Goal: Complete application form: Complete application form

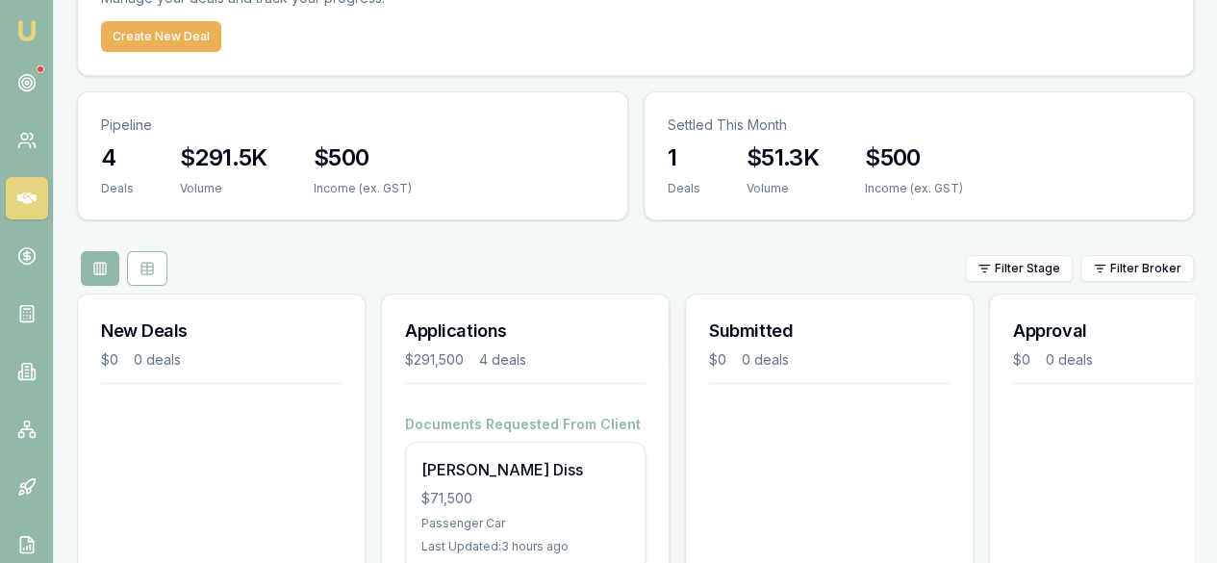
scroll to position [192, 0]
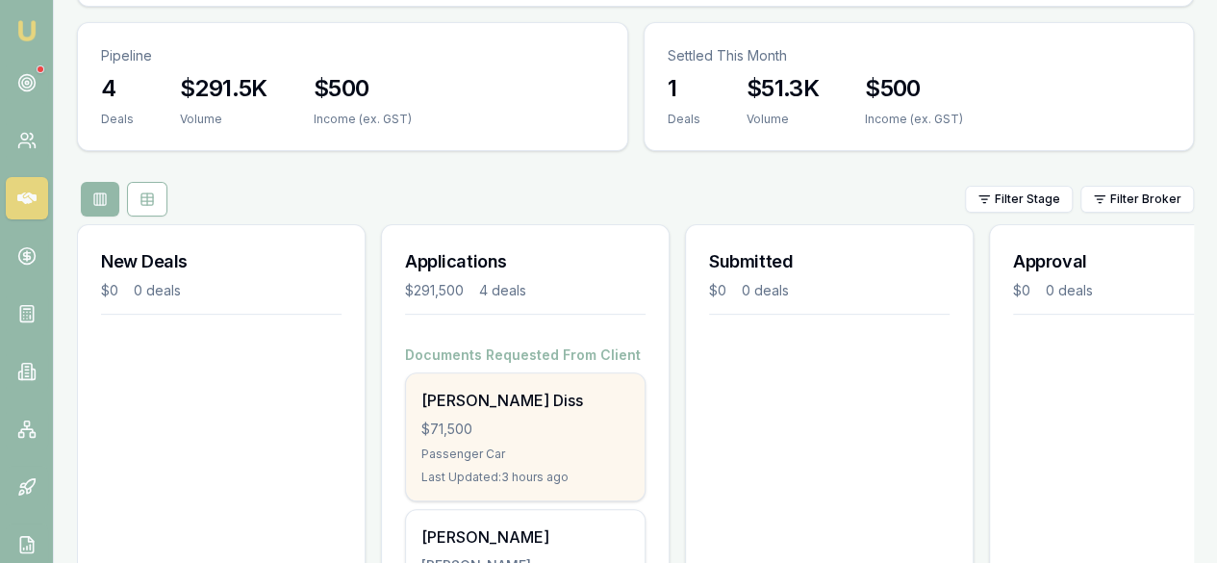
click at [496, 419] on div "$71,500" at bounding box center [525, 428] width 208 height 19
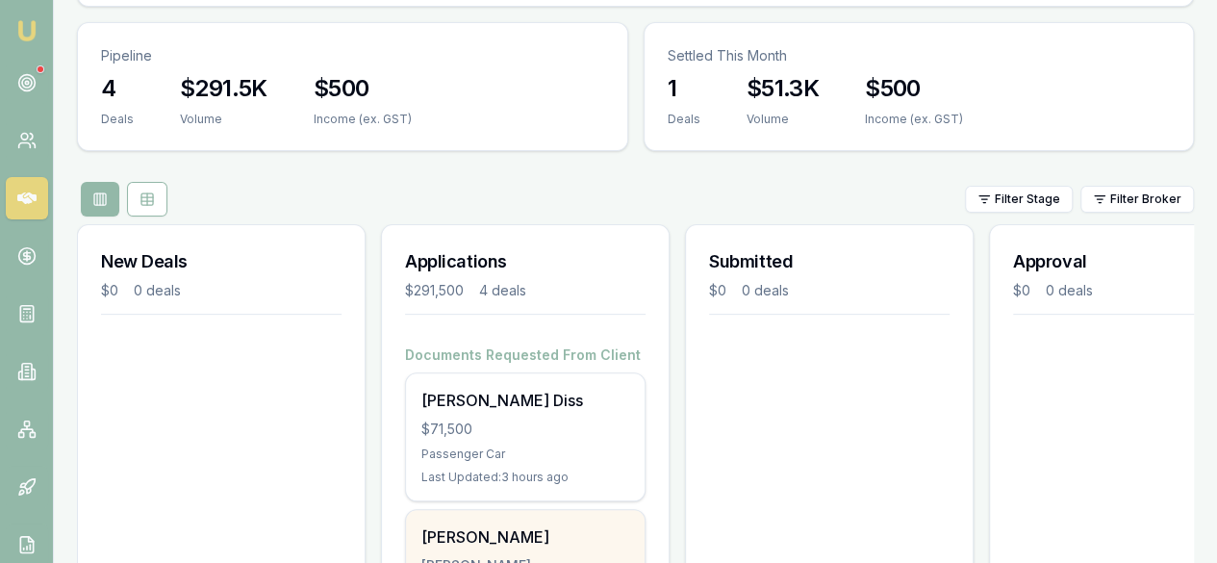
scroll to position [289, 0]
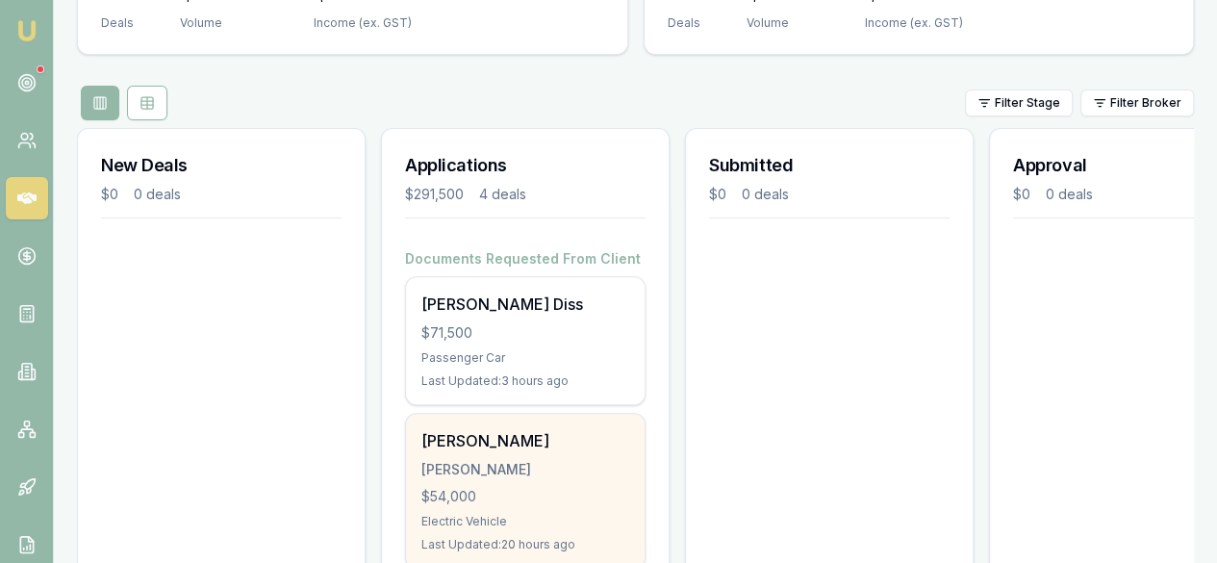
click at [564, 414] on div "Jiawei Huang HUANG, JIAWEI $54,000 Electric Vehicle Last Updated: 20 hours ago" at bounding box center [525, 491] width 239 height 154
click at [586, 414] on div "Jiawei Huang HUANG, JIAWEI $54,000 Electric Vehicle Last Updated: 20 hours ago" at bounding box center [525, 491] width 239 height 154
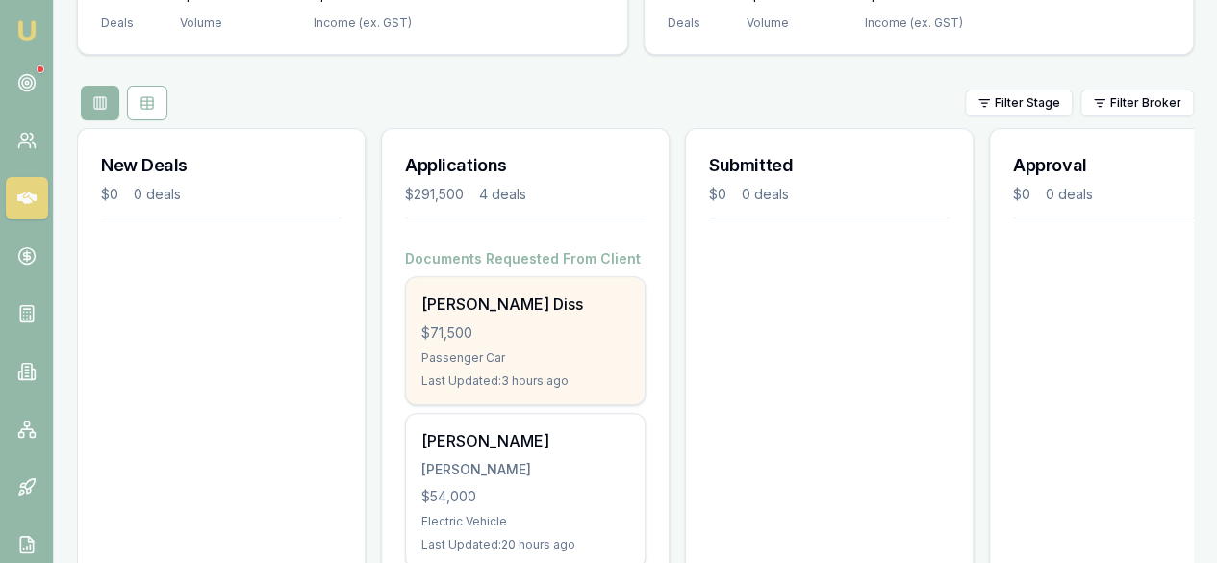
click at [550, 350] on div "Passenger Car" at bounding box center [525, 357] width 208 height 15
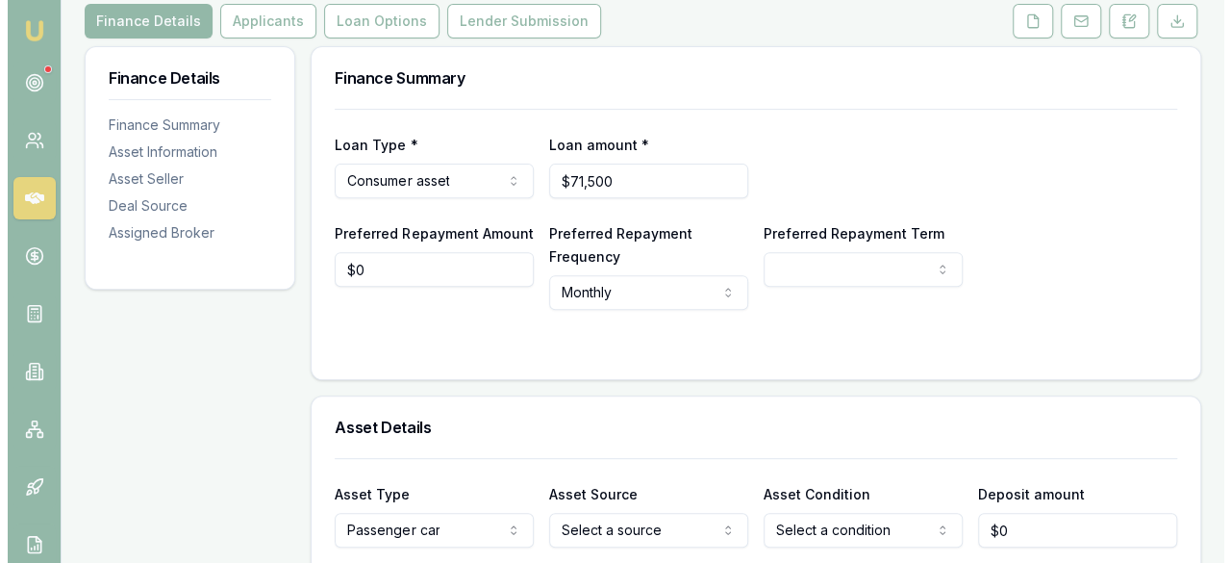
scroll to position [481, 0]
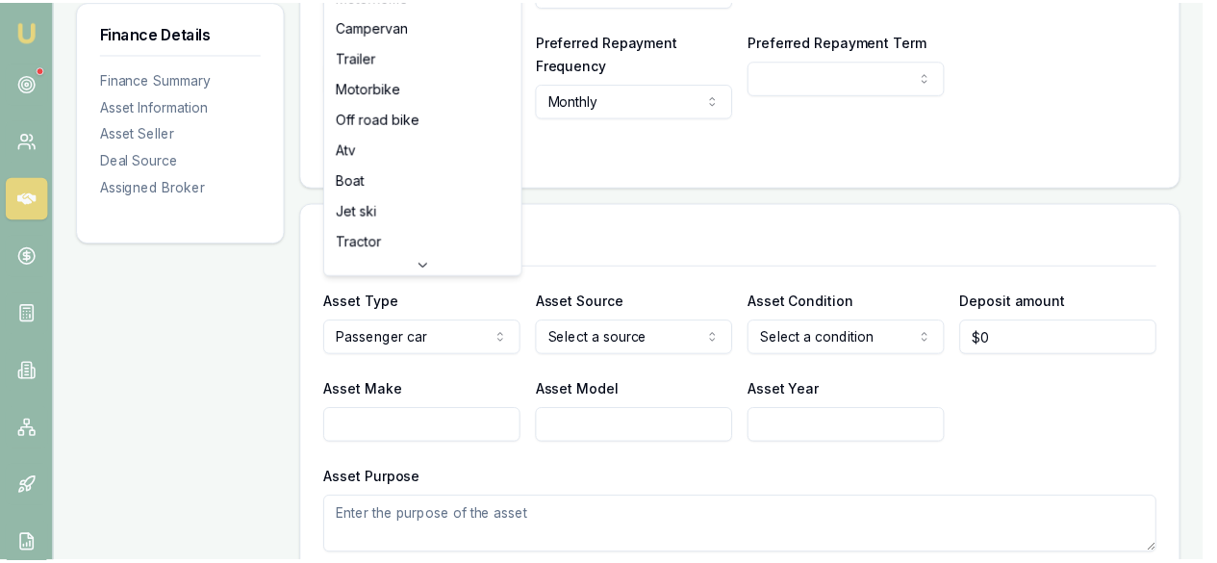
scroll to position [0, 0]
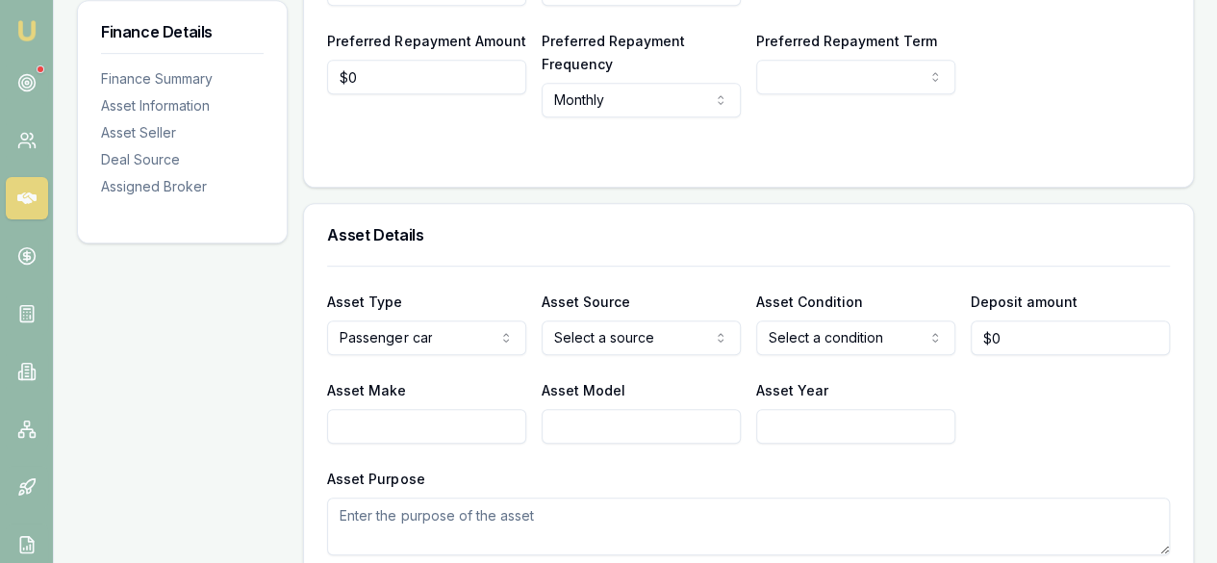
drag, startPoint x: 1016, startPoint y: 302, endPoint x: 973, endPoint y: 311, distance: 43.2
click at [973, 320] on input "0" at bounding box center [1069, 337] width 199 height 35
type input "$5,000"
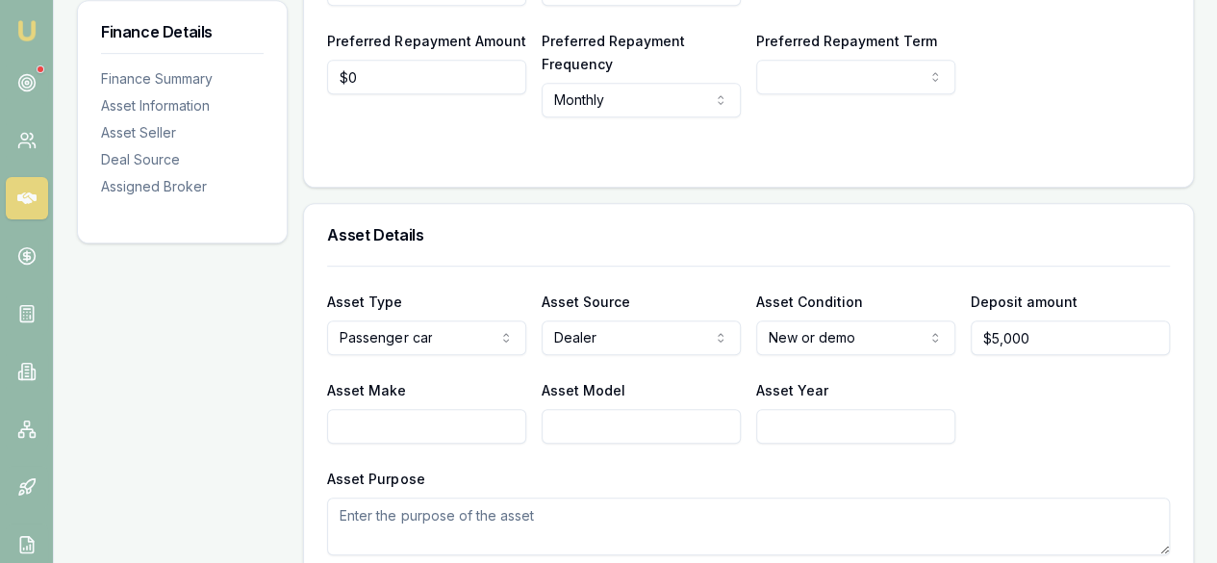
click at [472, 409] on input "Asset Make" at bounding box center [426, 426] width 199 height 35
type input "Nissan"
click at [619, 409] on input "Asset Model" at bounding box center [640, 426] width 199 height 35
type input "Navara"
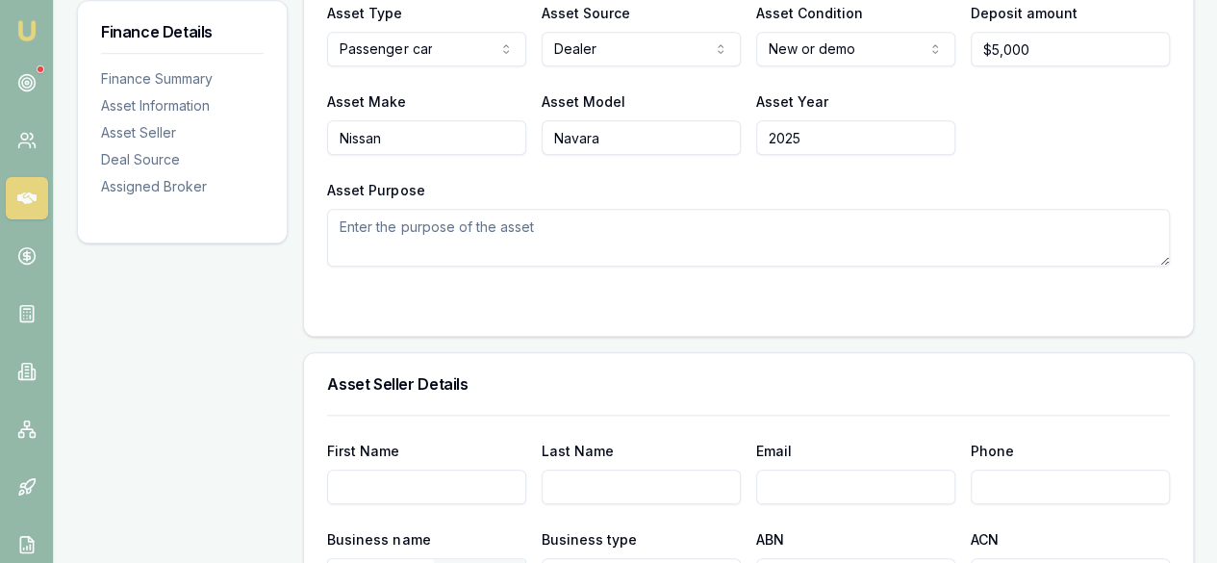
type input "2025"
click at [540, 178] on div "Asset Purpose" at bounding box center [748, 222] width 842 height 88
click at [545, 209] on textarea "Asset Purpose" at bounding box center [748, 238] width 842 height 58
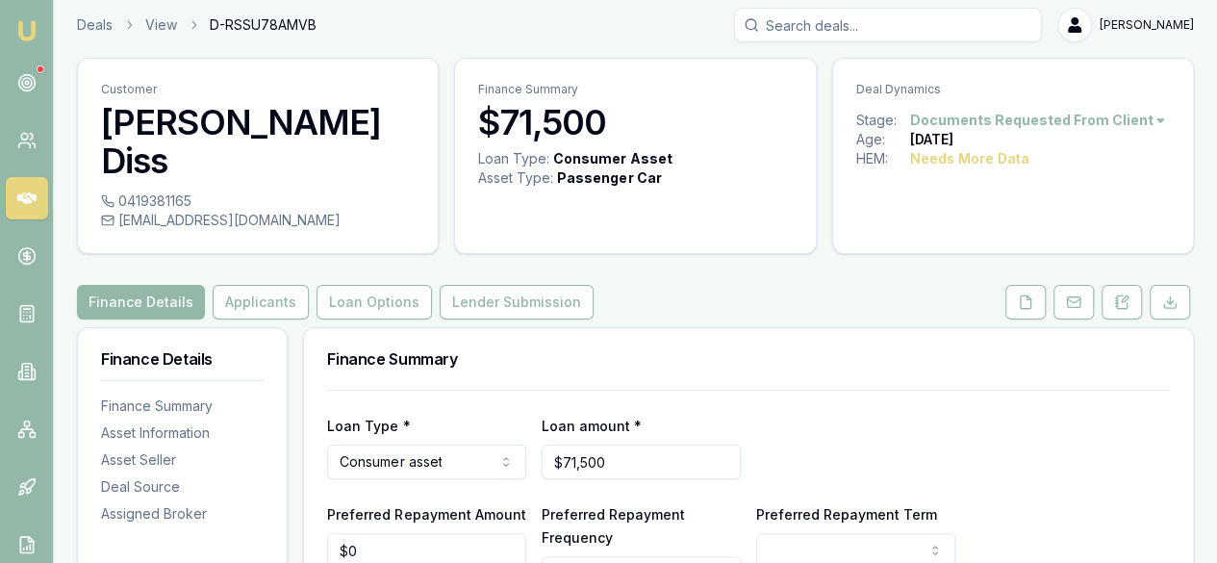
scroll to position [0, 0]
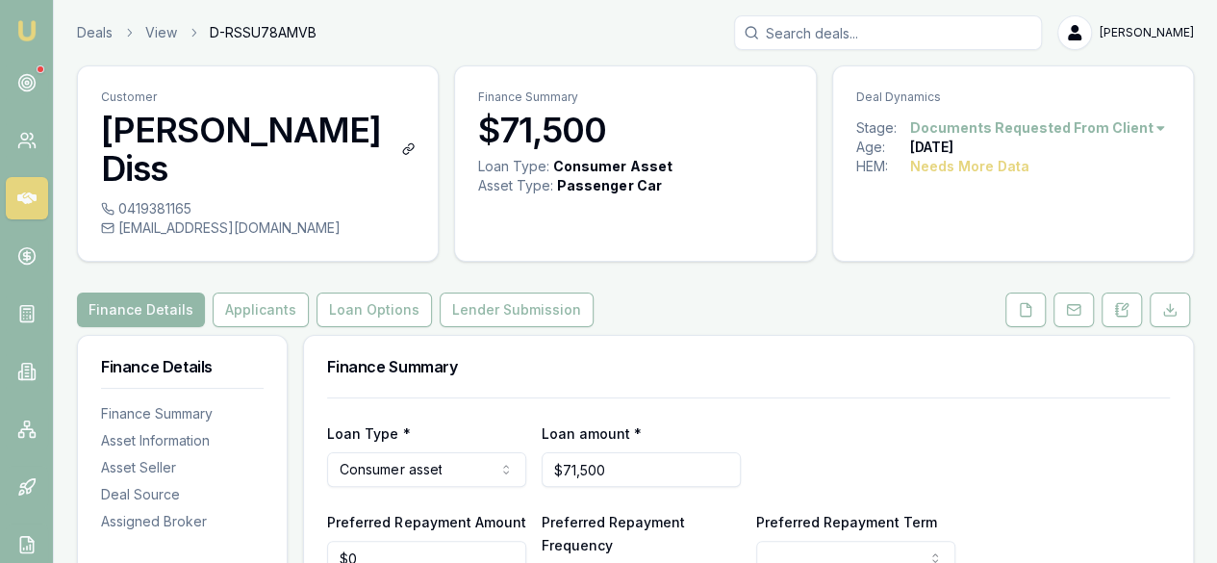
type textarea "First New Ute"
click at [279, 141] on h3 "[PERSON_NAME] Diss" at bounding box center [258, 149] width 314 height 77
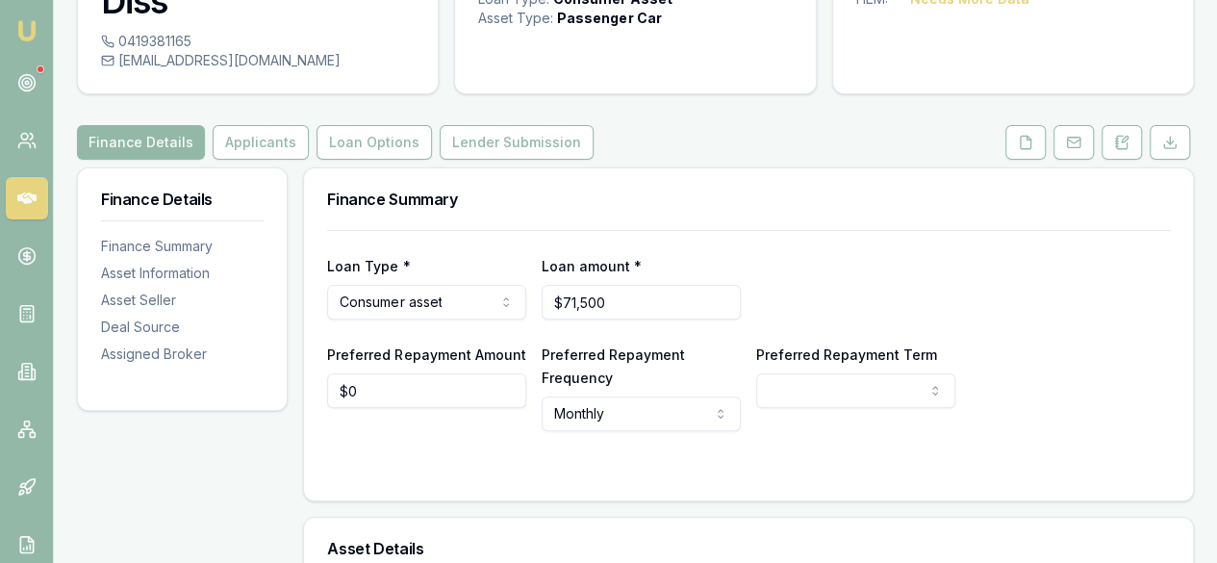
scroll to position [289, 0]
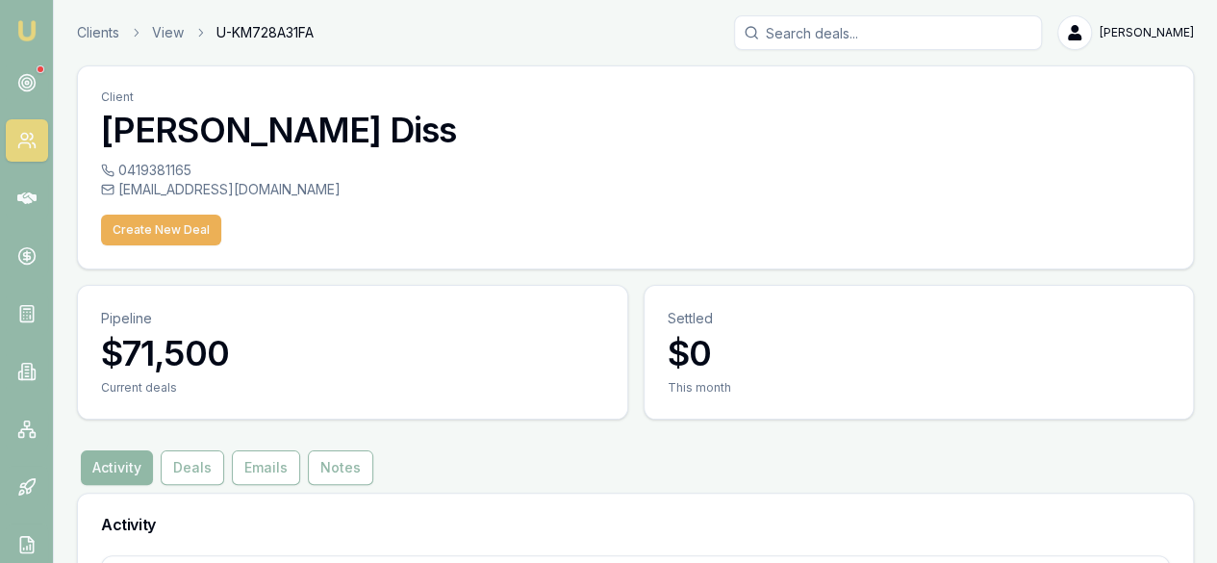
click at [119, 450] on button "Activity" at bounding box center [117, 467] width 72 height 35
click at [33, 141] on icon at bounding box center [26, 140] width 19 height 19
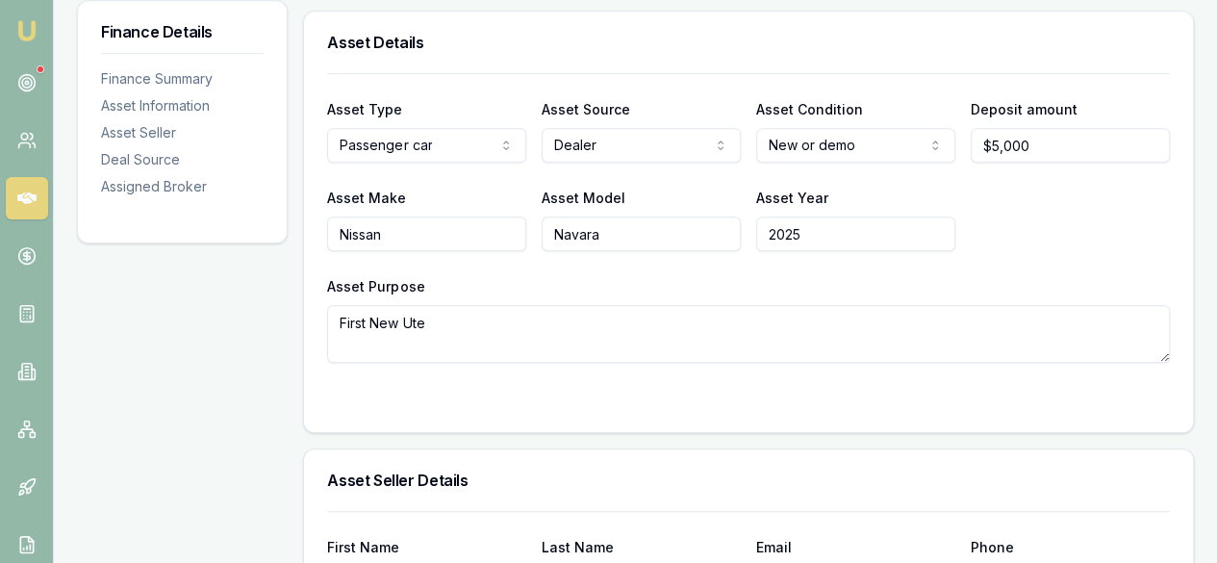
scroll to position [769, 0]
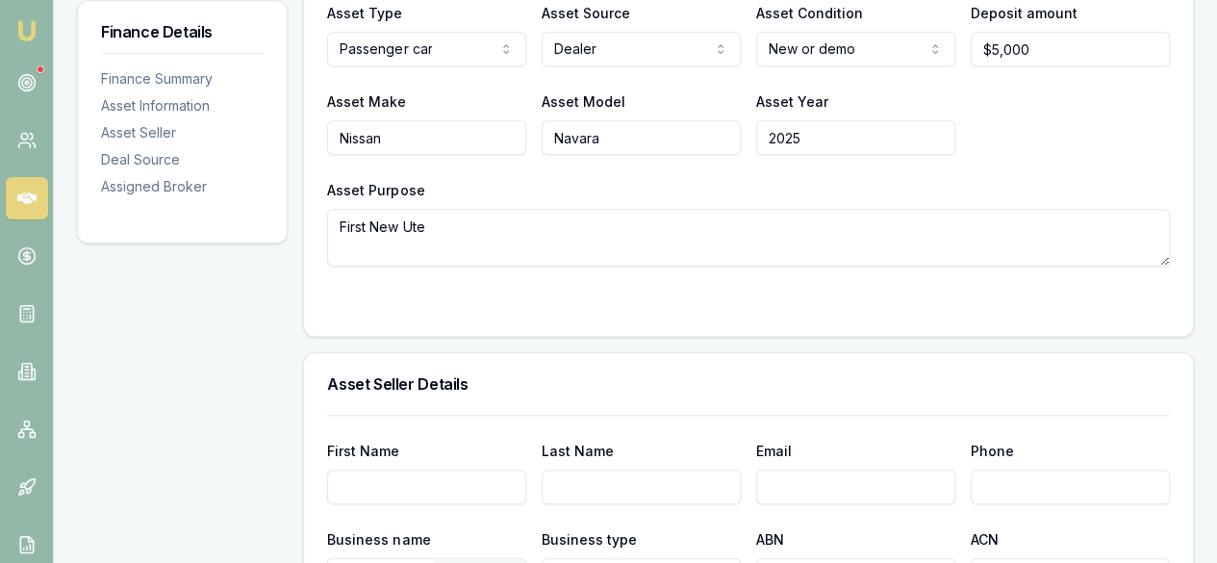
click at [540, 209] on textarea "First New Ute" at bounding box center [748, 238] width 842 height 58
drag, startPoint x: 529, startPoint y: 196, endPoint x: 442, endPoint y: 199, distance: 86.6
click at [442, 209] on textarea "First New Ute" at bounding box center [748, 238] width 842 height 58
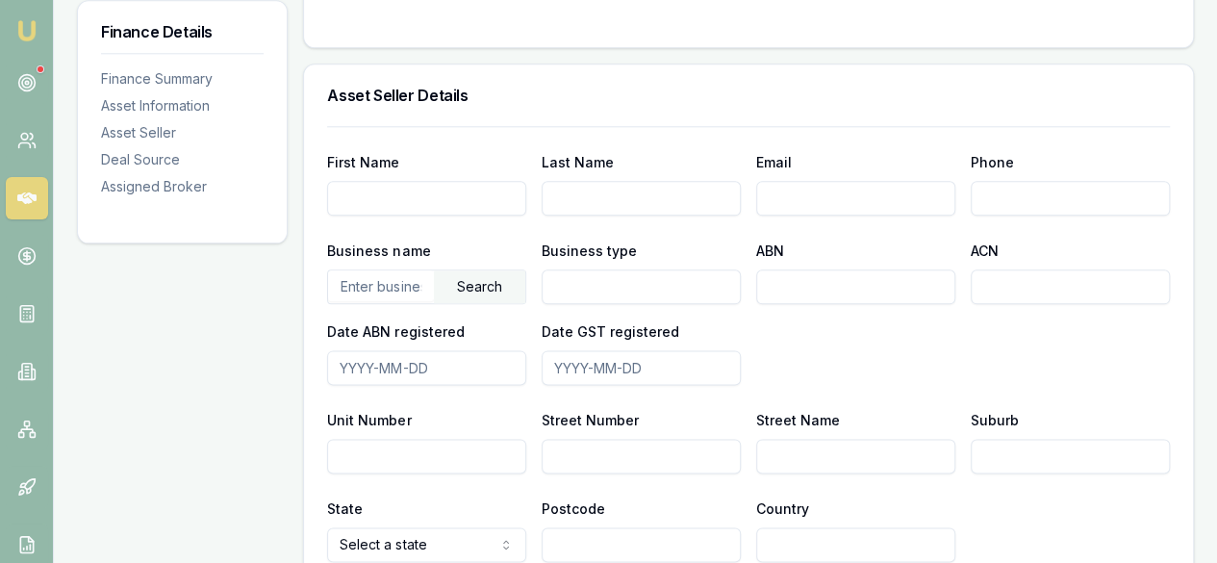
type textarea "First New Ute. Pro 4X Warrior"
click at [471, 181] on input "First Name" at bounding box center [426, 198] width 199 height 35
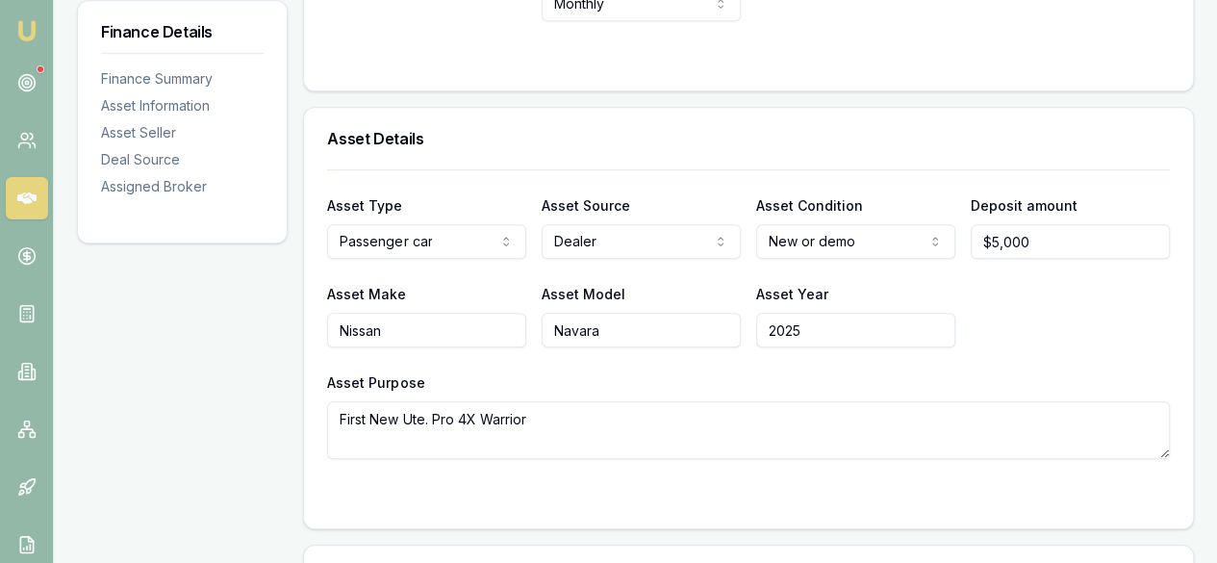
scroll to position [866, 0]
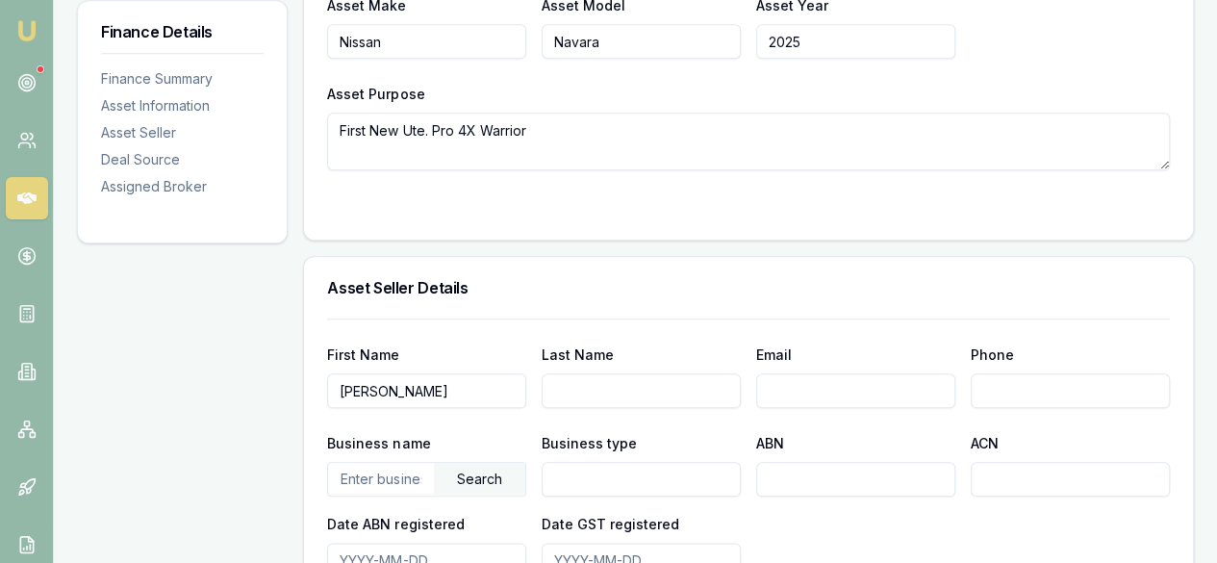
type input "[PERSON_NAME]"
click at [572, 373] on input "Last Name" at bounding box center [640, 390] width 199 height 35
type input "Diss"
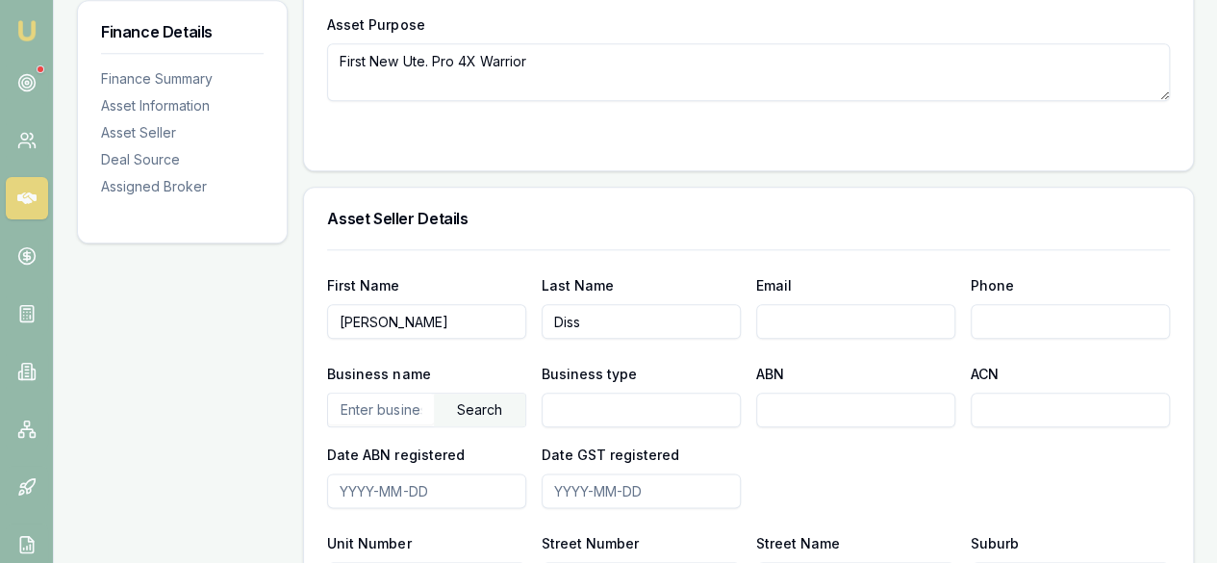
scroll to position [962, 0]
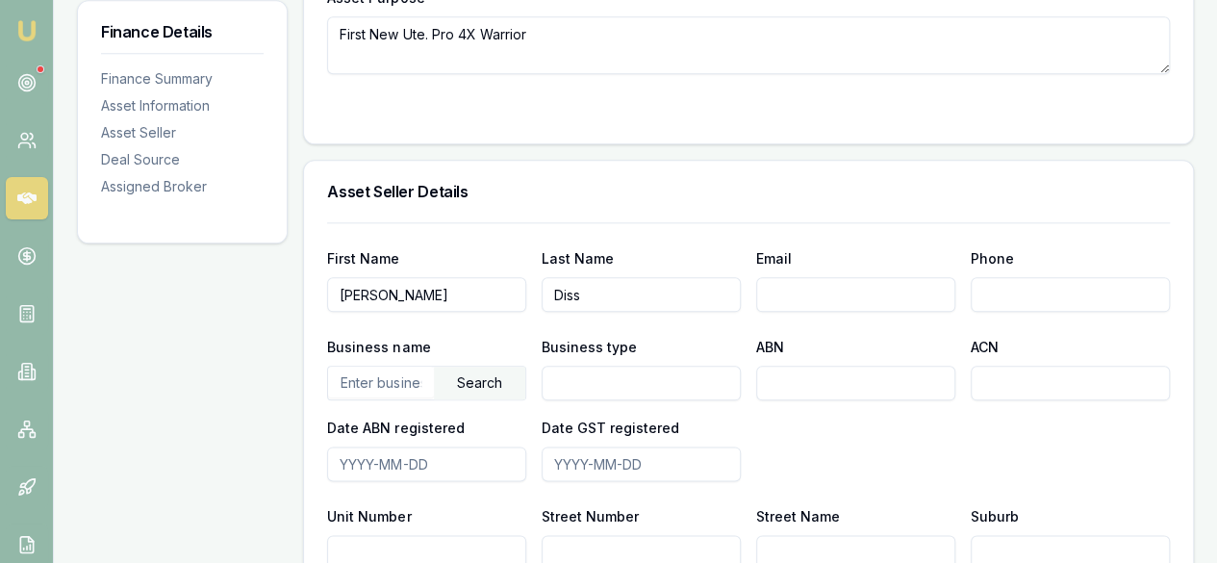
click at [828, 246] on div "Email" at bounding box center [855, 278] width 199 height 65
click at [824, 277] on input "Email" at bounding box center [855, 294] width 199 height 35
paste input "[EMAIL_ADDRESS][DOMAIN_NAME]"
type input "[EMAIL_ADDRESS][DOMAIN_NAME]"
click at [1038, 277] on input "Phone" at bounding box center [1069, 294] width 199 height 35
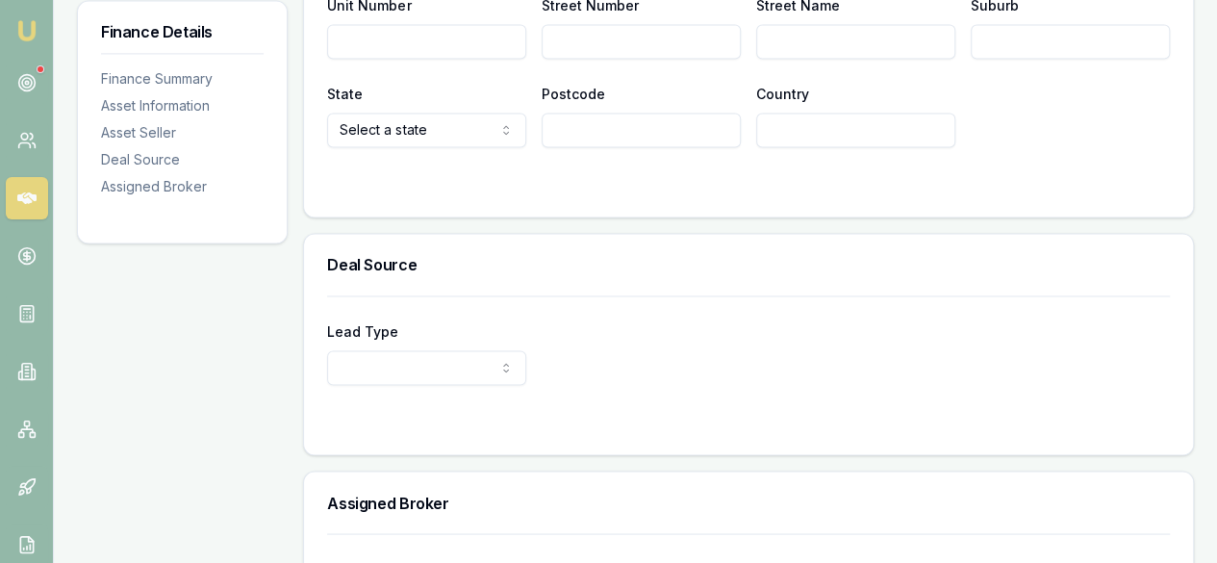
scroll to position [1594, 0]
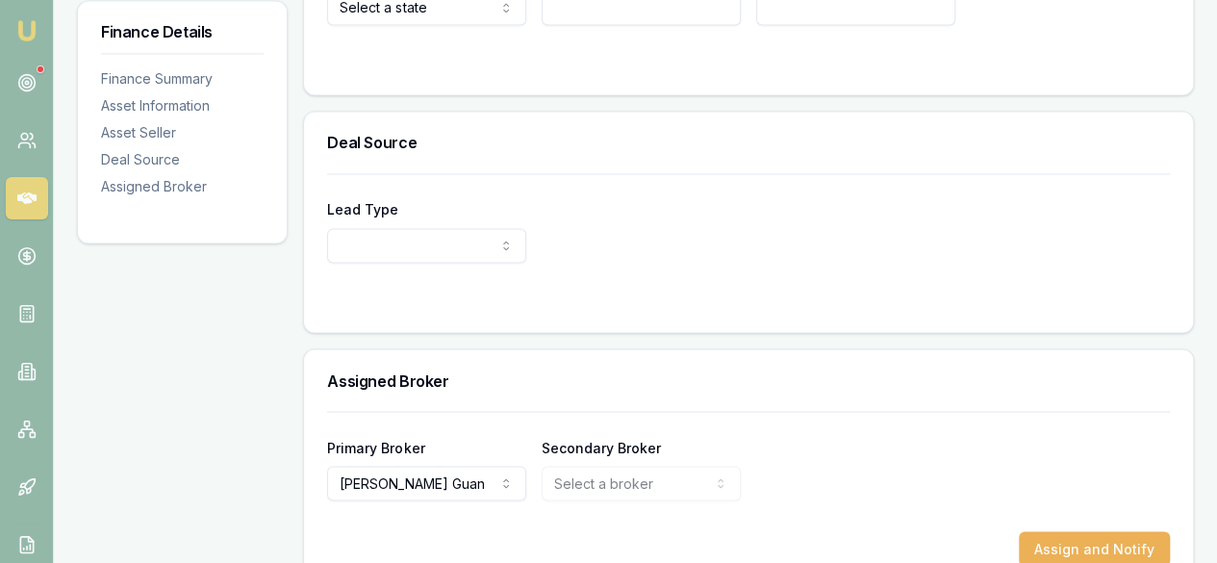
type input "0419 381 165"
drag, startPoint x: 1117, startPoint y: 499, endPoint x: 1060, endPoint y: 497, distance: 57.7
click at [1117, 531] on button "Assign and Notify" at bounding box center [1093, 548] width 151 height 35
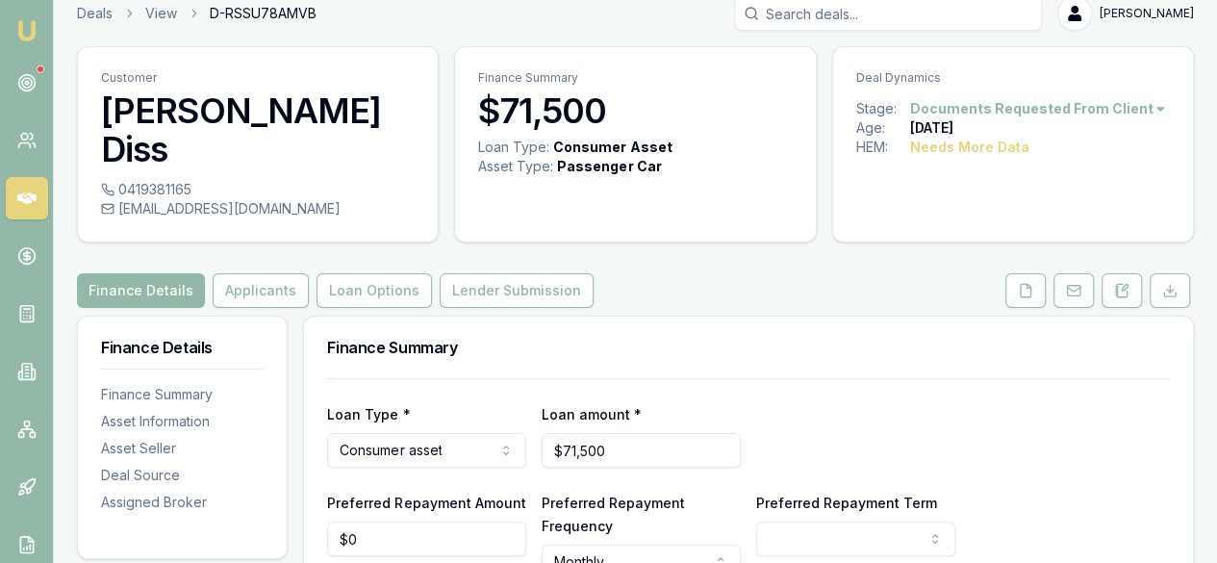
scroll to position [0, 0]
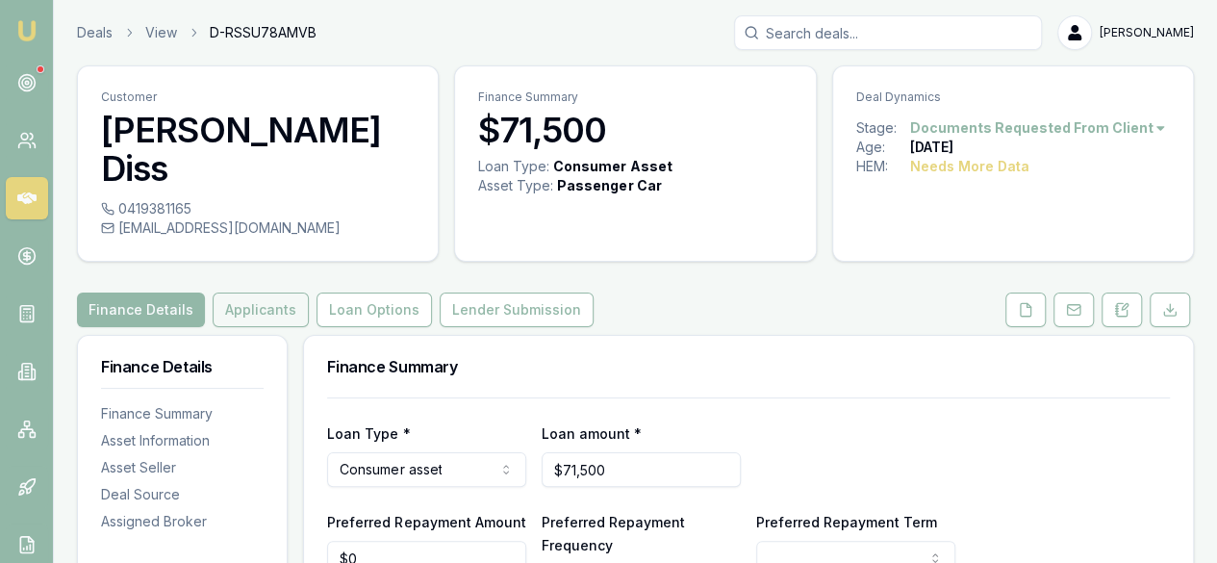
click at [252, 292] on button "Applicants" at bounding box center [261, 309] width 96 height 35
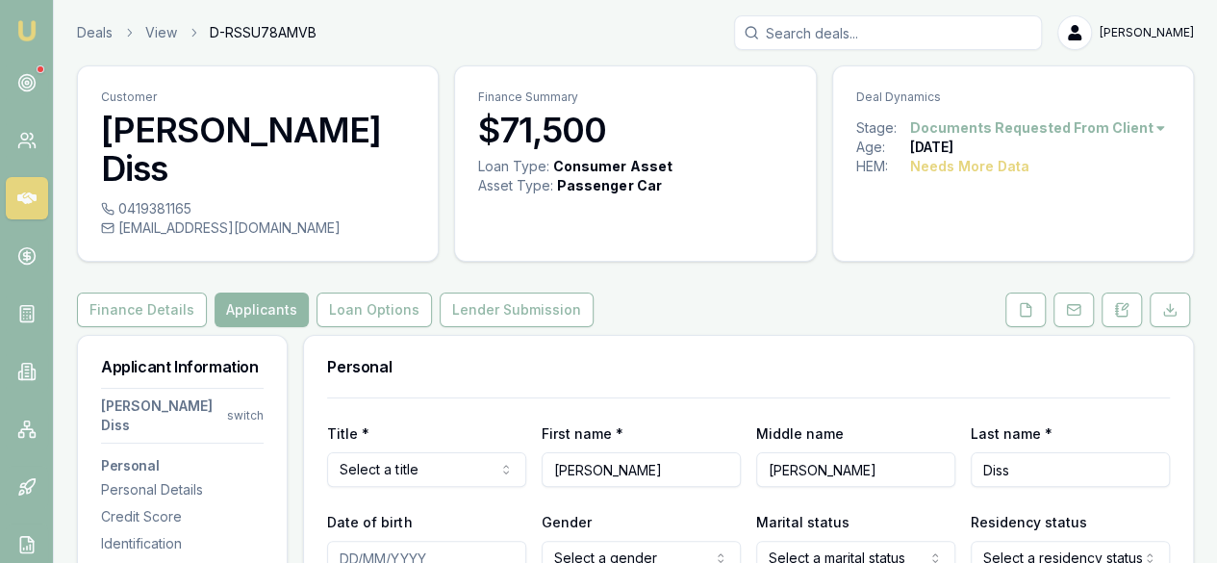
click at [252, 292] on button "Applicants" at bounding box center [261, 309] width 94 height 35
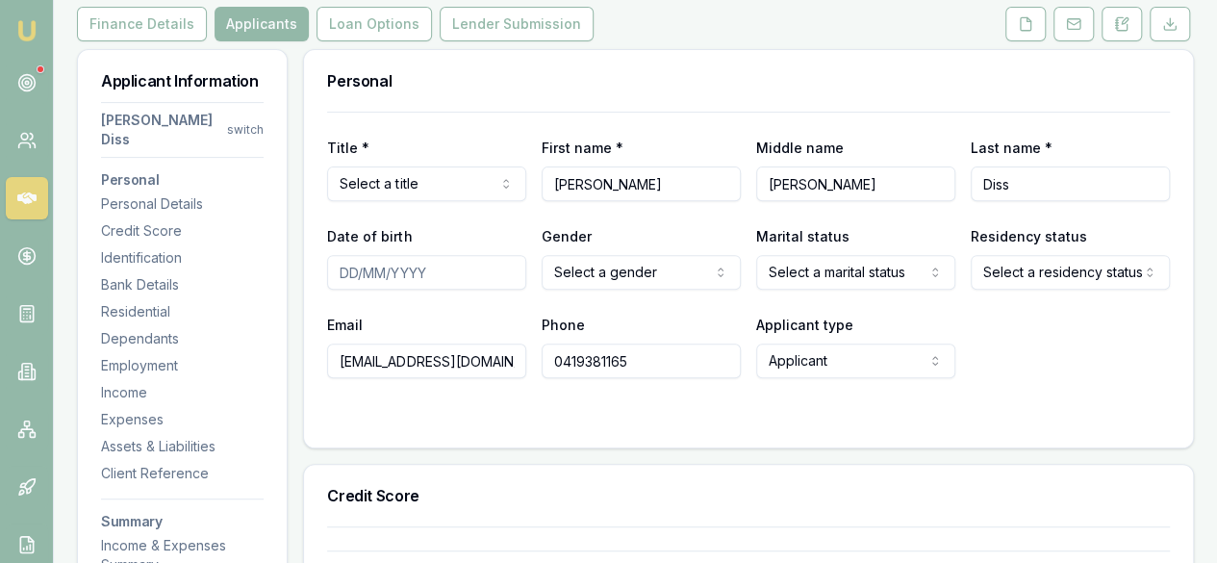
scroll to position [289, 0]
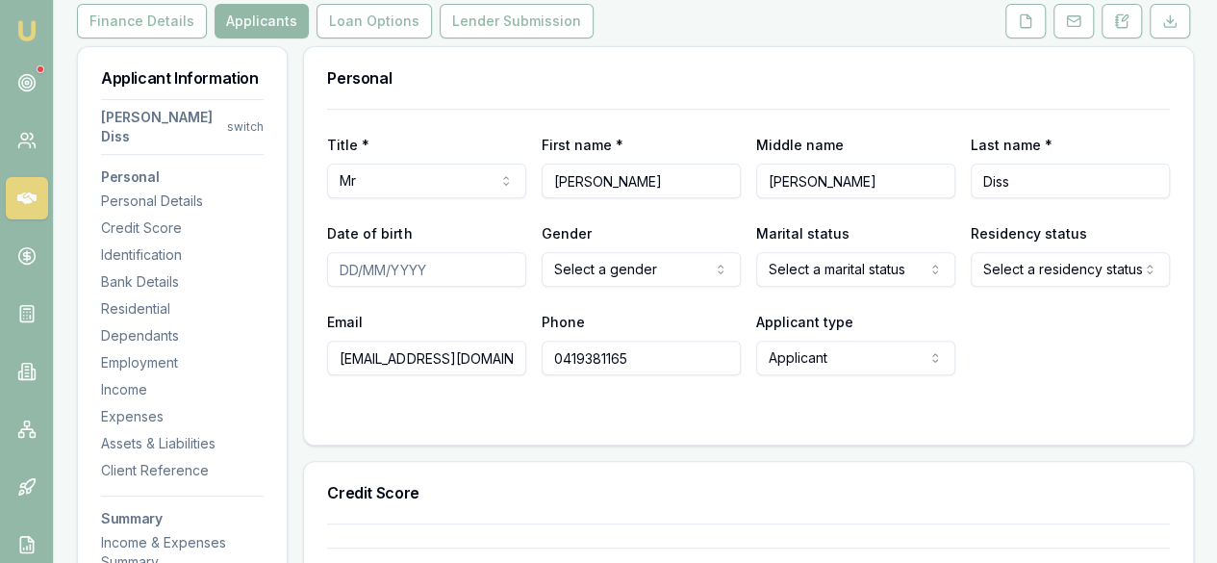
click at [340, 252] on input "Date of birth" at bounding box center [426, 269] width 199 height 35
drag, startPoint x: 346, startPoint y: 233, endPoint x: 338, endPoint y: 218, distance: 16.8
click at [346, 252] on input "Date of birth" at bounding box center [426, 269] width 199 height 35
type input "[DATE]"
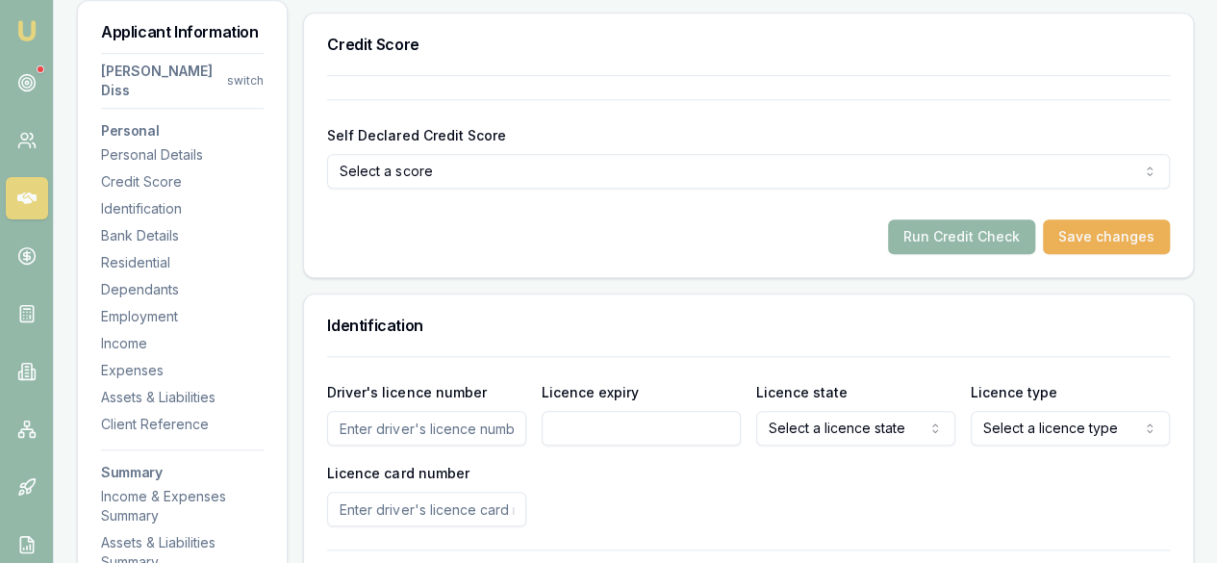
scroll to position [866, 0]
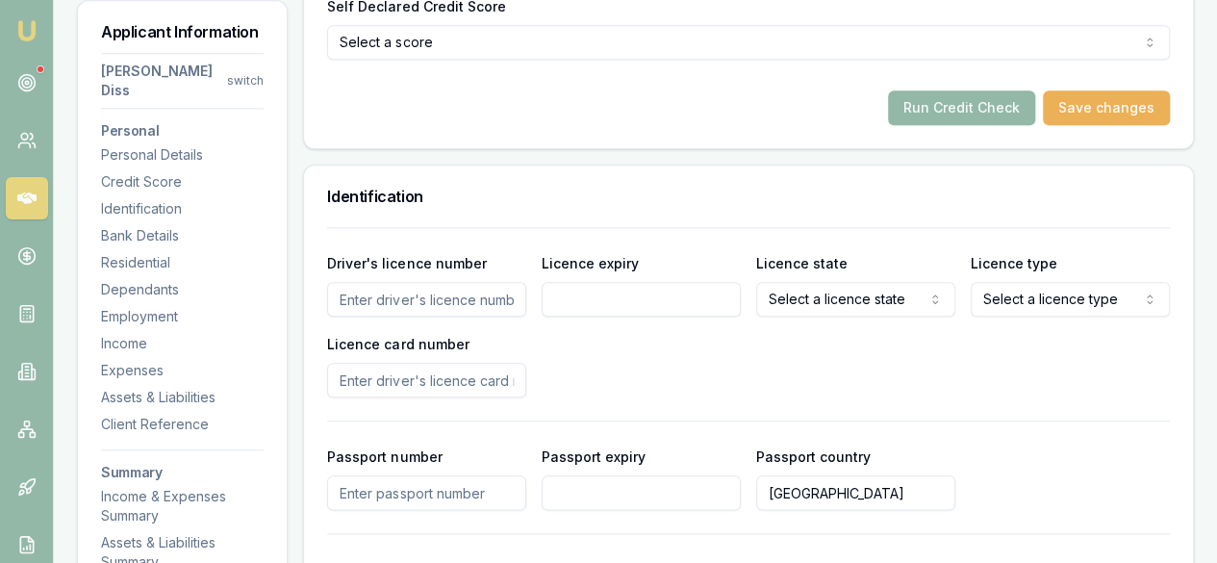
click at [425, 282] on input "Driver's licence number" at bounding box center [426, 299] width 199 height 35
type input "04"
type input "2048173"
click at [573, 282] on input "Licence expiry" at bounding box center [640, 299] width 199 height 35
type input "24112025"
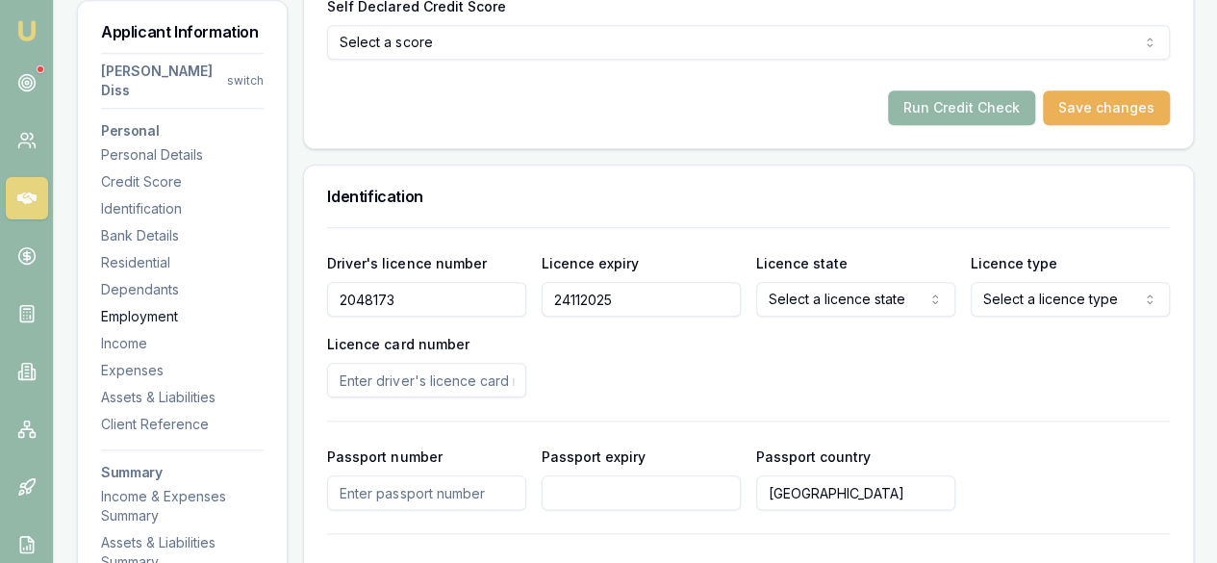
drag, startPoint x: 621, startPoint y: 260, endPoint x: 239, endPoint y: 297, distance: 384.6
type input "[DATE]"
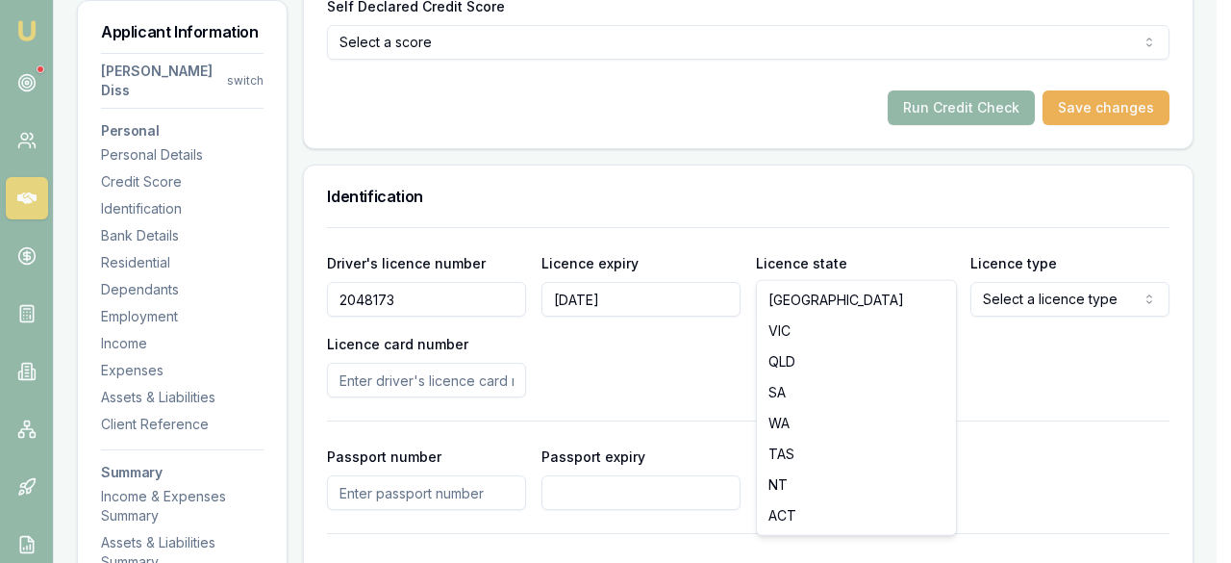
select select "VIC"
drag, startPoint x: 800, startPoint y: 322, endPoint x: 827, endPoint y: 314, distance: 28.0
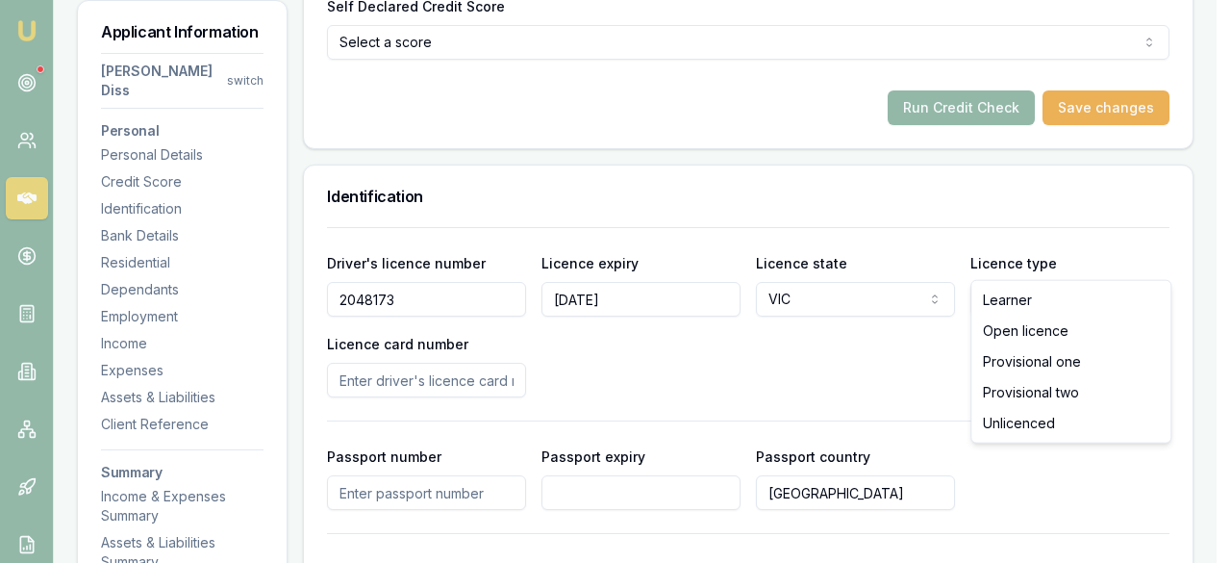
select select "PROVISIONAL_ONE"
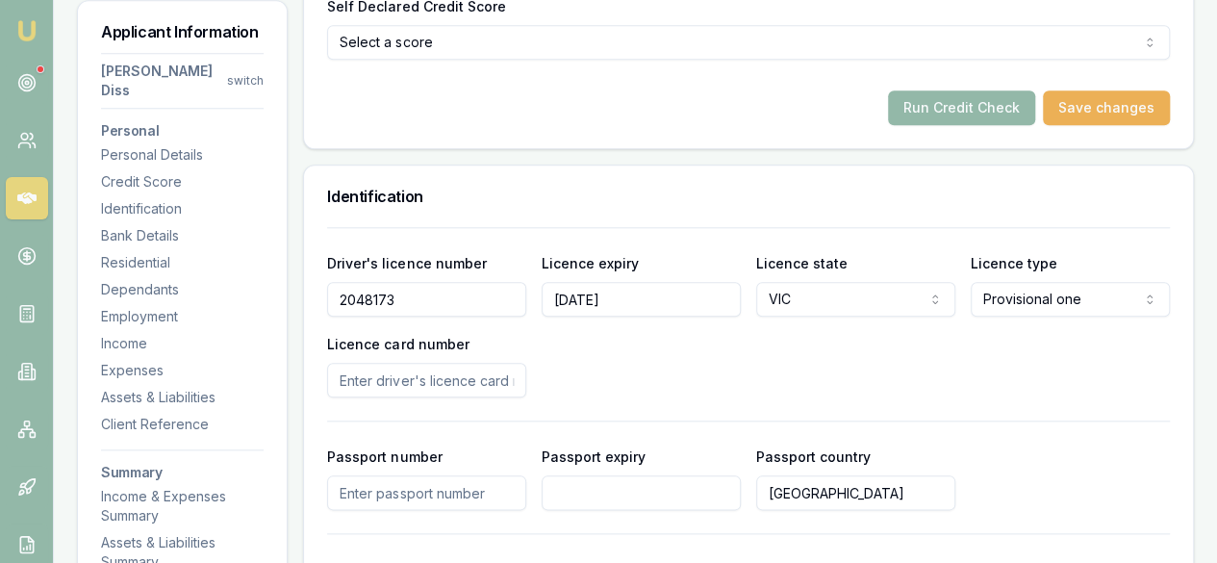
click at [421, 363] on input "Licence card number" at bounding box center [426, 380] width 199 height 35
click at [466, 363] on input "Licence card number" at bounding box center [426, 380] width 199 height 35
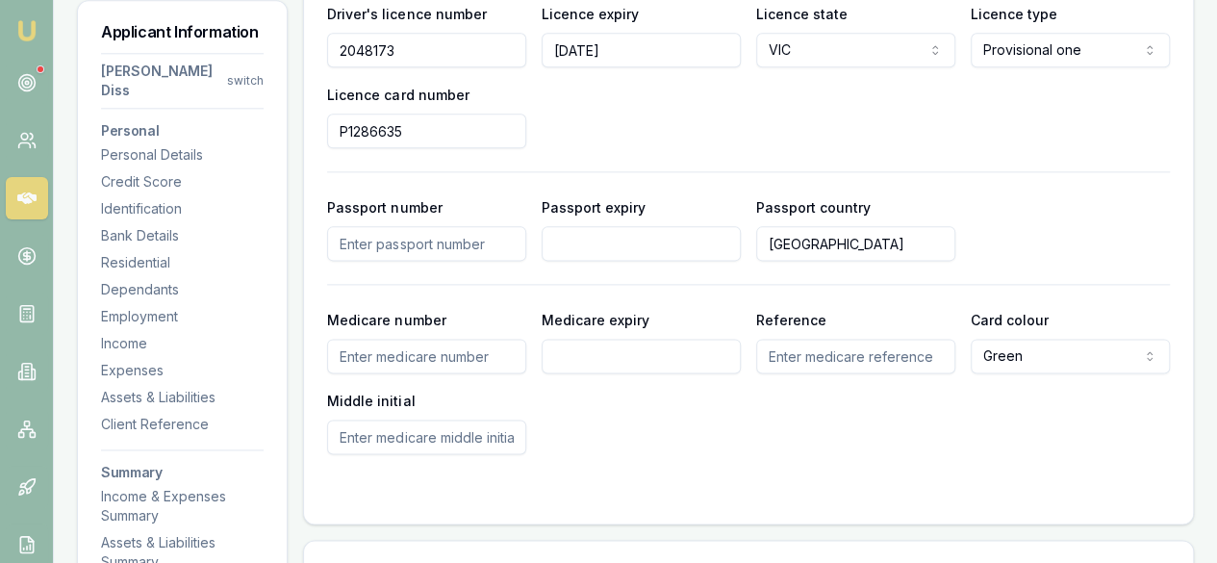
scroll to position [1154, 0]
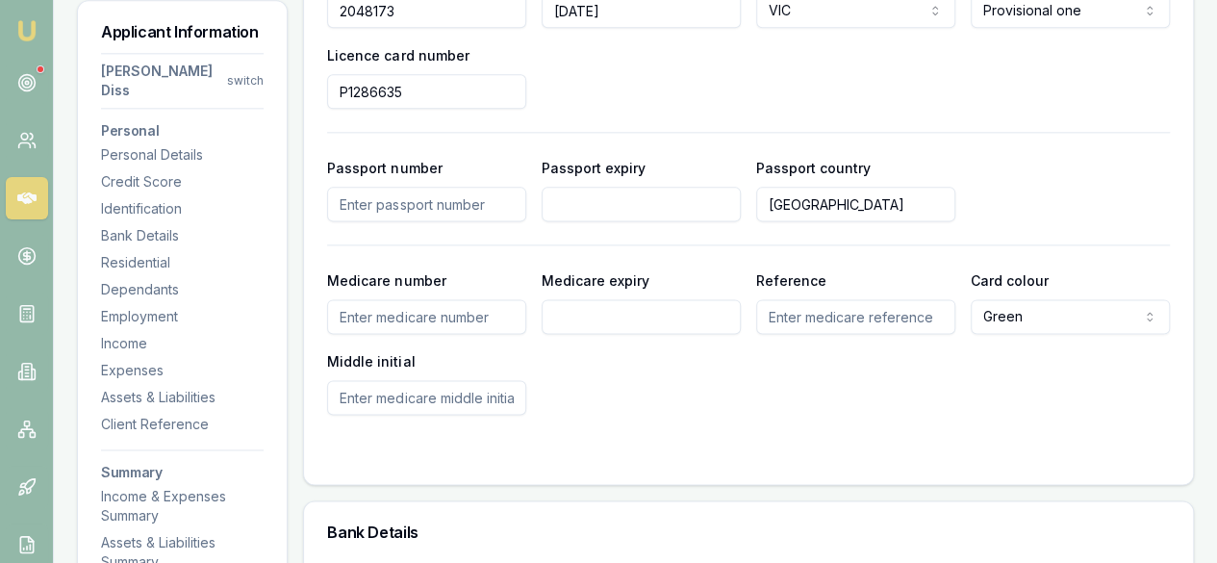
type input "P1286635"
click at [377, 299] on input "Medicare number" at bounding box center [426, 316] width 199 height 35
type input "3620927182"
click at [575, 299] on input "Medicare expiry" at bounding box center [640, 316] width 199 height 35
type input "[DATE]"
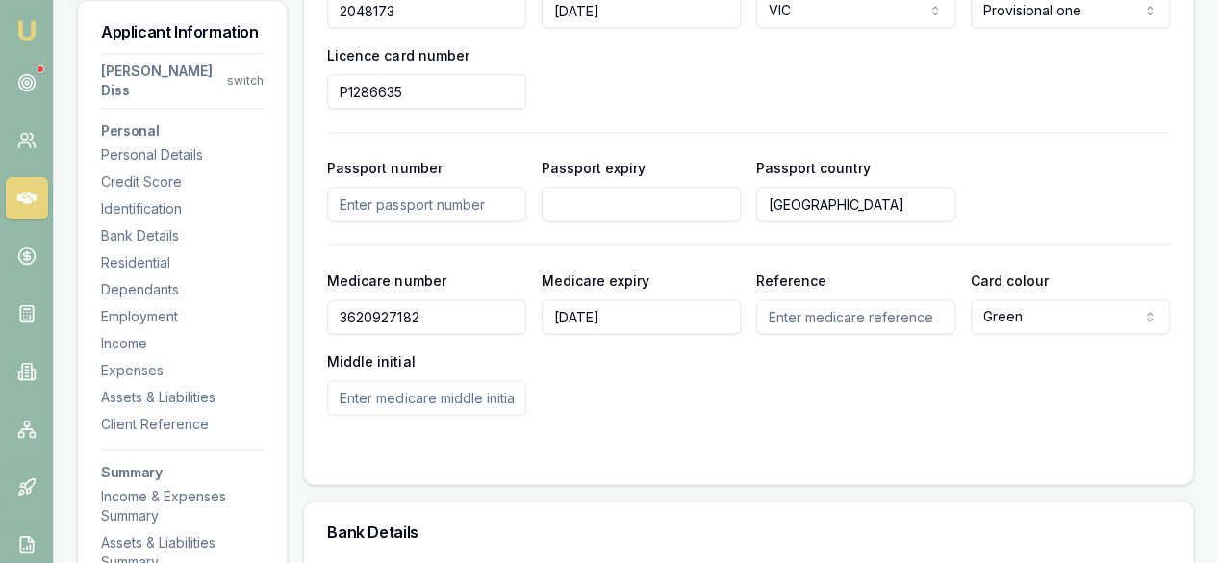
click at [825, 299] on input "Reference" at bounding box center [855, 316] width 199 height 35
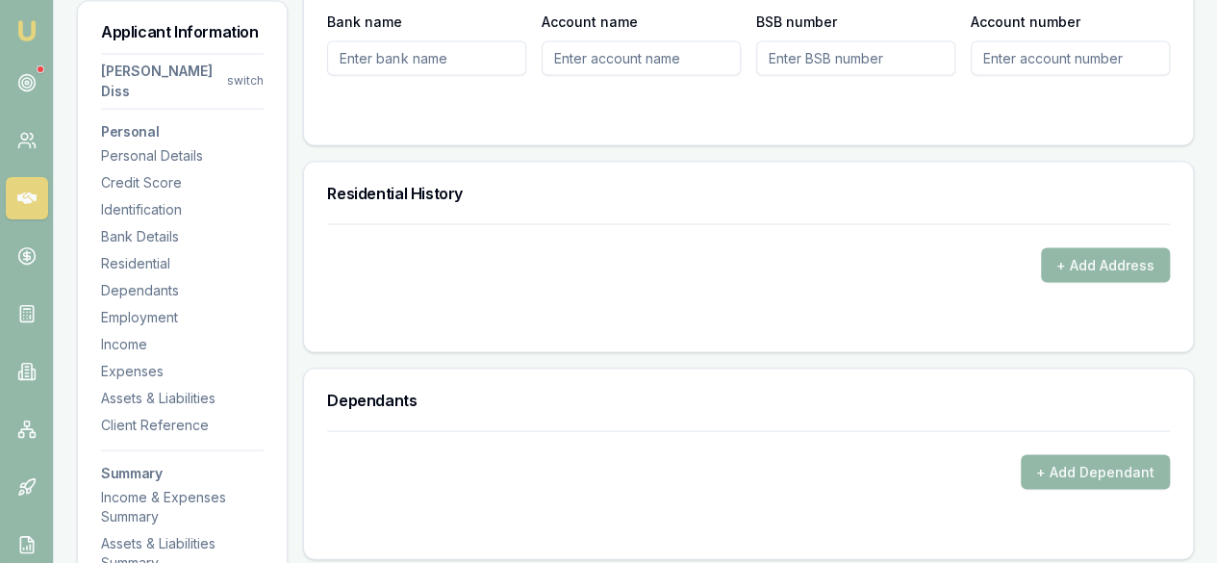
scroll to position [1635, 0]
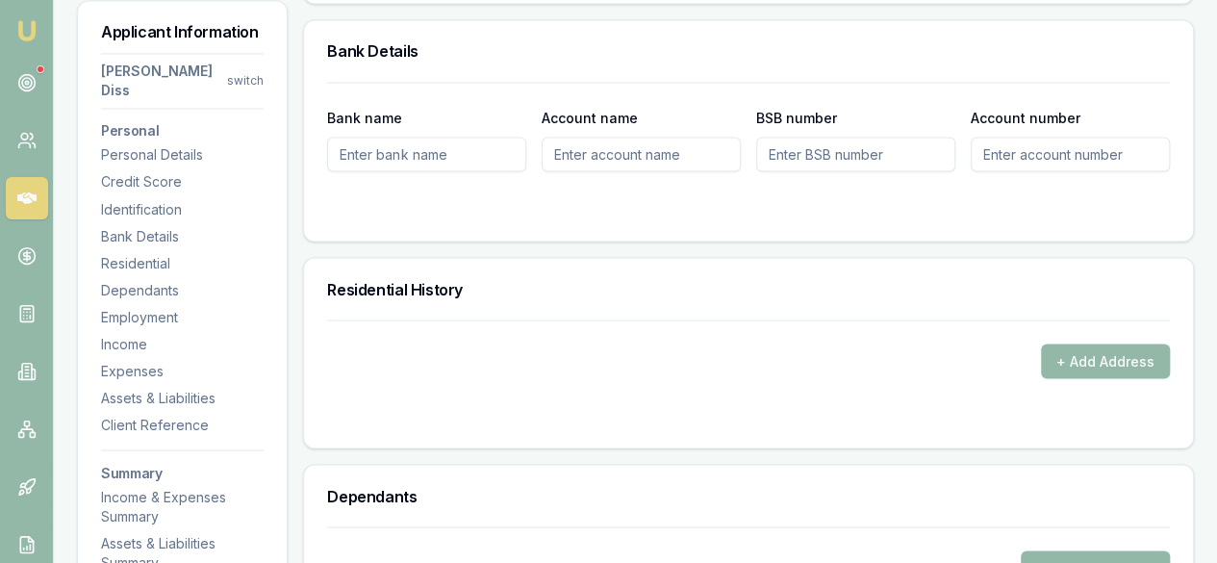
type input "1"
click at [792, 197] on div "Bank name Account name BSB number Account number" at bounding box center [748, 161] width 889 height 159
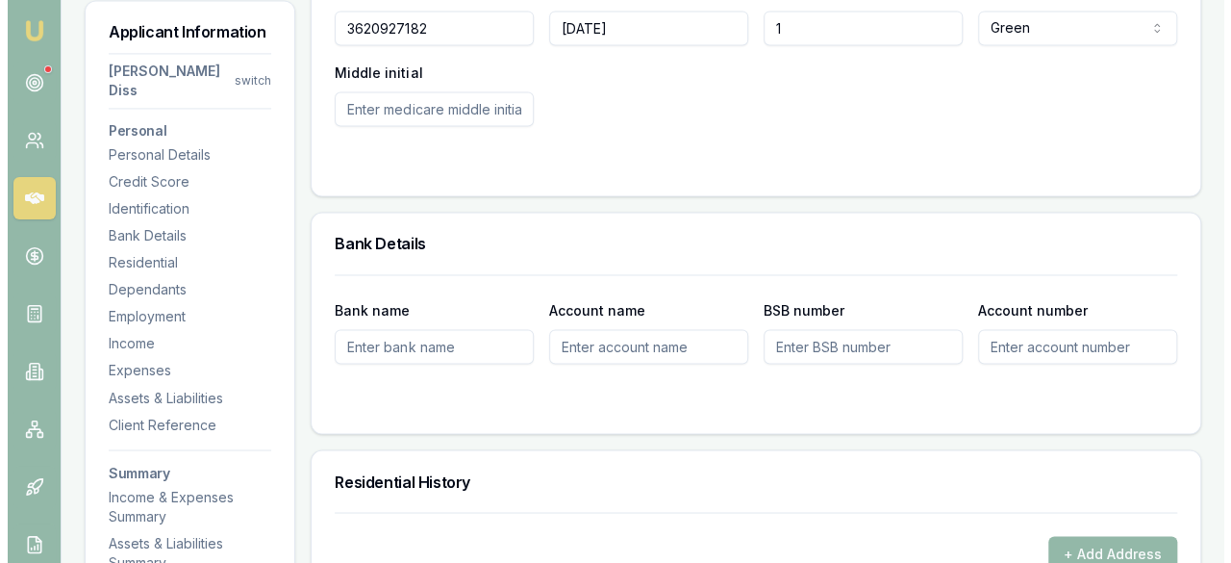
scroll to position [1677, 0]
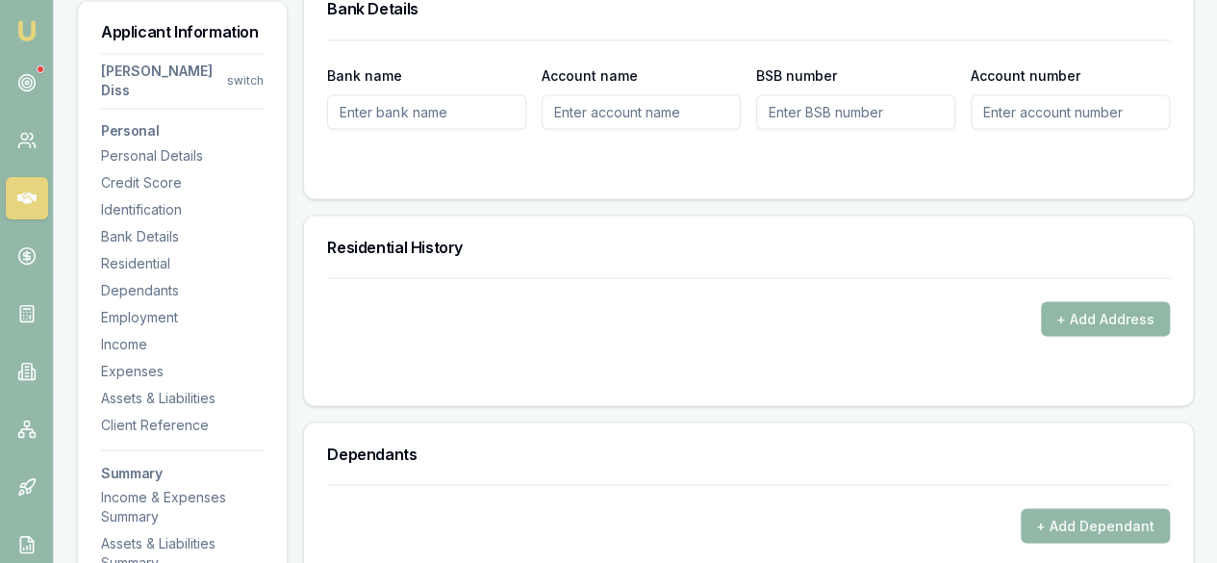
click at [1131, 301] on button "+ Add Address" at bounding box center [1105, 318] width 129 height 35
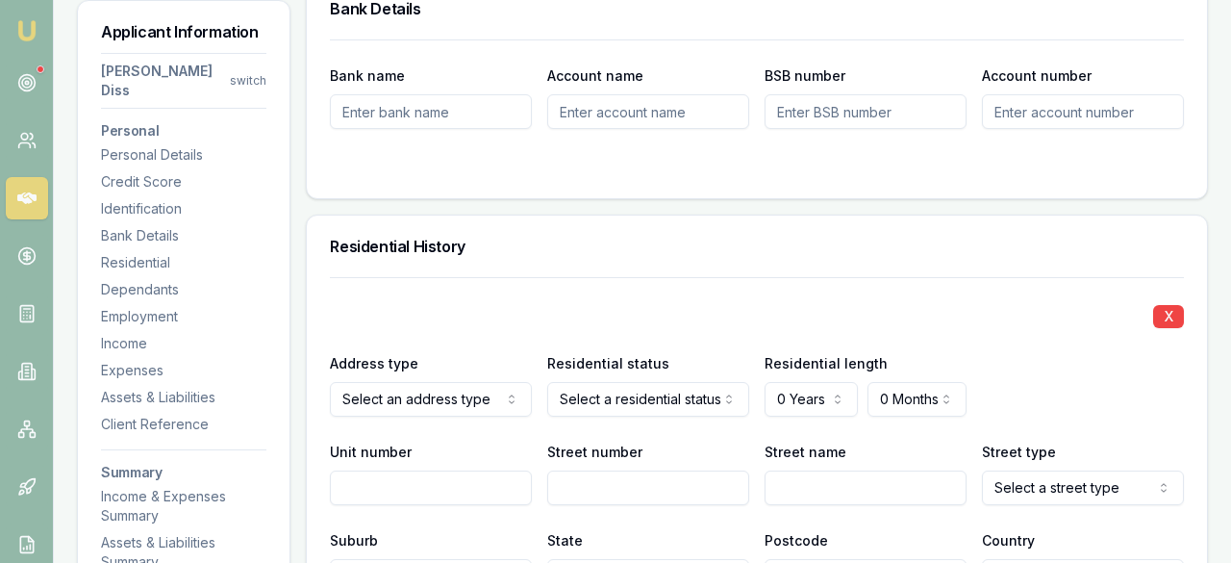
click at [615, 386] on div "X Address type Current Current Previous Residential status Select a residential…" at bounding box center [748, 435] width 842 height 316
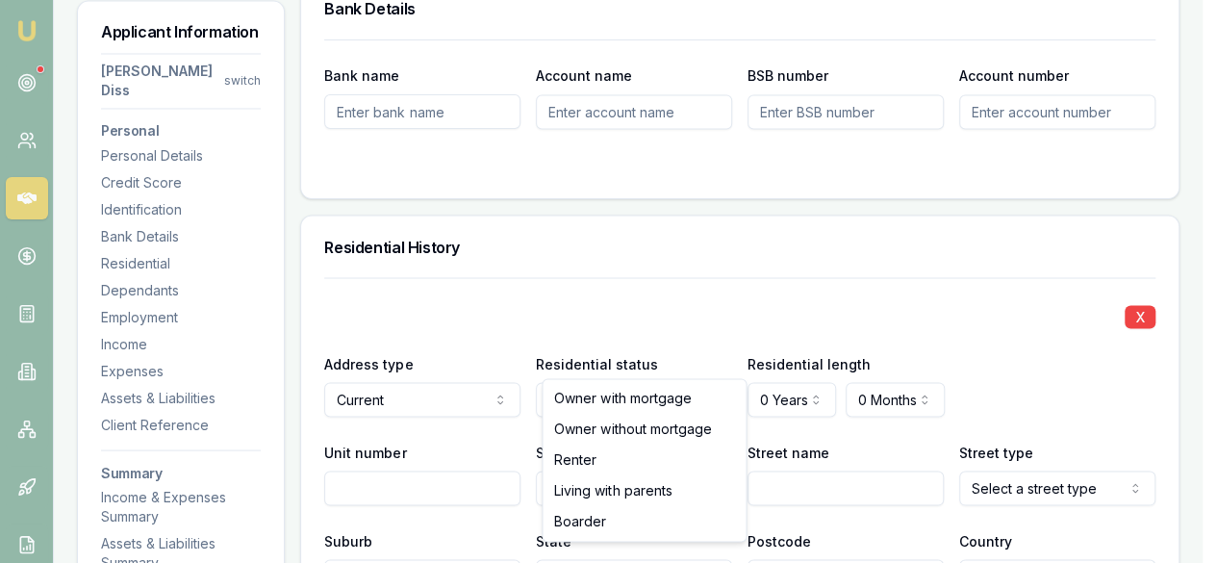
select select "LIVING_WITH_PARENTS"
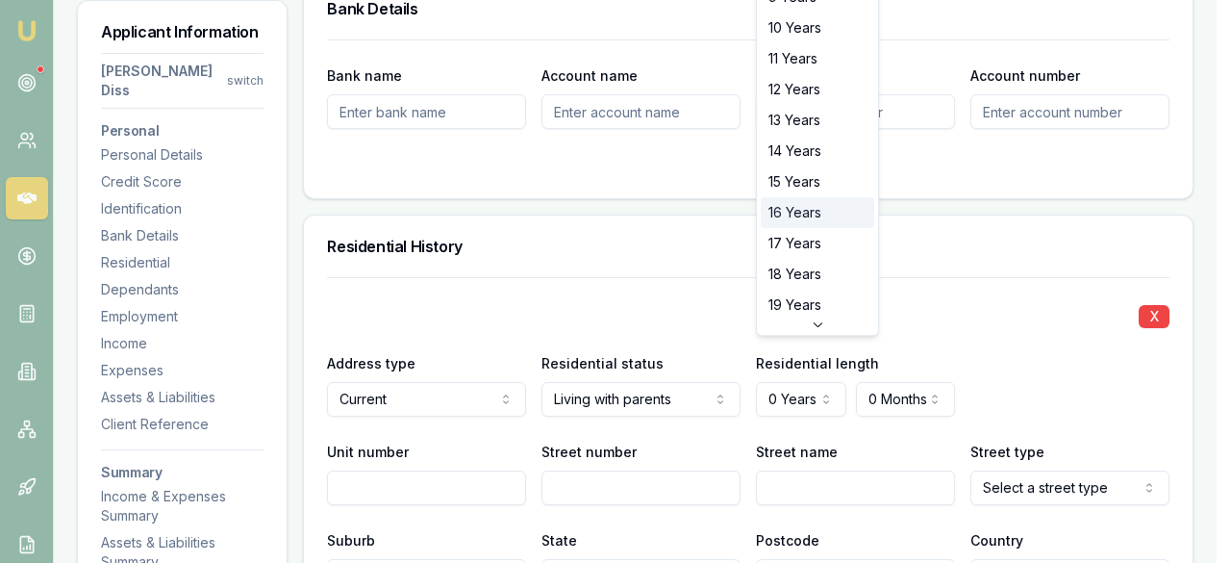
scroll to position [0, 0]
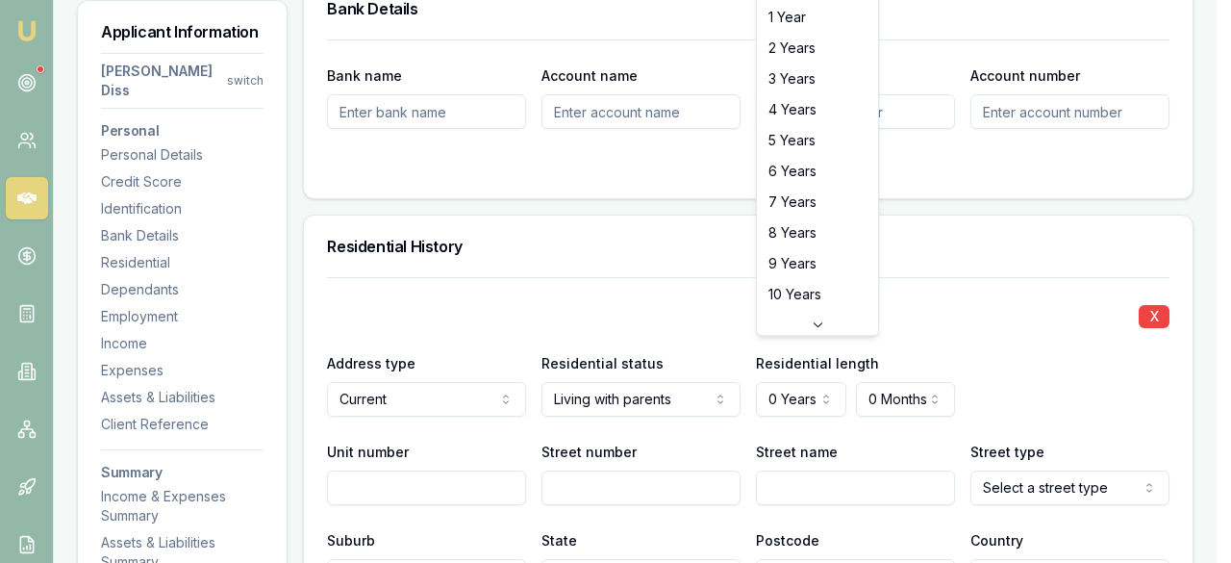
select select "4"
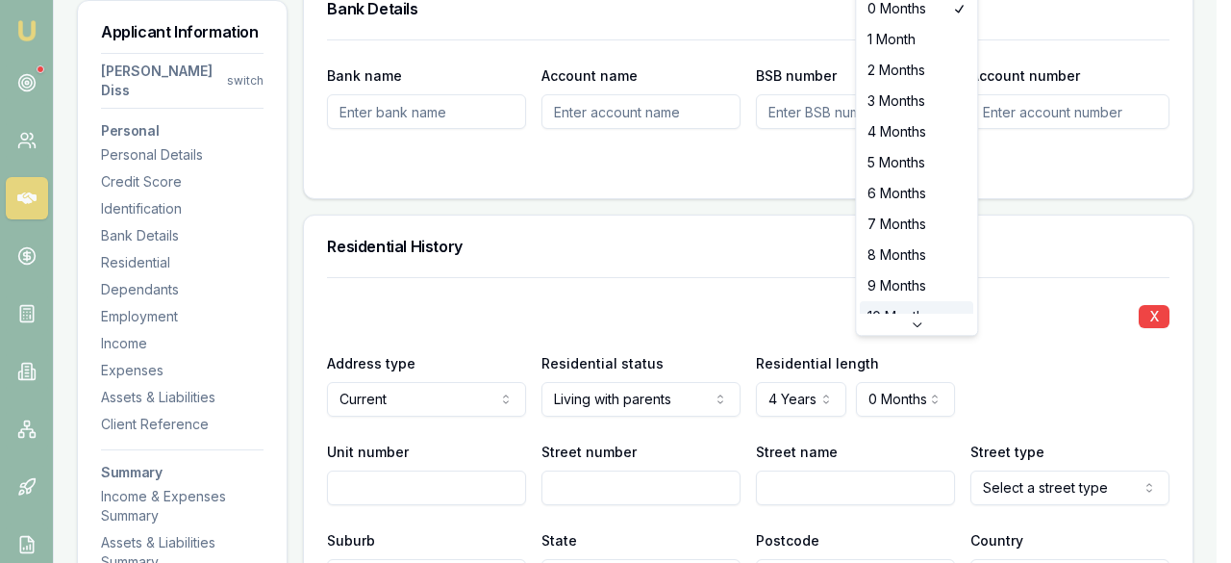
scroll to position [48, 0]
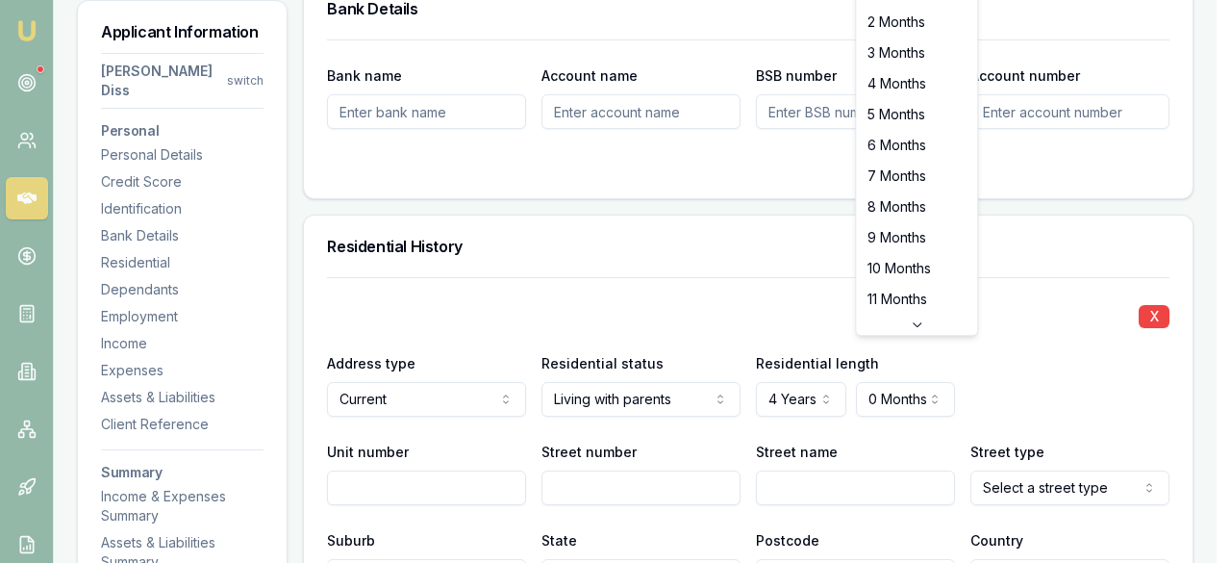
select select "11"
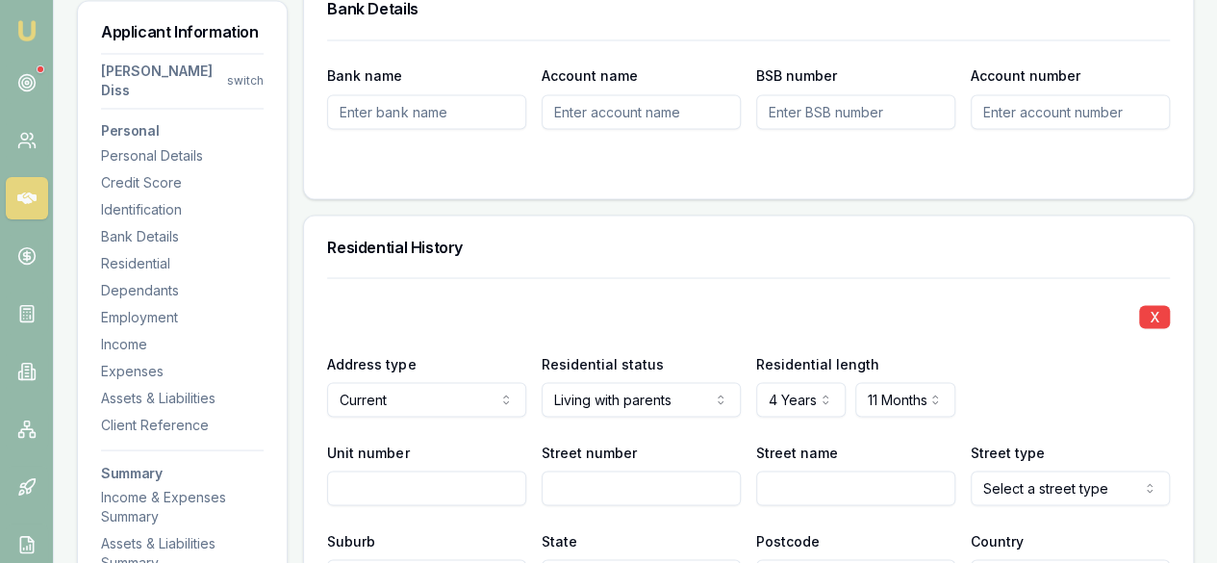
click at [467, 470] on input "Unit number" at bounding box center [426, 487] width 199 height 35
drag, startPoint x: 425, startPoint y: 451, endPoint x: 417, endPoint y: 430, distance: 22.5
click at [425, 470] on input "Unit number" at bounding box center [426, 487] width 199 height 35
type input "260"
click at [611, 470] on input "Street number" at bounding box center [640, 487] width 199 height 35
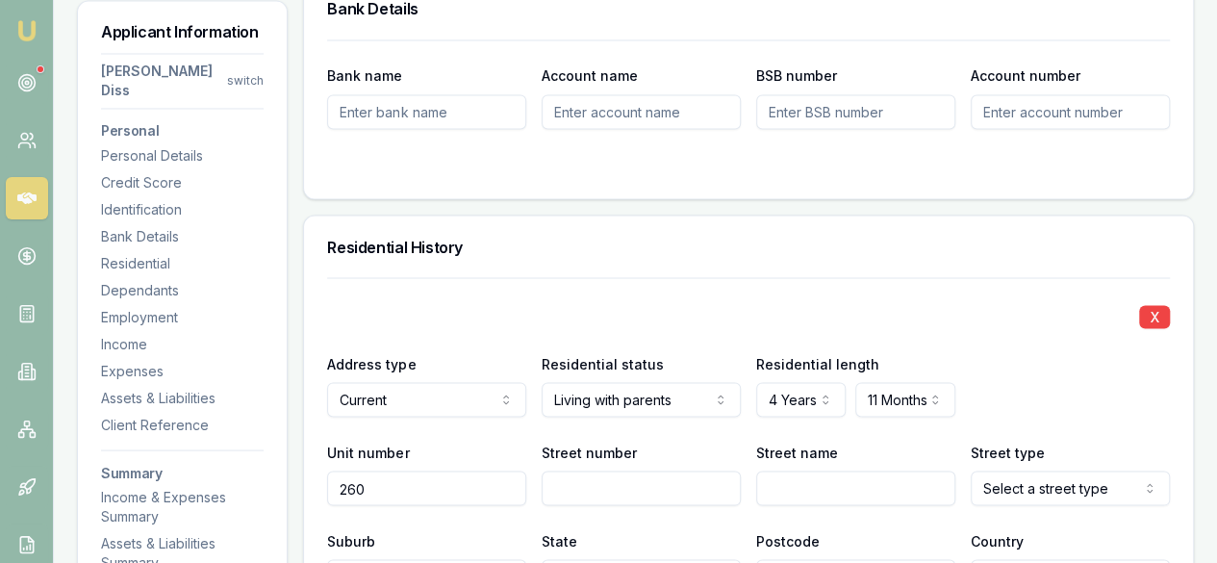
type input "7"
type input "173"
click at [779, 470] on input "Street name" at bounding box center [855, 487] width 199 height 35
type input "City"
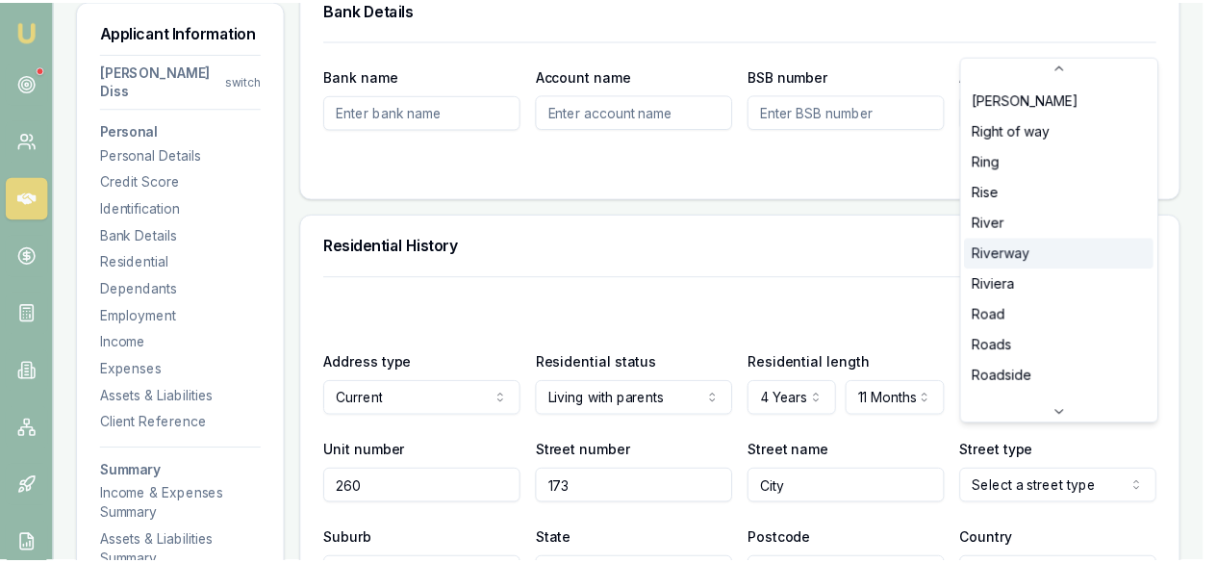
scroll to position [4424, 0]
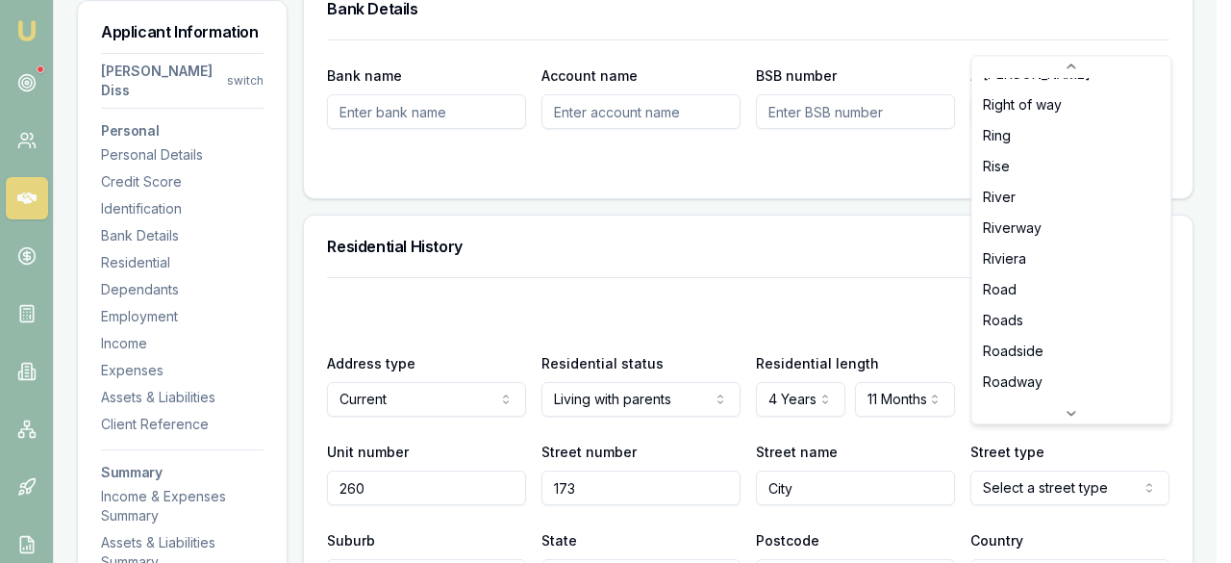
select select "Road"
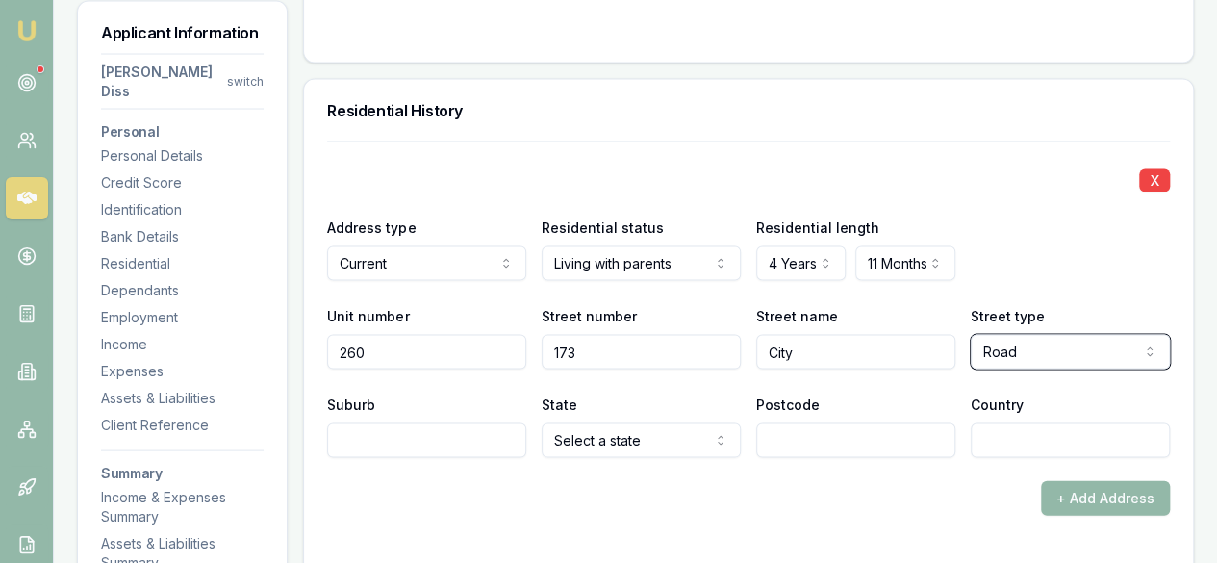
scroll to position [1870, 0]
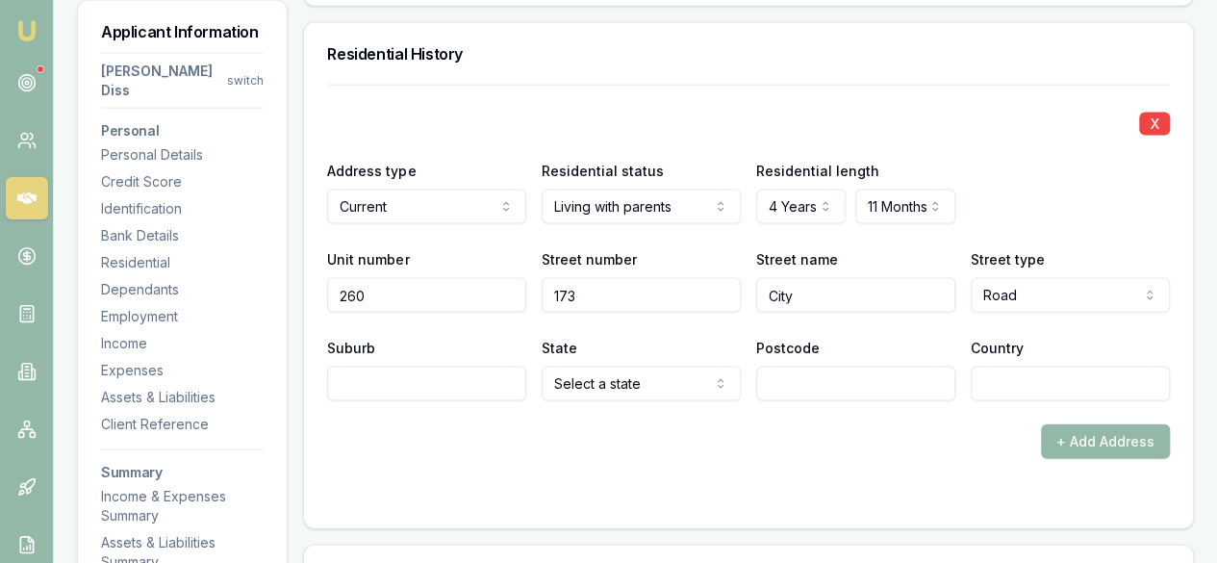
click at [390, 366] on input "Suburb" at bounding box center [426, 383] width 199 height 35
type input "Southbank"
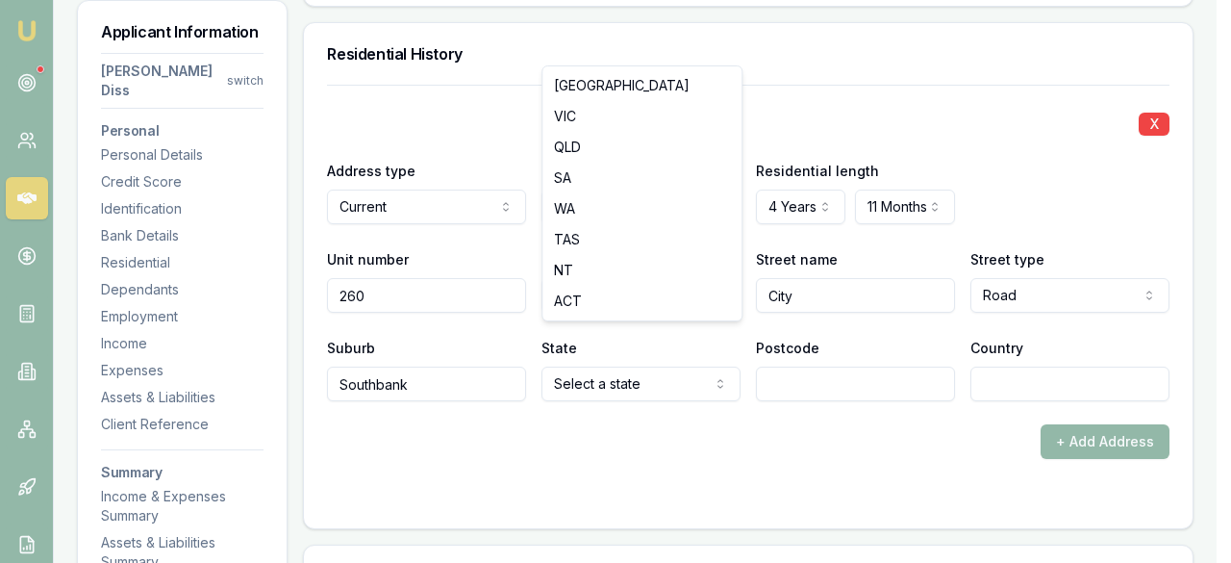
select select "VIC"
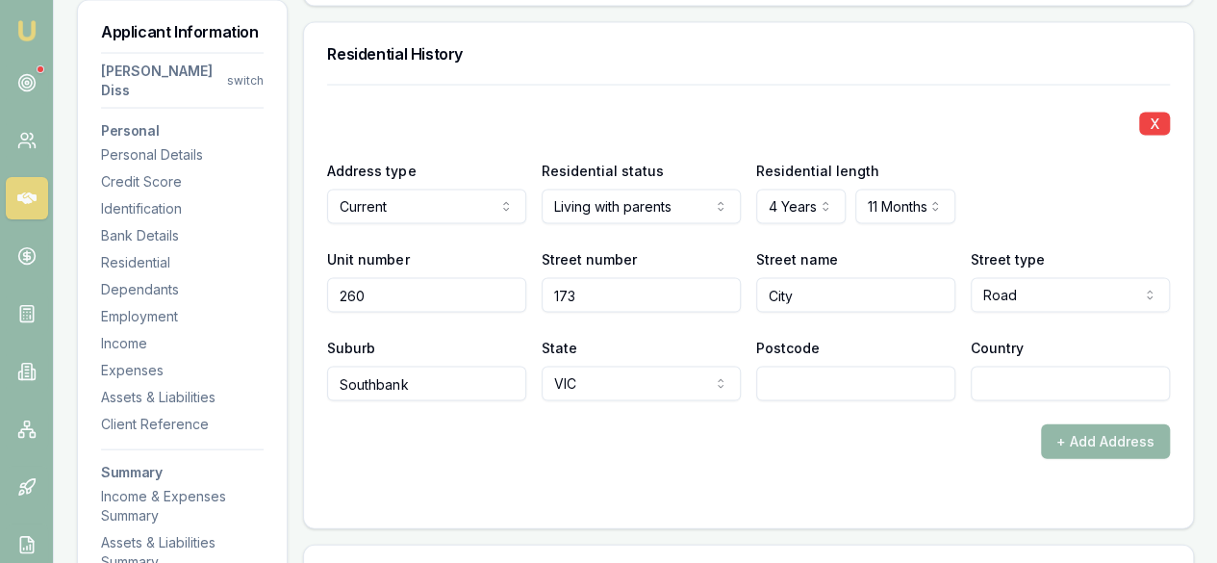
click at [816, 366] on input "Postcode" at bounding box center [855, 383] width 199 height 35
type input "3006"
click at [977, 366] on input "Country" at bounding box center [1069, 383] width 199 height 35
type input "[GEOGRAPHIC_DATA]"
click at [967, 424] on div "+ Add Address" at bounding box center [748, 441] width 842 height 35
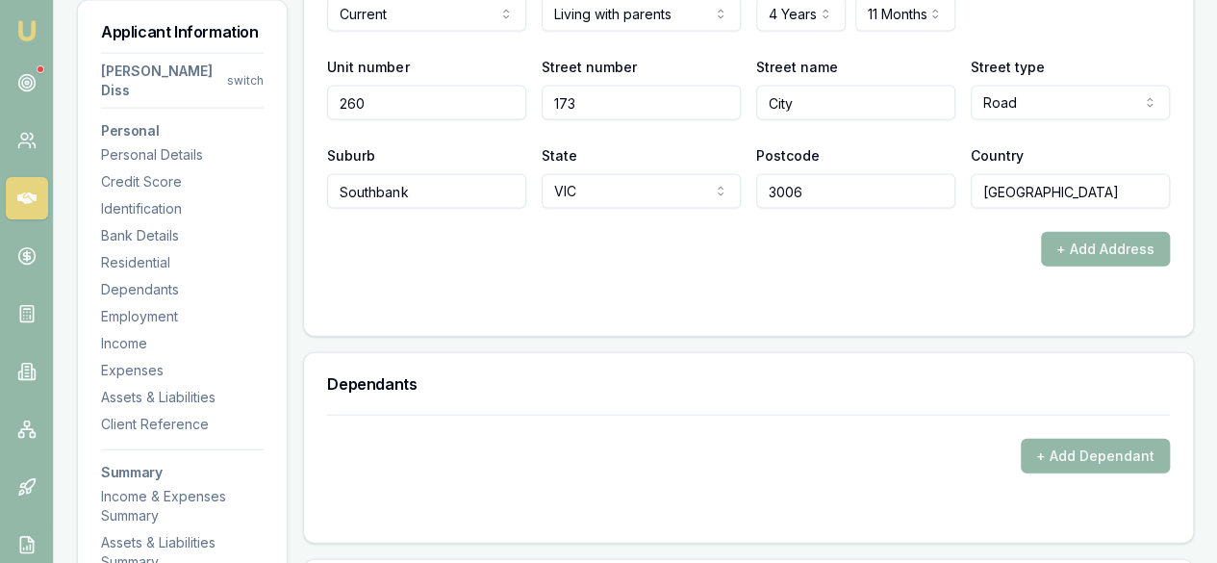
click at [872, 353] on div "Dependants" at bounding box center [748, 384] width 889 height 62
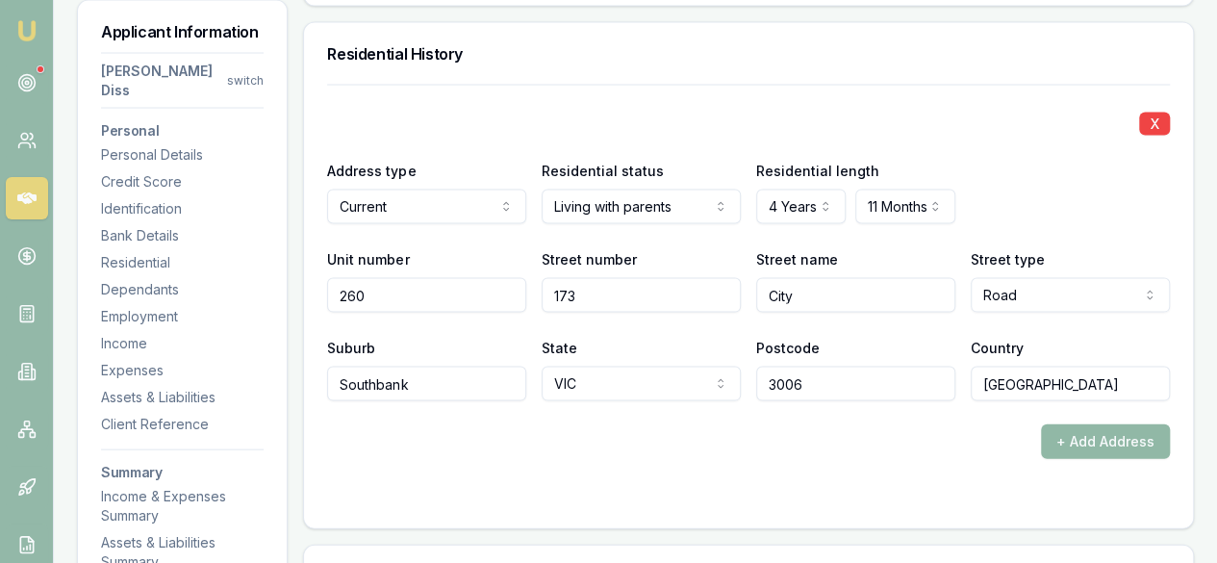
click at [1138, 424] on button "+ Add Address" at bounding box center [1105, 441] width 129 height 35
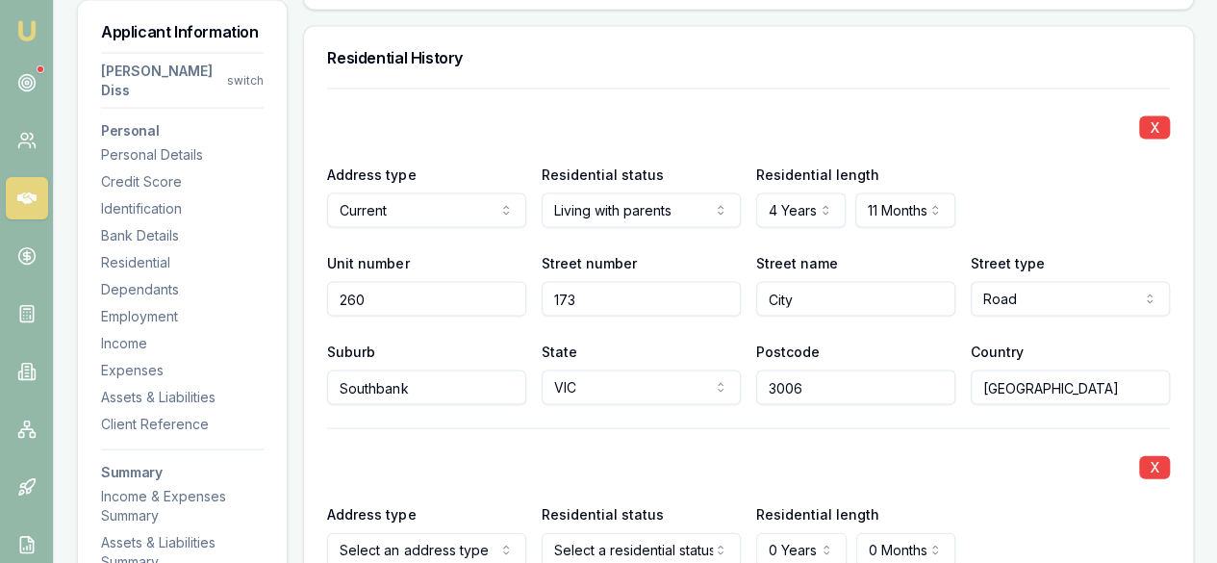
scroll to position [1893, 0]
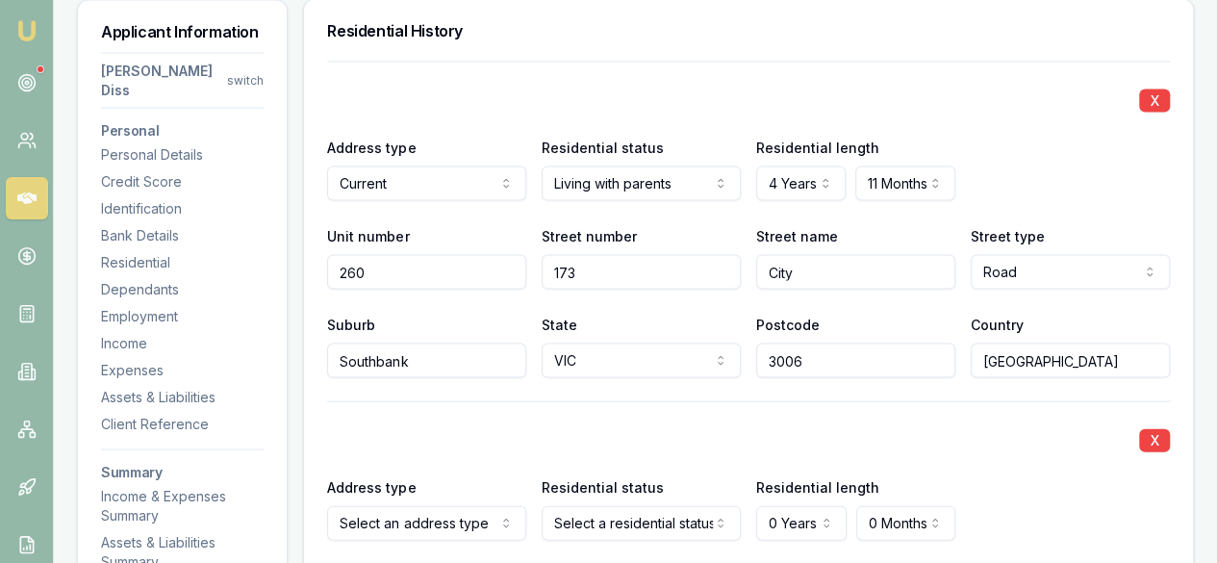
click at [1133, 425] on div "X" at bounding box center [748, 438] width 842 height 27
drag, startPoint x: 1135, startPoint y: 397, endPoint x: 1144, endPoint y: 403, distance: 11.2
click at [1135, 425] on div "X" at bounding box center [748, 438] width 842 height 27
click at [1144, 429] on button "X" at bounding box center [1154, 440] width 31 height 23
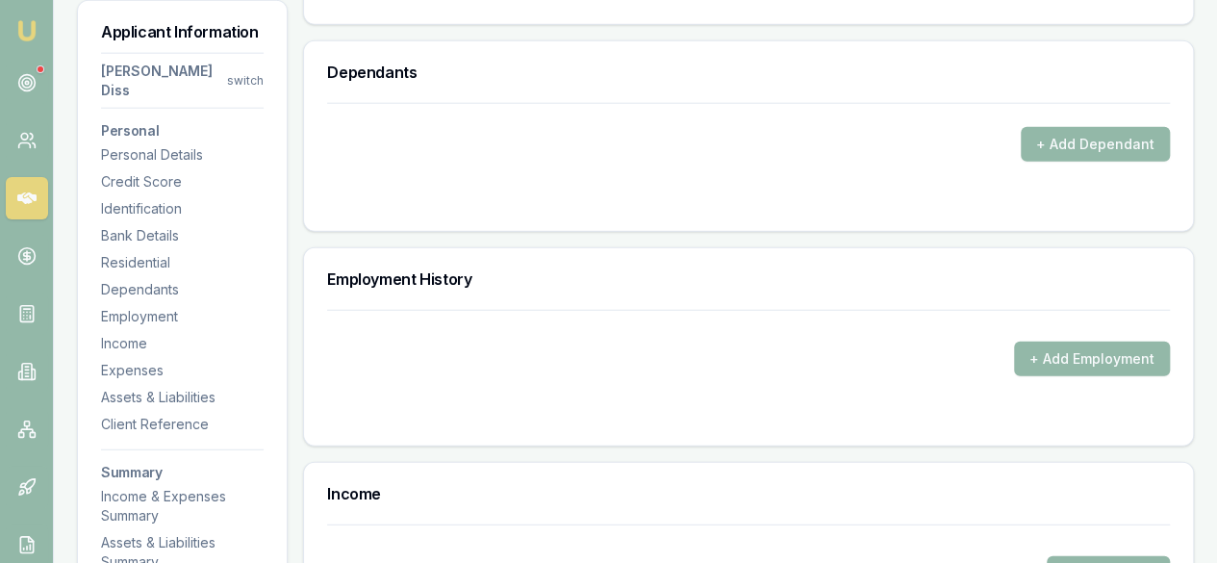
scroll to position [2181, 0]
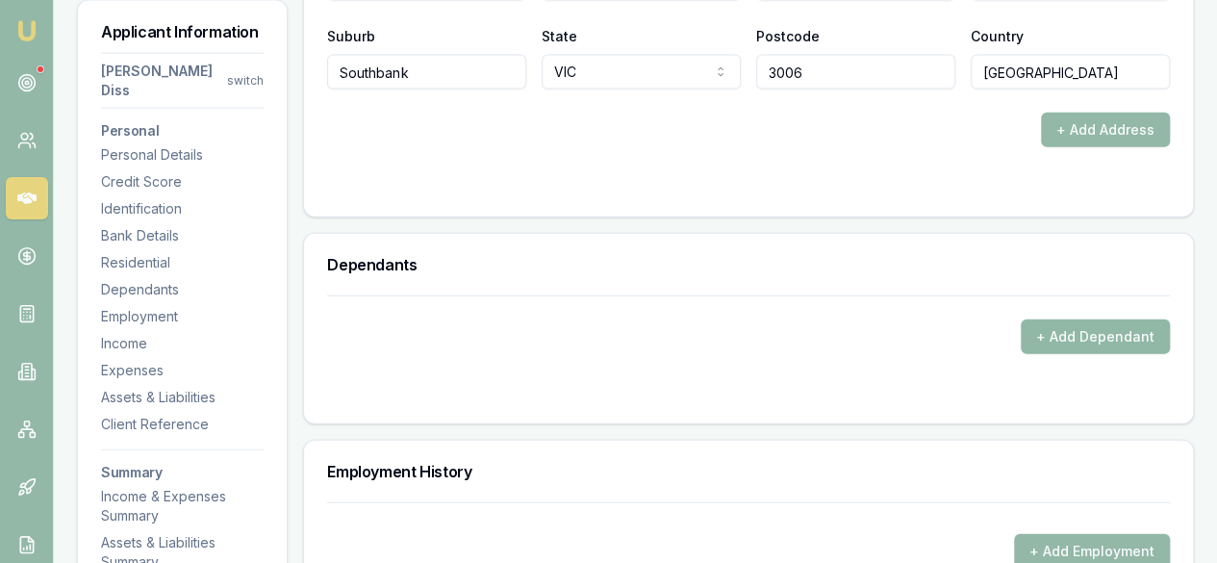
click at [1044, 319] on button "+ Add Dependant" at bounding box center [1094, 336] width 149 height 35
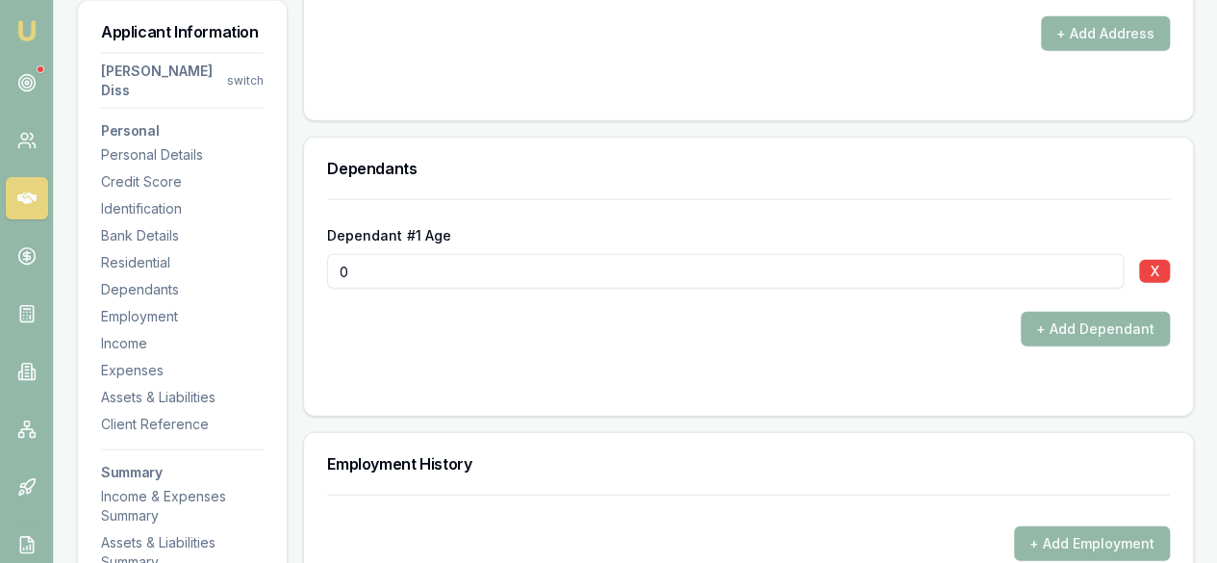
click at [696, 438] on div "Employment History" at bounding box center [748, 464] width 889 height 62
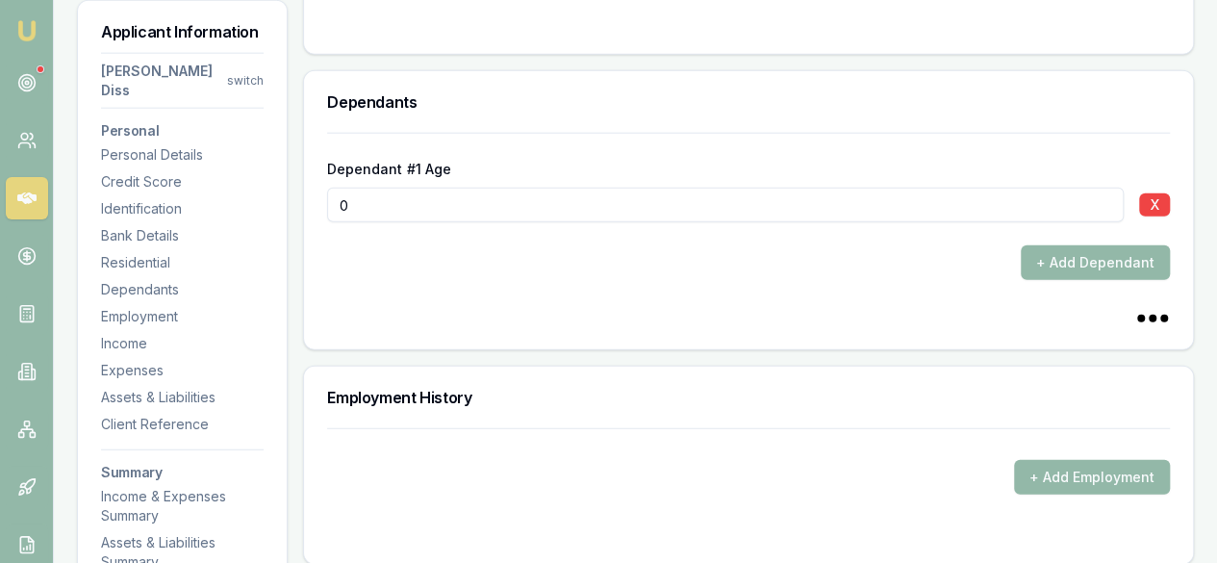
scroll to position [2373, 0]
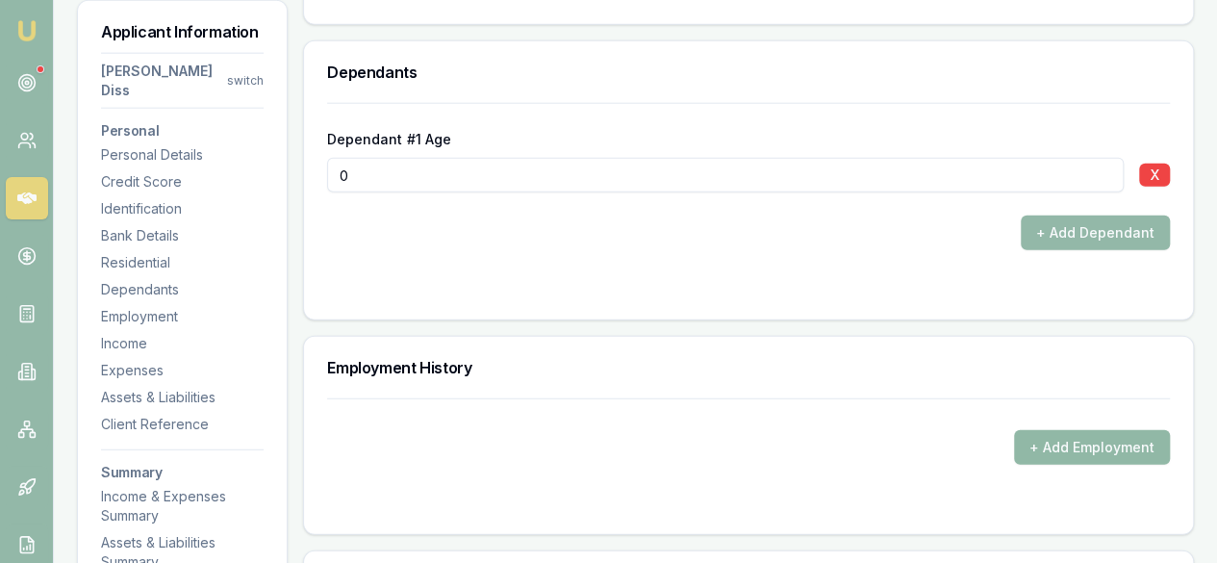
click at [1068, 430] on button "+ Add Employment" at bounding box center [1092, 447] width 156 height 35
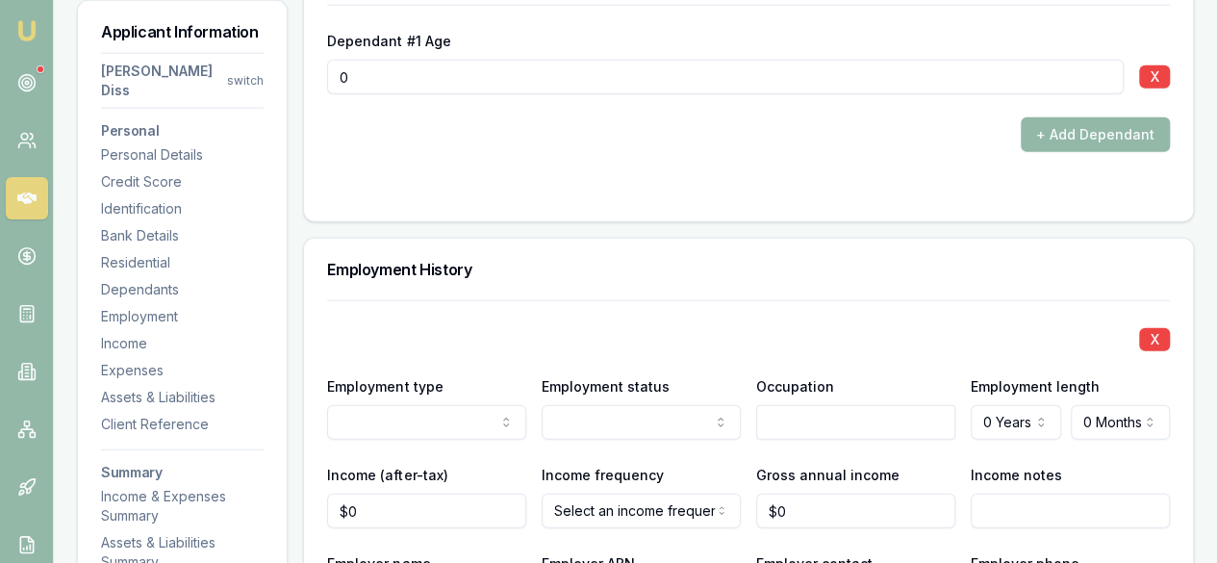
scroll to position [2566, 0]
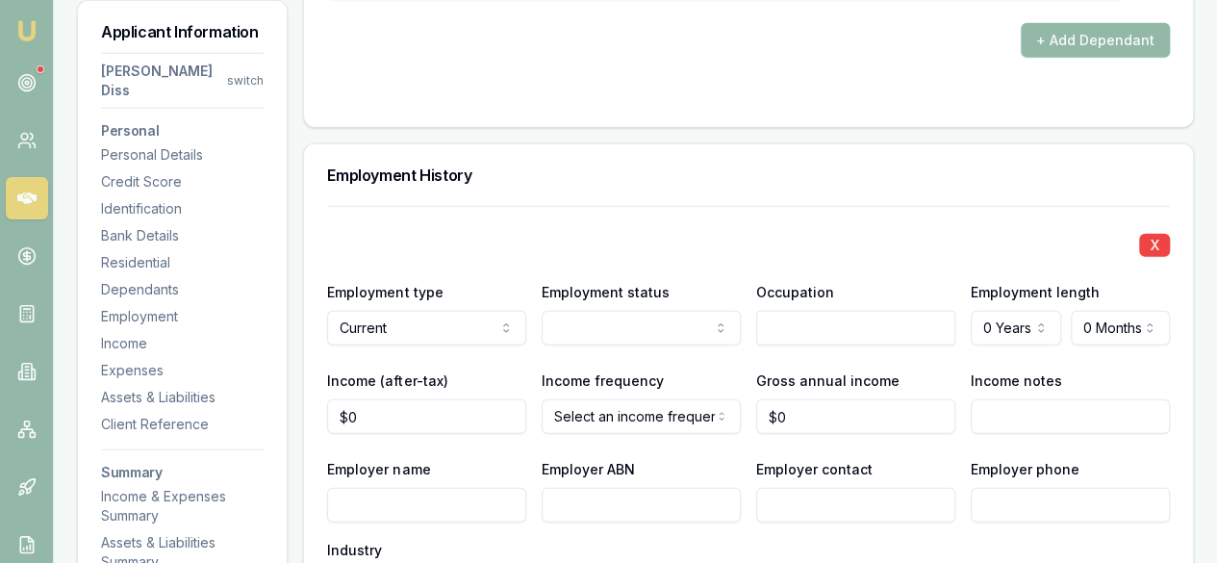
click at [599, 302] on div "X Employment type Current Current Previous Employment status [DEMOGRAPHIC_DATA]…" at bounding box center [748, 493] width 842 height 574
click at [639, 372] on label "Income frequency" at bounding box center [602, 380] width 122 height 16
click at [639, 399] on button "Monthly" at bounding box center [640, 416] width 199 height 35
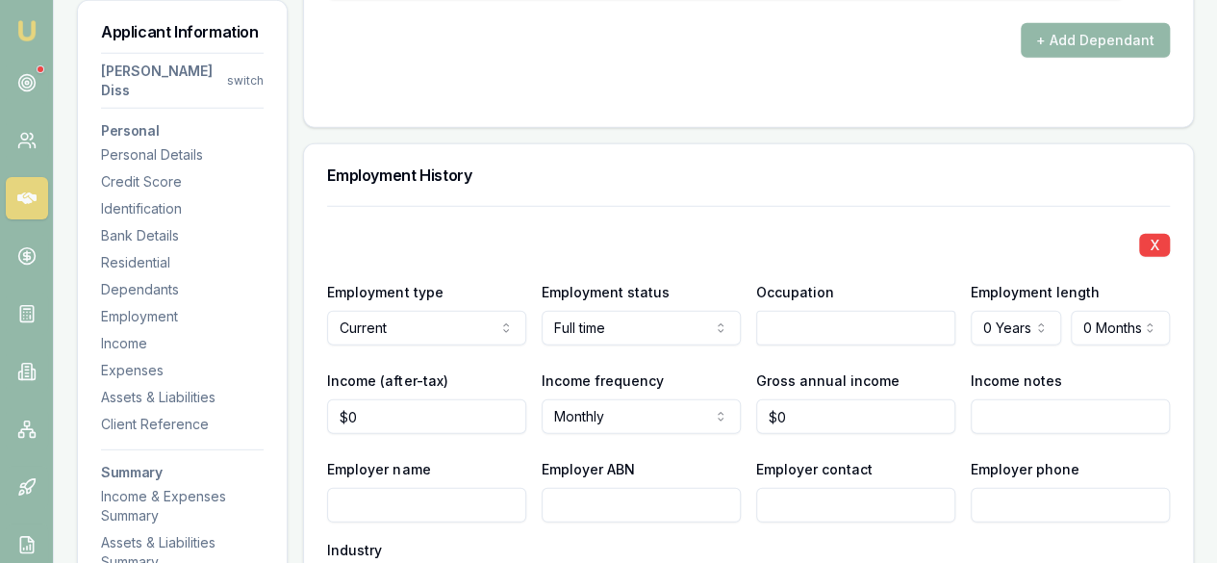
click at [830, 307] on div "X Employment type Current Current Previous Employment status [DEMOGRAPHIC_DATA]…" at bounding box center [748, 493] width 842 height 574
click at [829, 311] on input "text" at bounding box center [855, 328] width 199 height 35
type input "Solider"
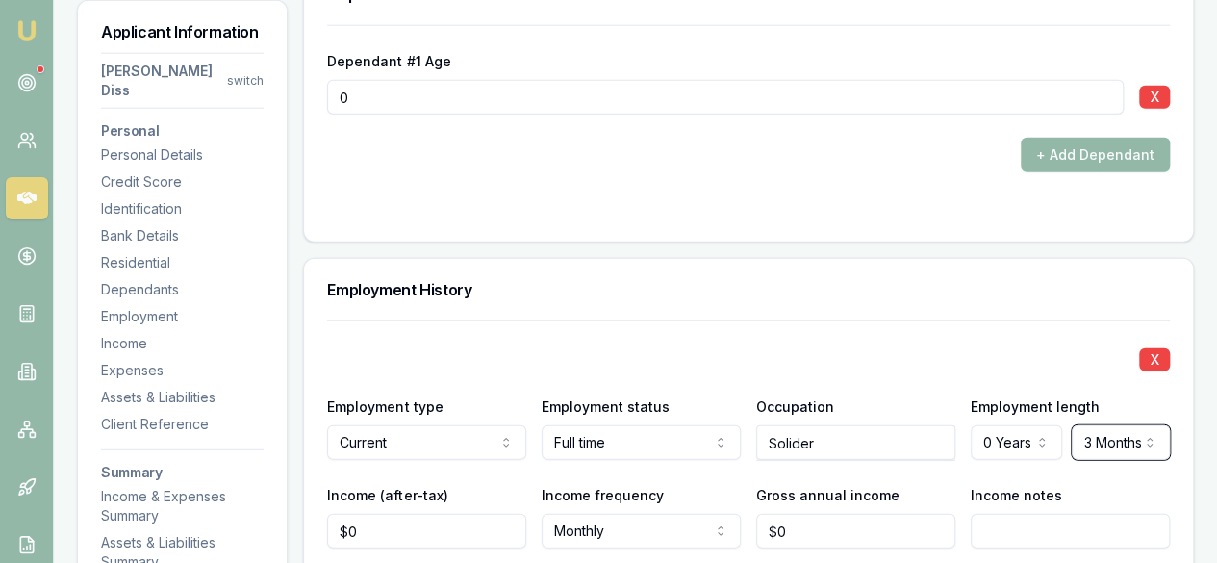
scroll to position [2470, 0]
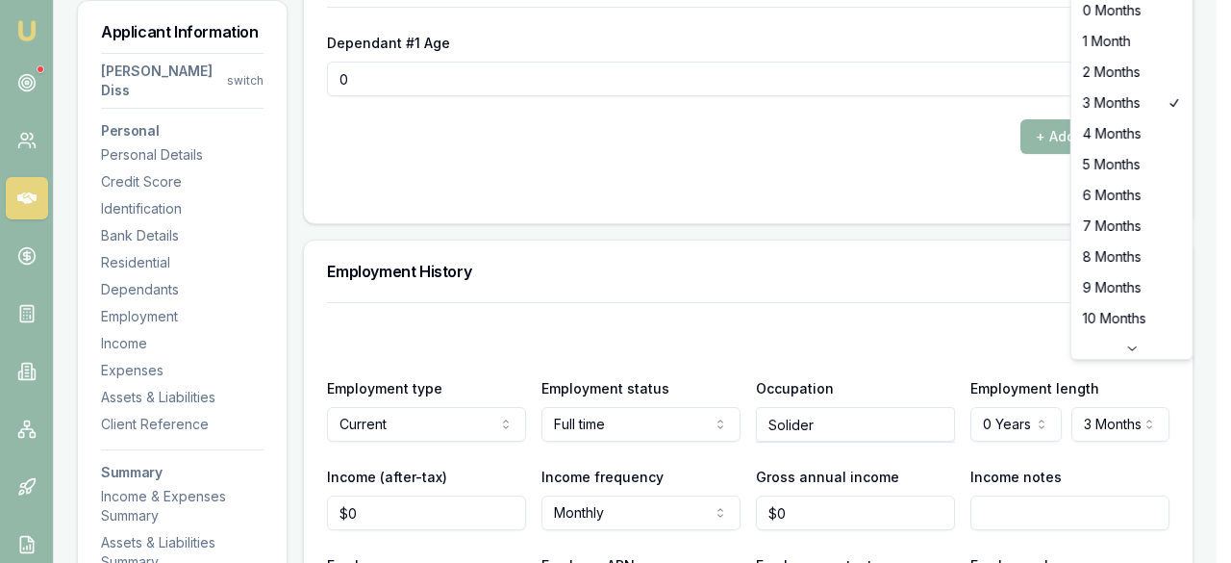
select select "2"
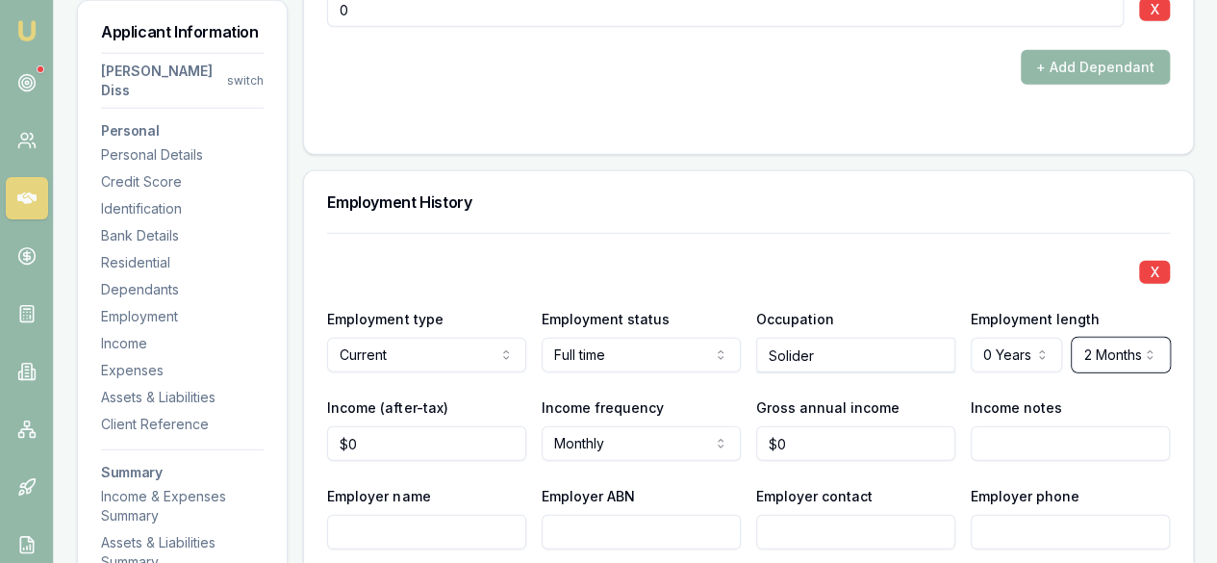
scroll to position [2566, 0]
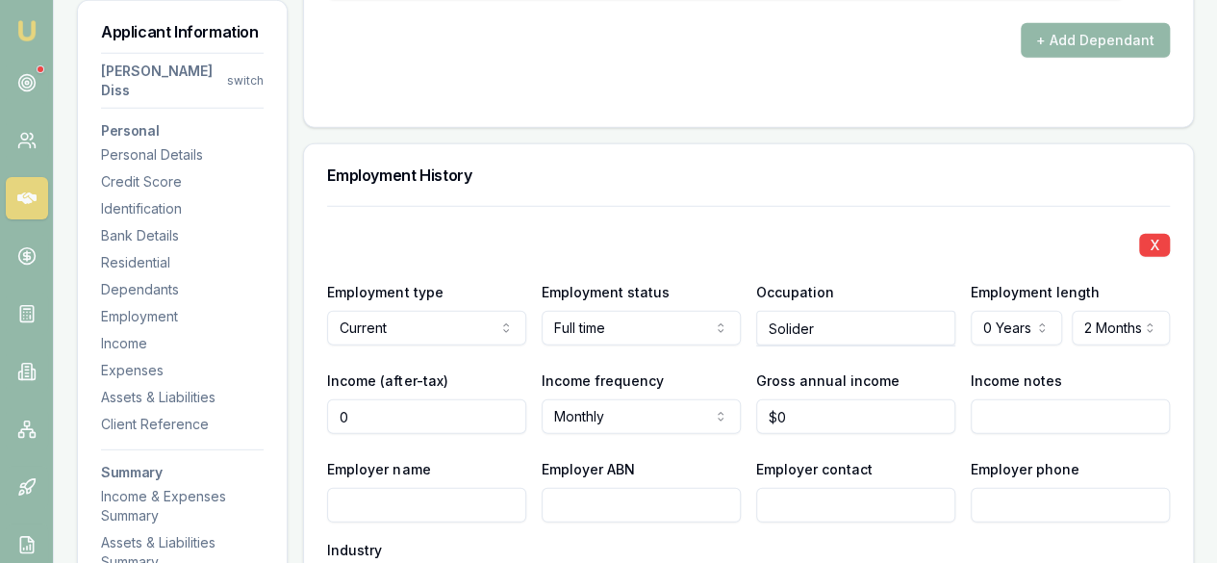
click at [442, 399] on input "0" at bounding box center [426, 416] width 199 height 35
drag, startPoint x: 442, startPoint y: 368, endPoint x: 308, endPoint y: 378, distance: 135.0
click at [308, 378] on div "X Employment type Current Current Previous Employment status [DEMOGRAPHIC_DATA]…" at bounding box center [748, 560] width 889 height 709
type input "$4,560"
click at [843, 399] on input "0" at bounding box center [855, 416] width 199 height 35
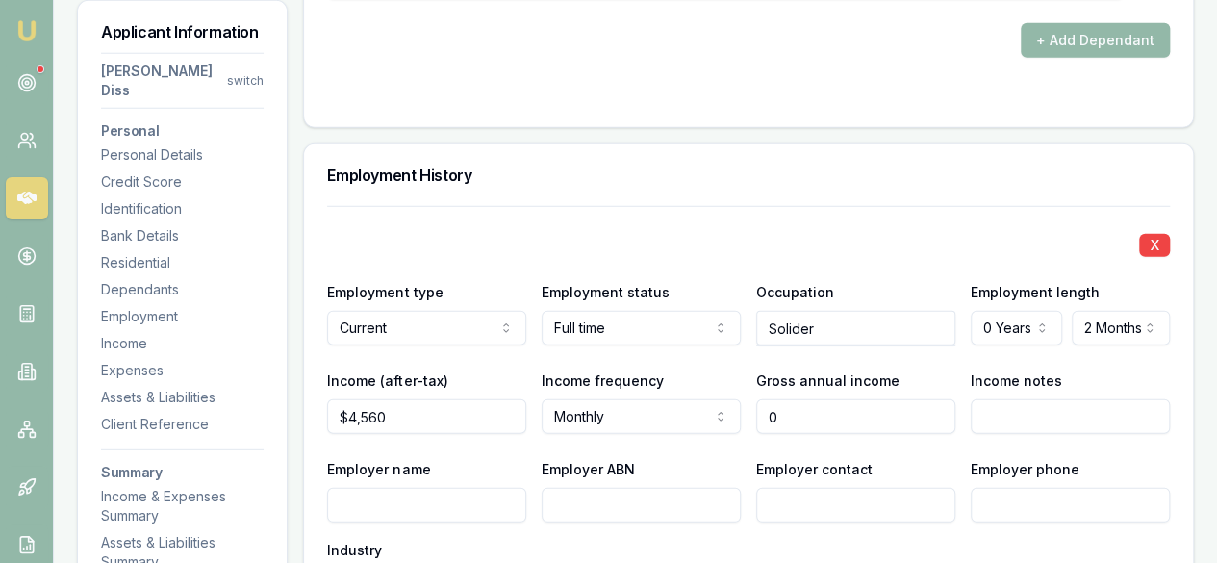
drag, startPoint x: 835, startPoint y: 378, endPoint x: 711, endPoint y: 376, distance: 124.1
click at [725, 376] on div "Income (after-tax) $4,560 Income frequency Monthly Weekly Fortnightly Monthly Q…" at bounding box center [748, 400] width 842 height 65
drag, startPoint x: 823, startPoint y: 366, endPoint x: 697, endPoint y: 358, distance: 126.3
click at [697, 368] on div "Income (after-tax) $4,560 Income frequency Monthly Weekly Fortnightly Monthly Q…" at bounding box center [748, 400] width 842 height 65
type input "$67,085"
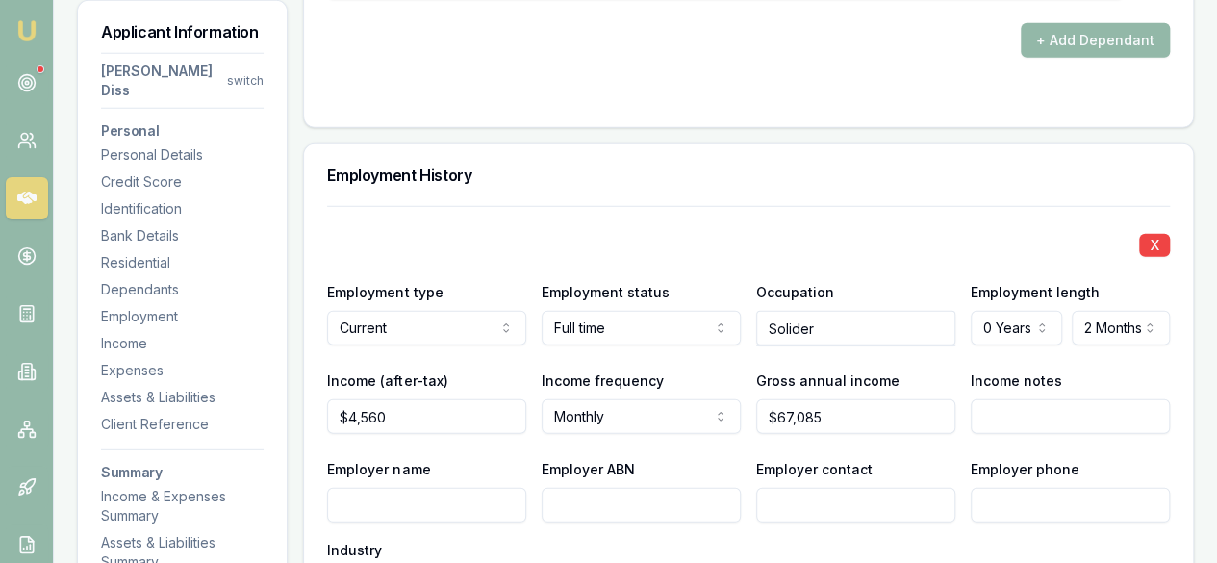
click at [488, 488] on input "Employer name" at bounding box center [426, 505] width 199 height 35
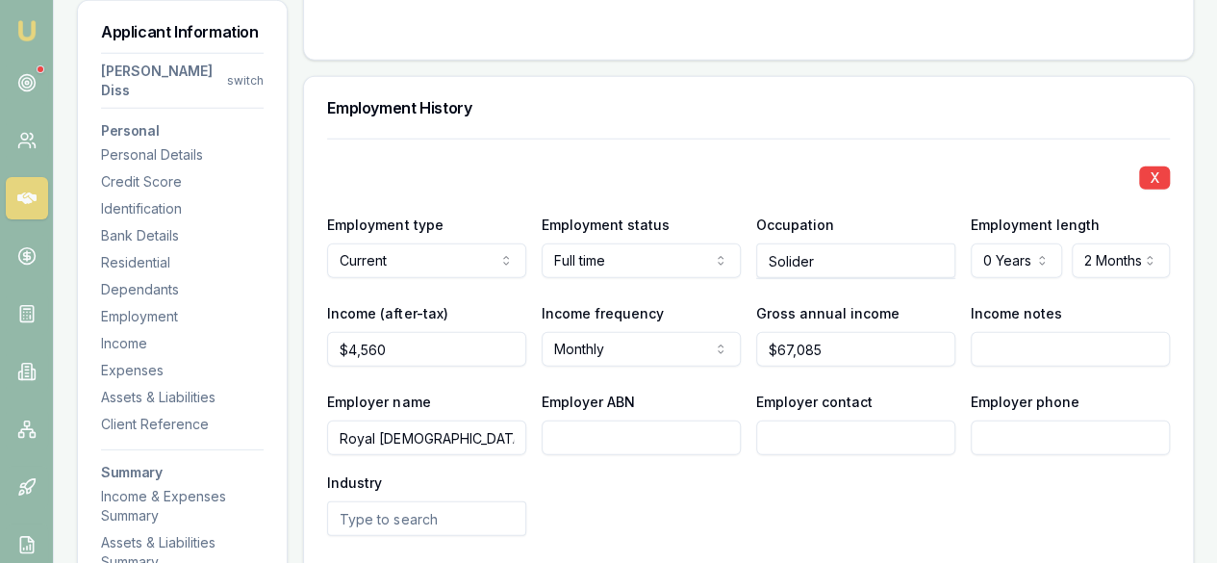
scroll to position [2662, 0]
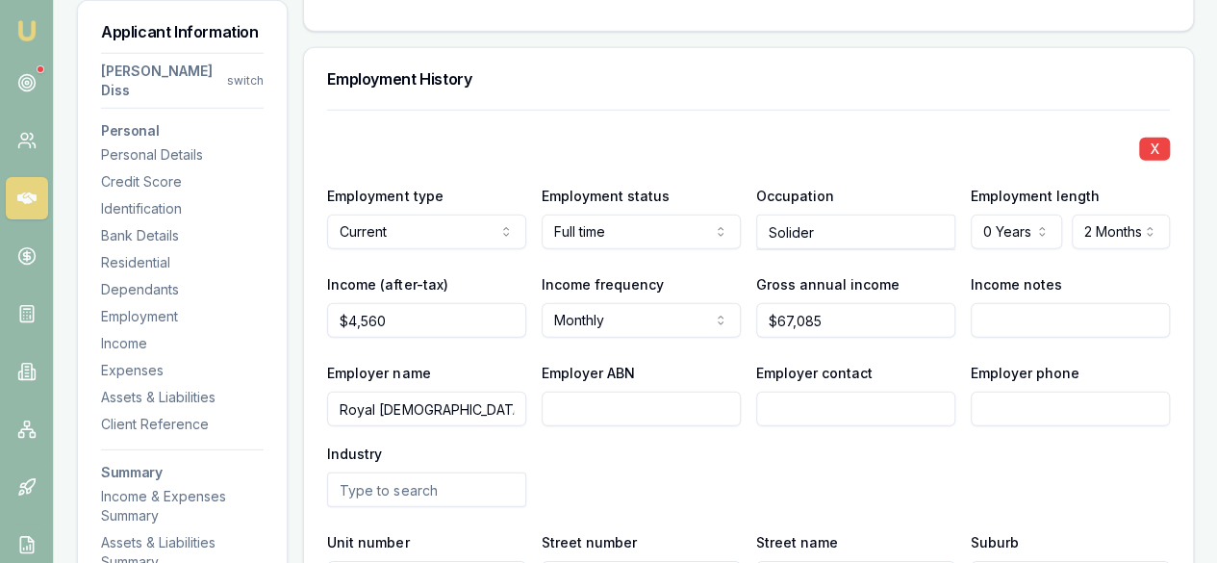
type input "Royal [DEMOGRAPHIC_DATA] Navy"
click at [446, 441] on div "Industry" at bounding box center [426, 473] width 199 height 65
click at [436, 472] on input "text" at bounding box center [426, 489] width 199 height 35
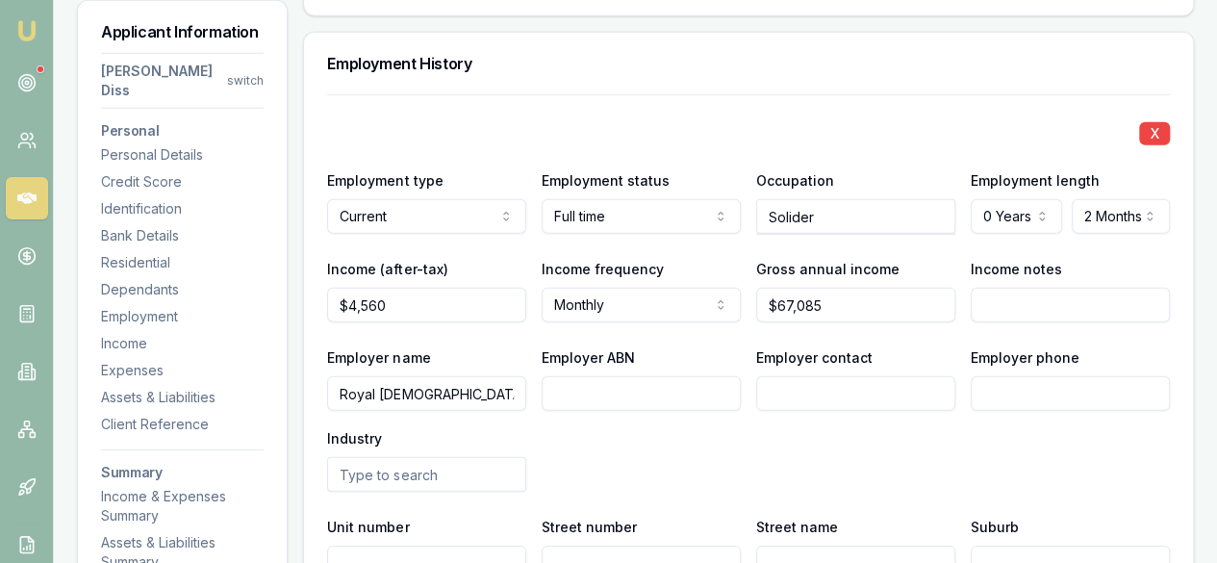
scroll to position [2854, 0]
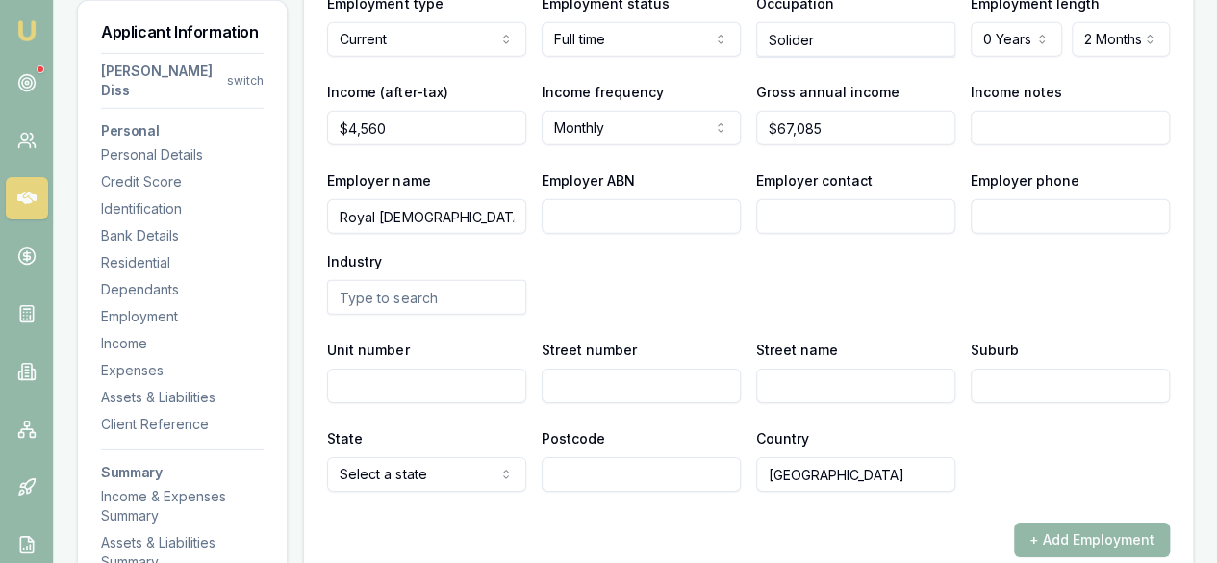
click at [406, 280] on input "text" at bounding box center [426, 297] width 199 height 35
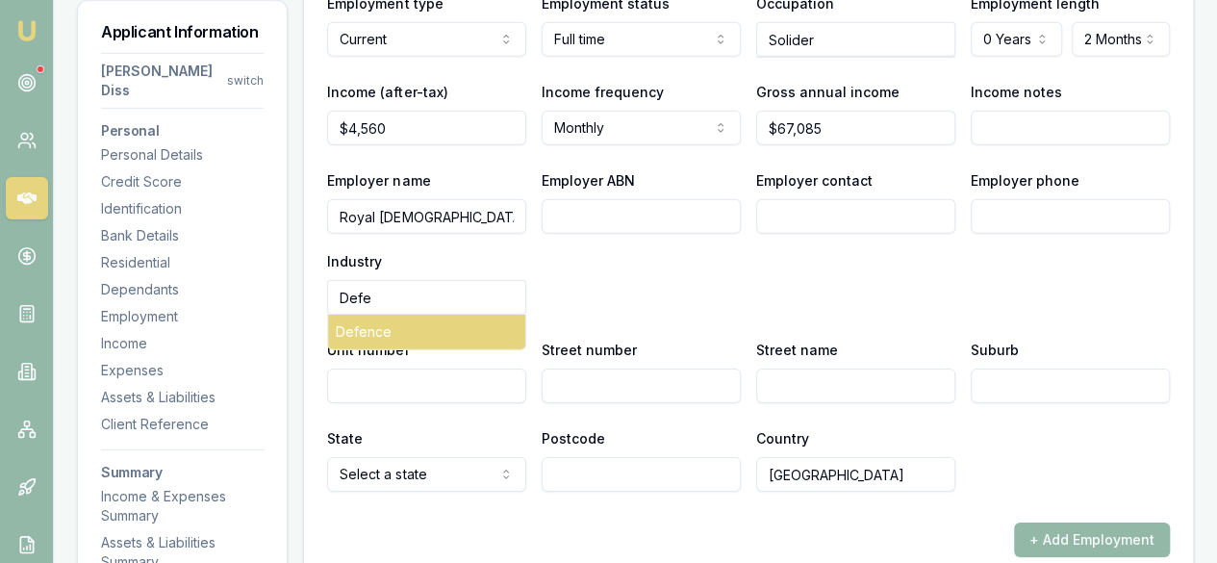
click at [394, 314] on div "Defence" at bounding box center [426, 331] width 197 height 35
type input "Defence"
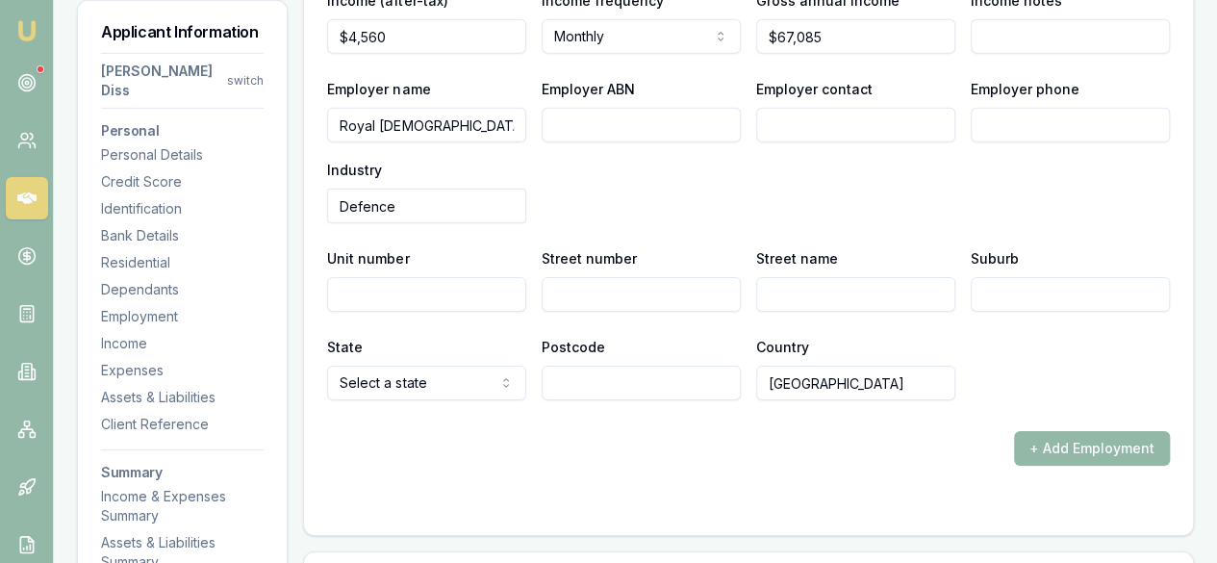
scroll to position [3047, 0]
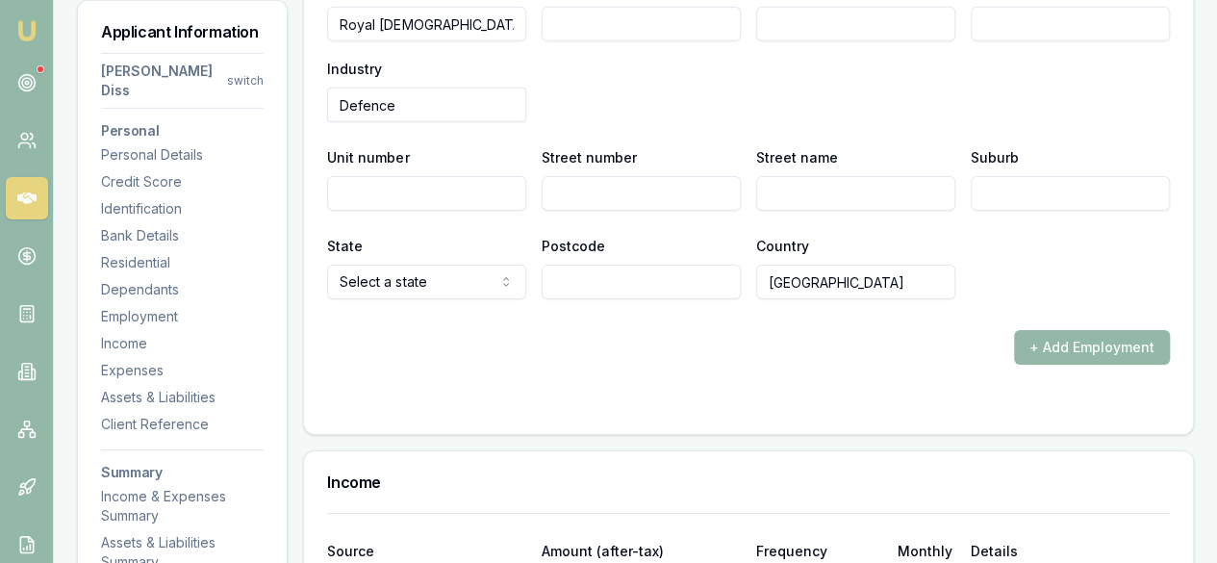
click at [524, 351] on form "X Employment type Current Current Previous Employment status [DEMOGRAPHIC_DATA]…" at bounding box center [748, 68] width 842 height 686
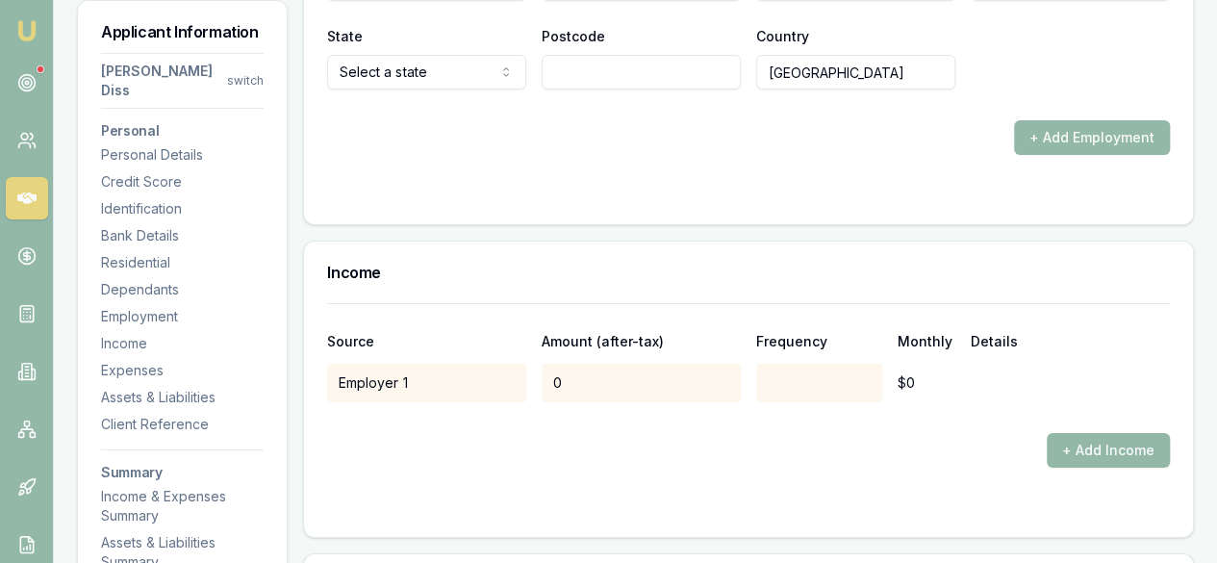
scroll to position [3335, 0]
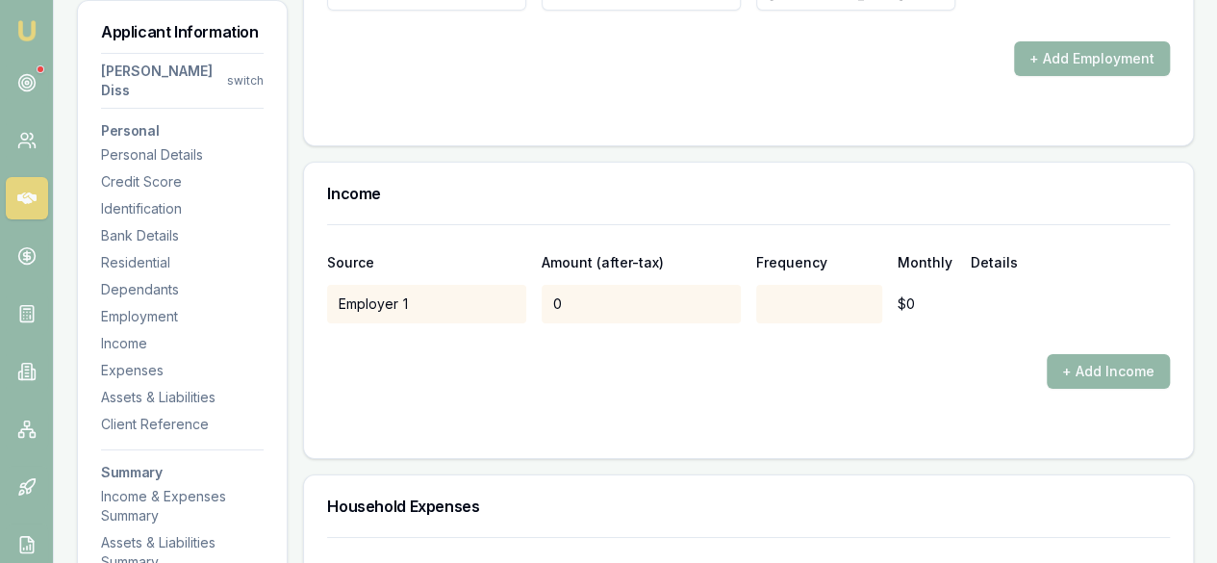
click at [646, 323] on div at bounding box center [748, 338] width 842 height 31
click at [606, 285] on div "0" at bounding box center [640, 304] width 199 height 38
click at [614, 285] on div "0" at bounding box center [640, 304] width 199 height 38
click at [583, 279] on div "Source Amount (after-tax) Frequency Monthly Details Employer 1 0 $0 + Add Income" at bounding box center [748, 306] width 842 height 164
click at [1119, 354] on button "+ Add Income" at bounding box center [1107, 371] width 123 height 35
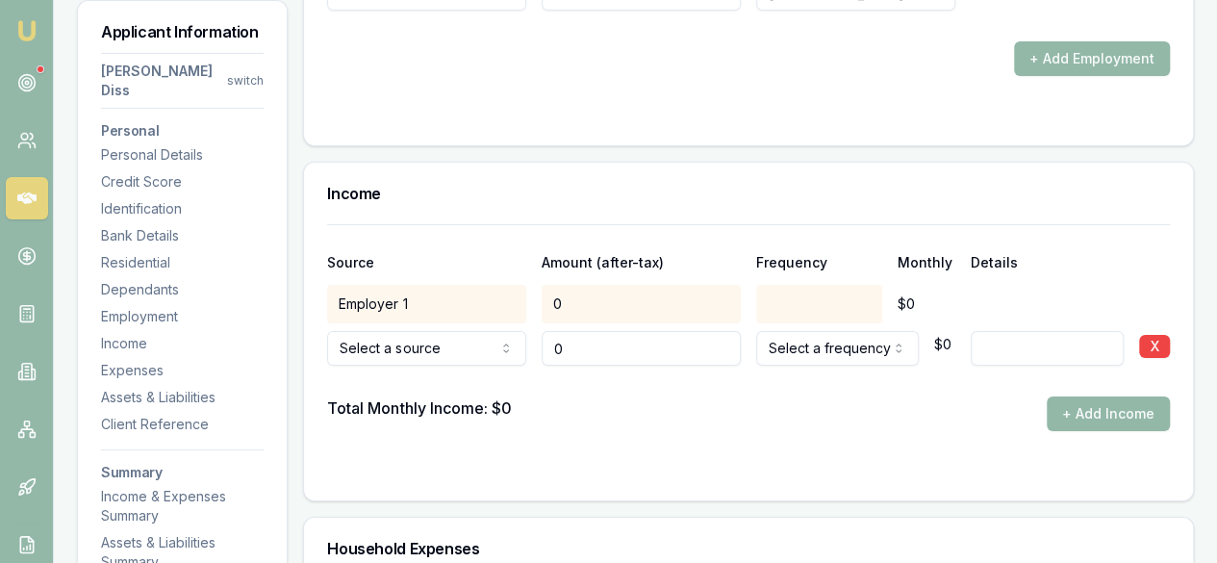
type input "$0"
click at [1141, 335] on button "X" at bounding box center [1154, 346] width 31 height 23
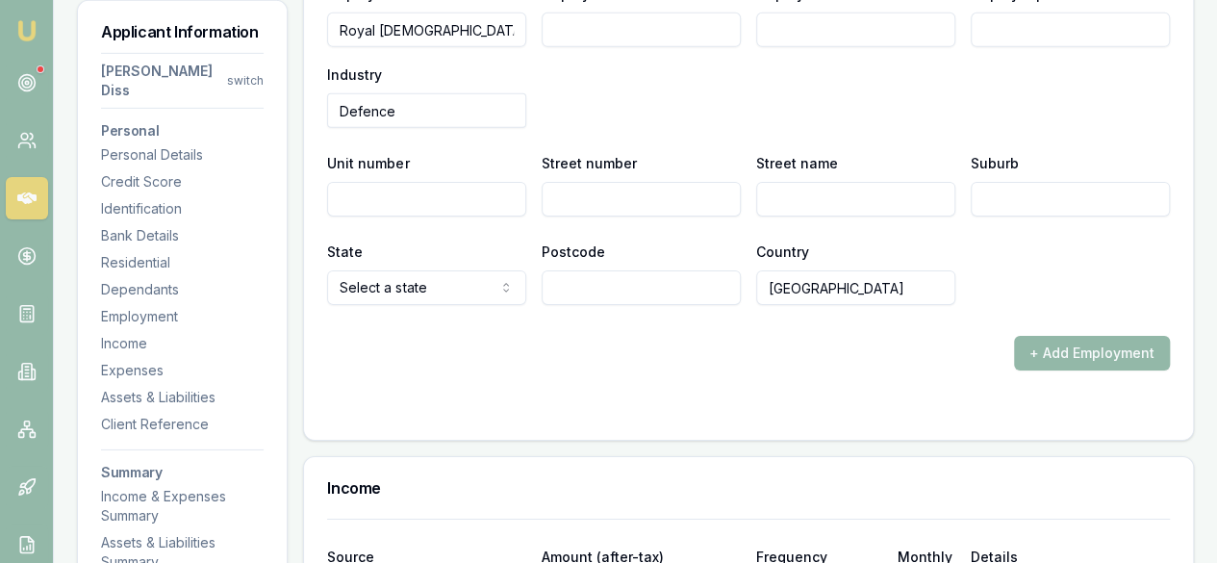
scroll to position [2752, 0]
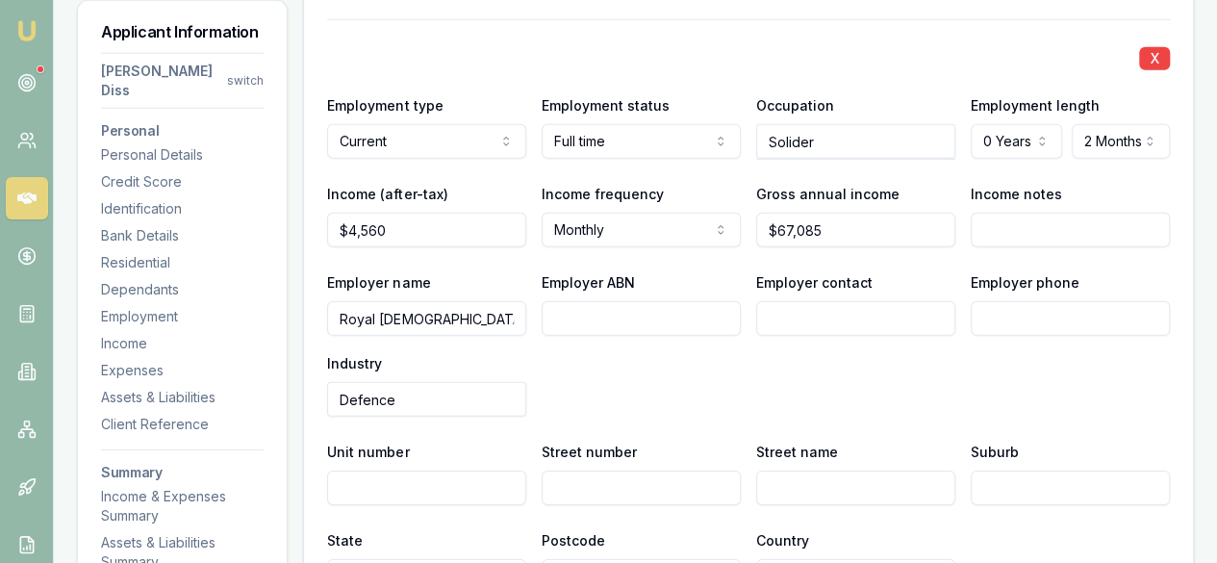
click at [865, 292] on div "Employer name Royal [DEMOGRAPHIC_DATA] Navy Employer ABN Employer contact Emplo…" at bounding box center [748, 343] width 842 height 146
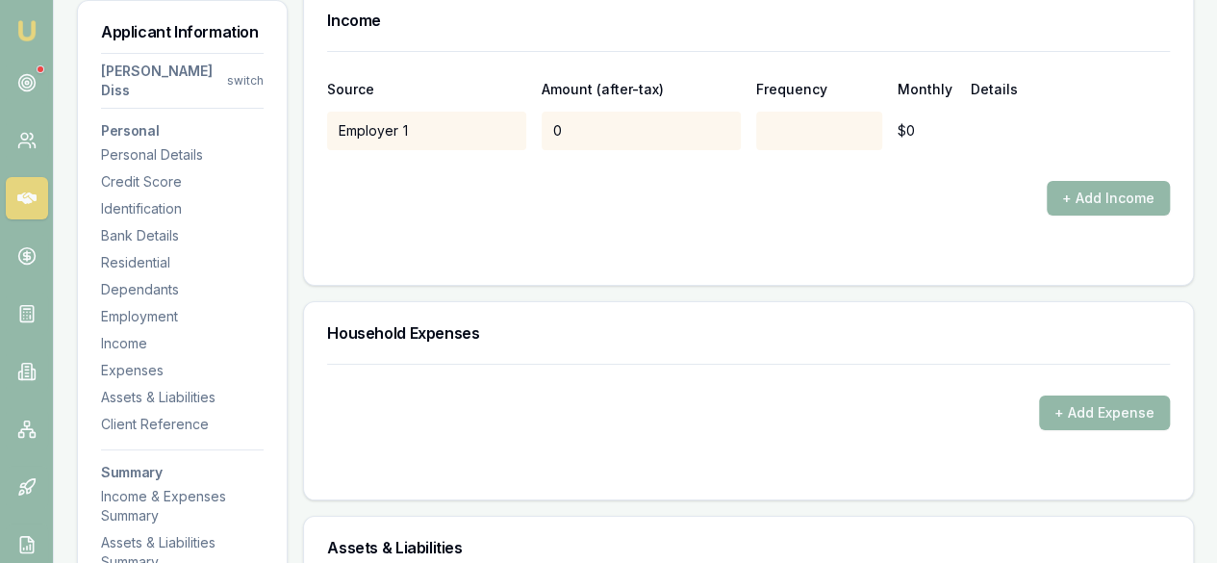
scroll to position [3618, 0]
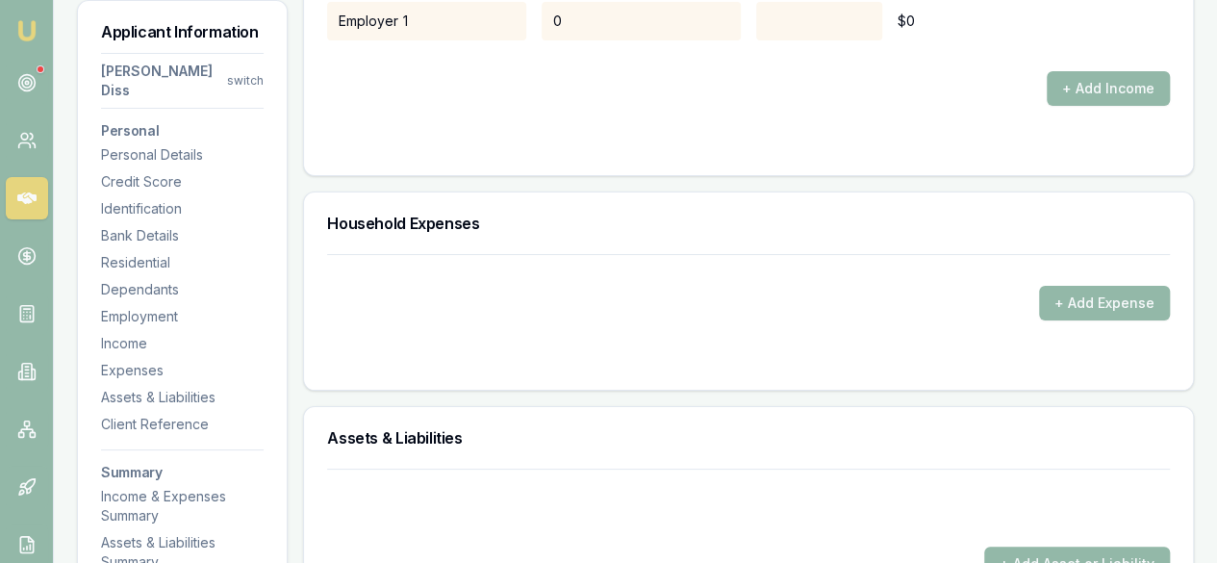
click at [1081, 276] on form "+ Add Expense" at bounding box center [748, 310] width 842 height 113
click at [1087, 286] on button "+ Add Expense" at bounding box center [1104, 303] width 131 height 35
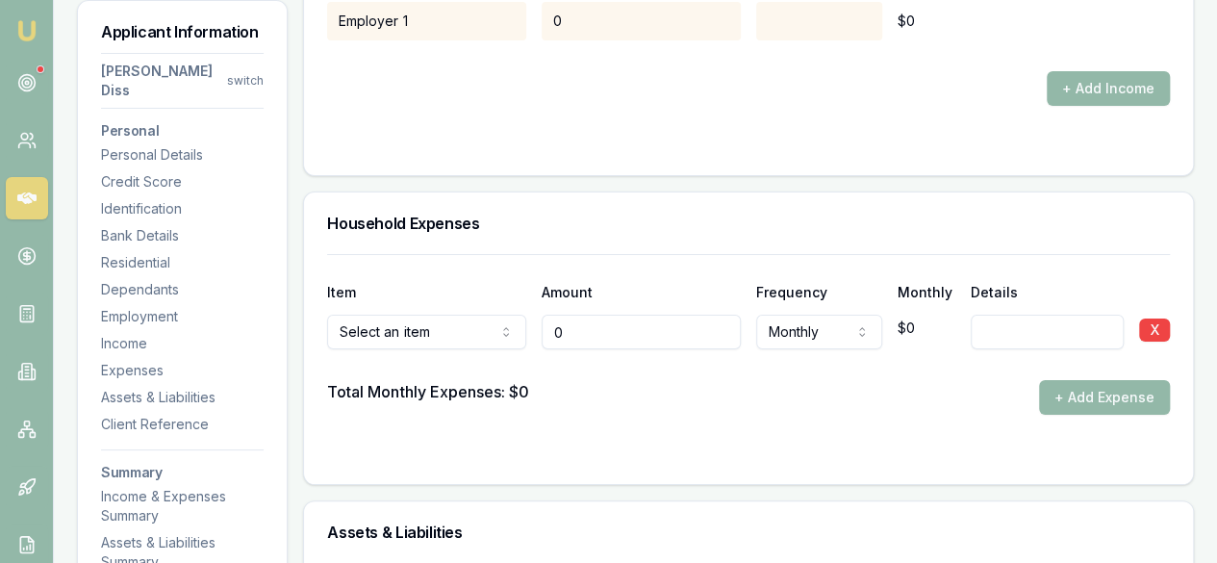
type input "$0"
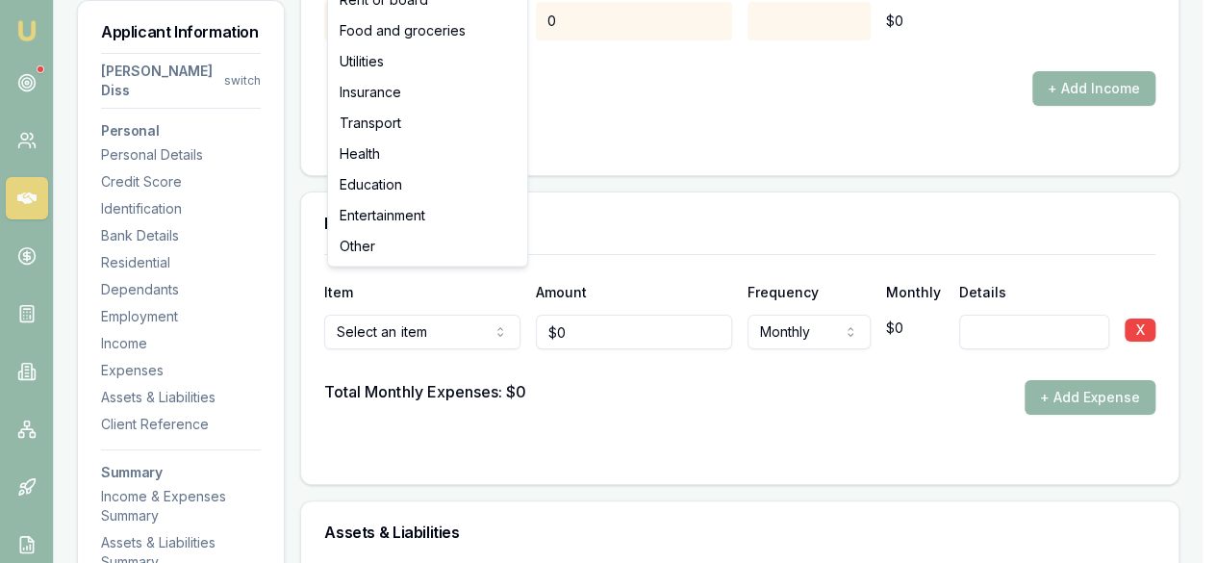
select select "UTILITIES"
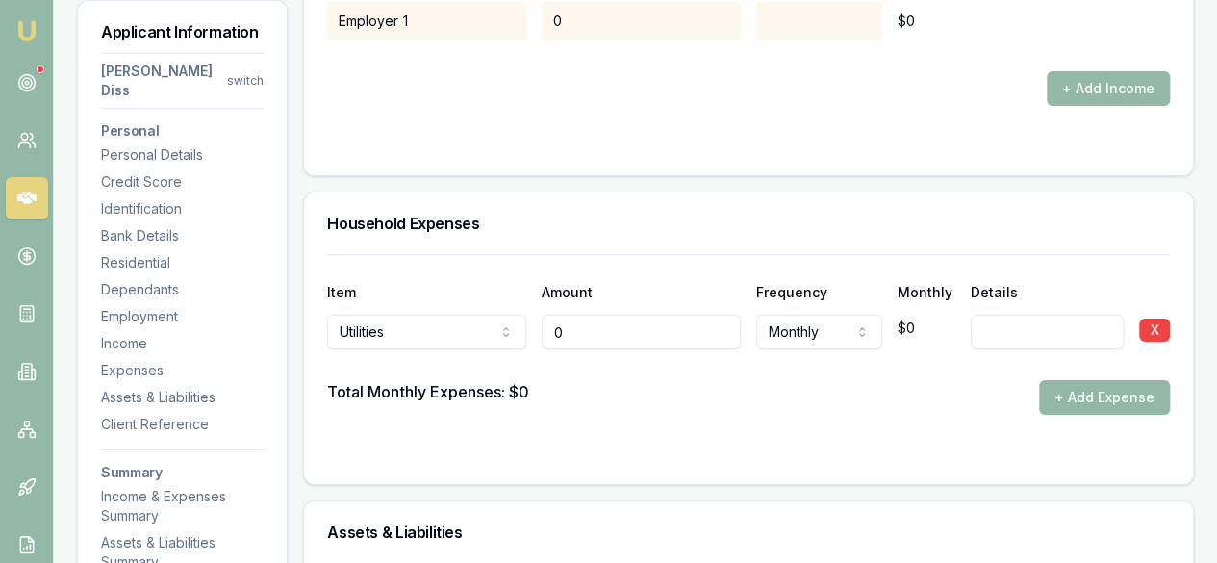
drag, startPoint x: 634, startPoint y: 289, endPoint x: 531, endPoint y: 299, distance: 103.4
click at [531, 307] on div "Utilities Rent or board Food and groceries Utilities Insurance Transport Health…" at bounding box center [748, 328] width 842 height 42
type input "$100"
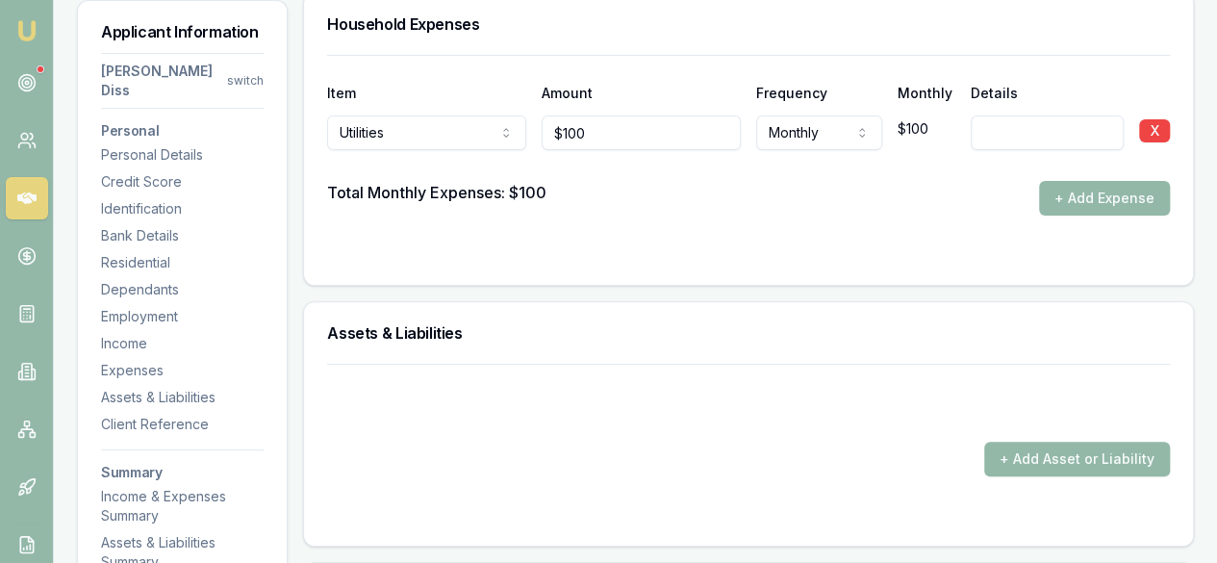
scroll to position [3714, 0]
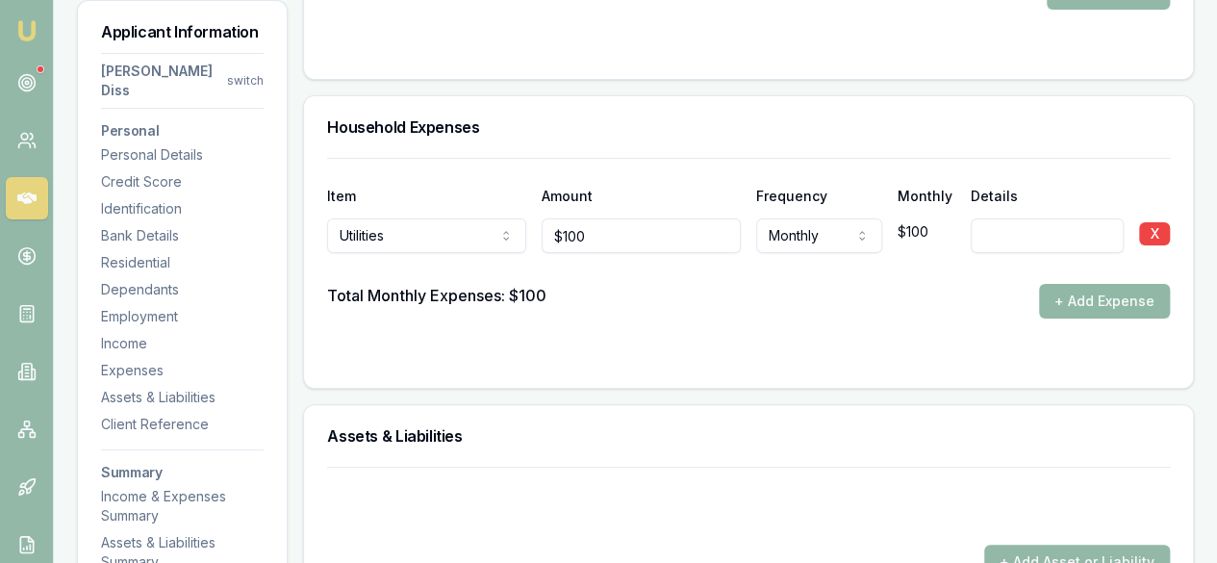
click at [1116, 284] on button "+ Add Expense" at bounding box center [1104, 301] width 131 height 35
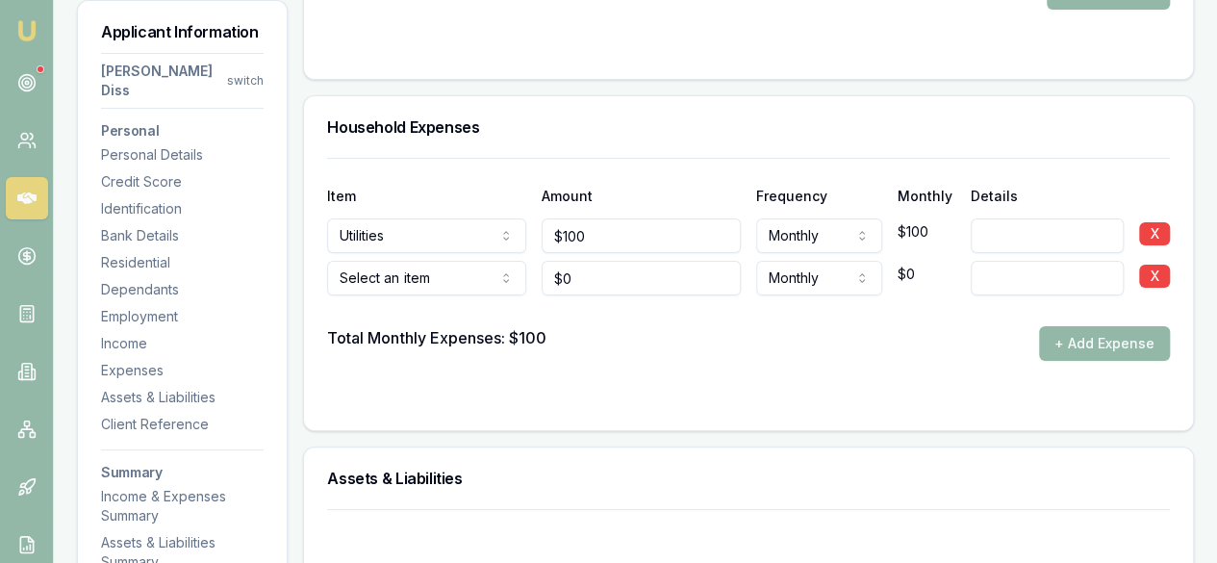
click at [622, 261] on input "0" at bounding box center [640, 278] width 199 height 35
drag, startPoint x: 584, startPoint y: 230, endPoint x: 499, endPoint y: 226, distance: 84.7
click at [499, 253] on div "Rent or board Rent or board Food and groceries Utilities Insurance Transport He…" at bounding box center [748, 274] width 842 height 42
type input "1"
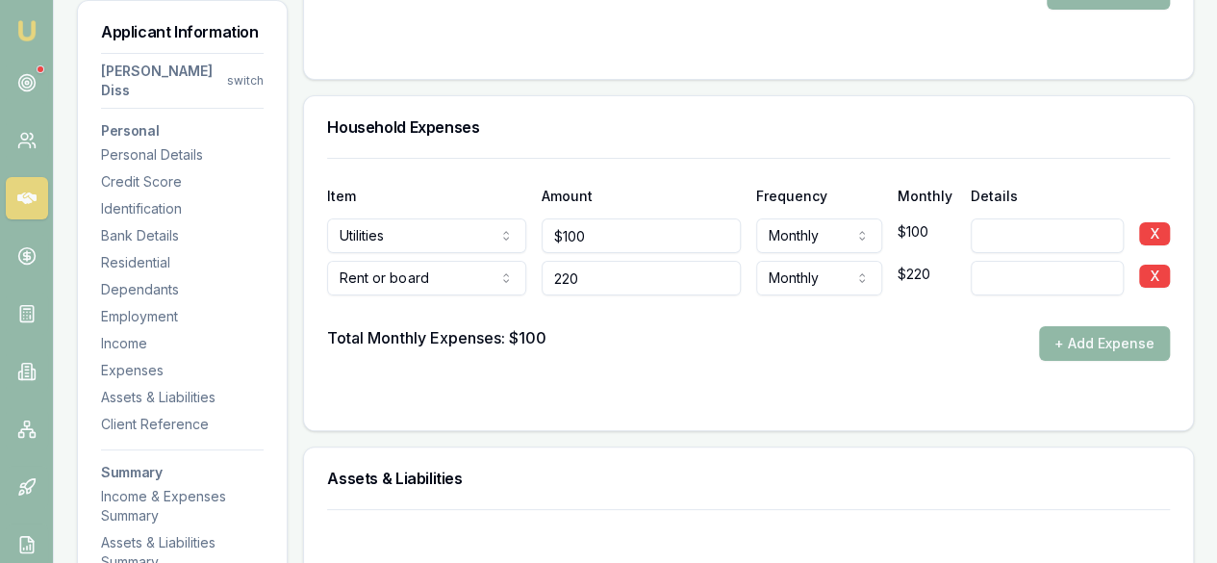
type input "$220"
click at [1079, 326] on button "+ Add Expense" at bounding box center [1104, 343] width 131 height 35
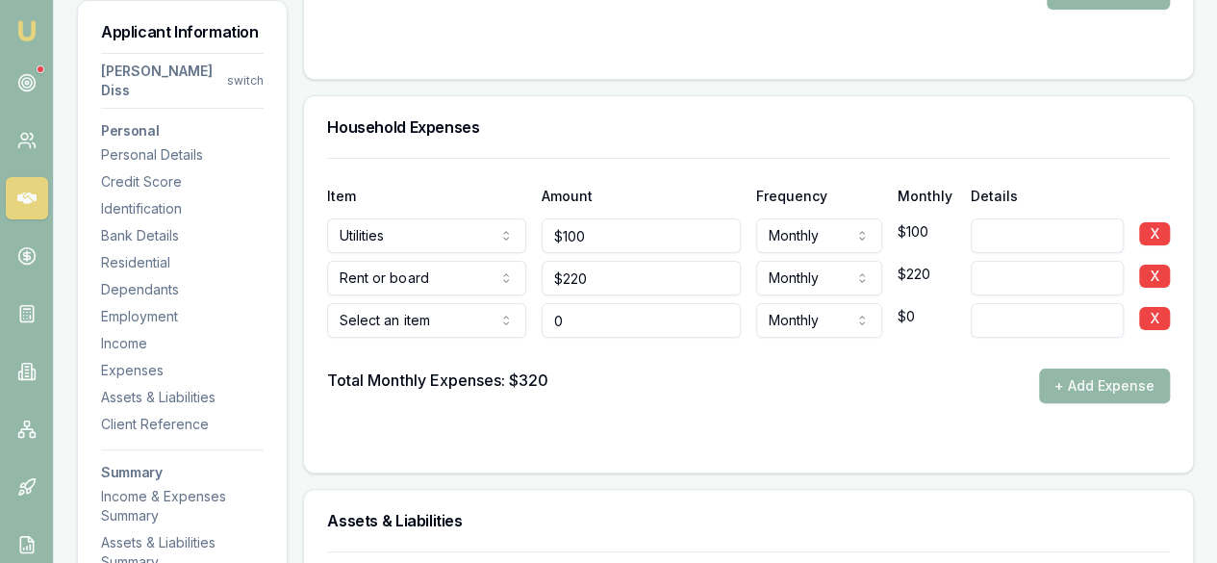
type input "$0"
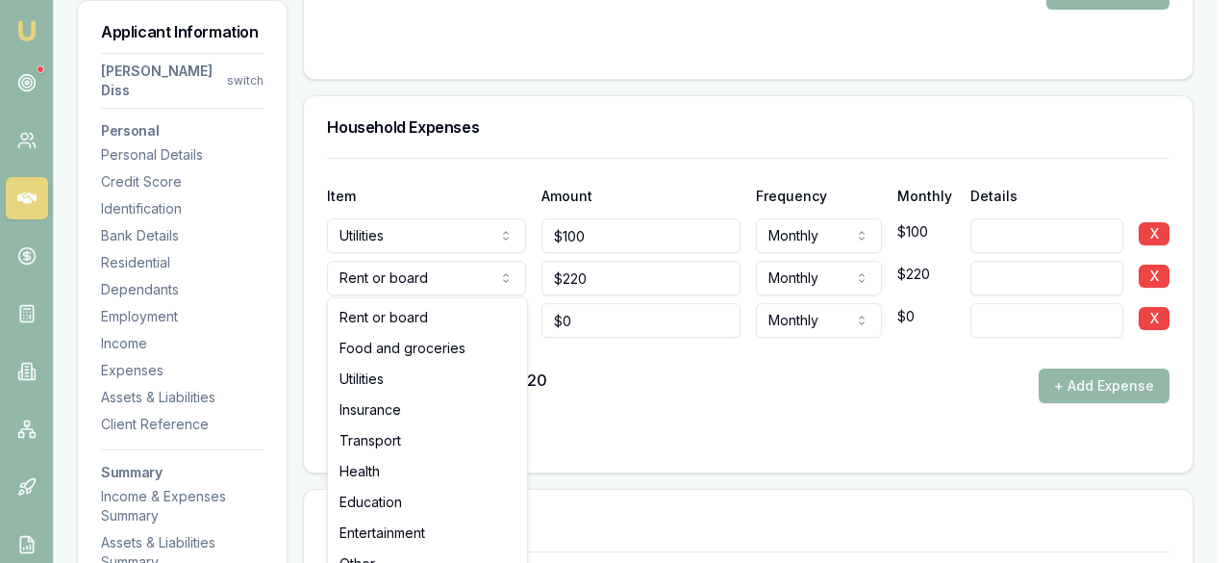
select select "FOOD_AND_GROCERIES"
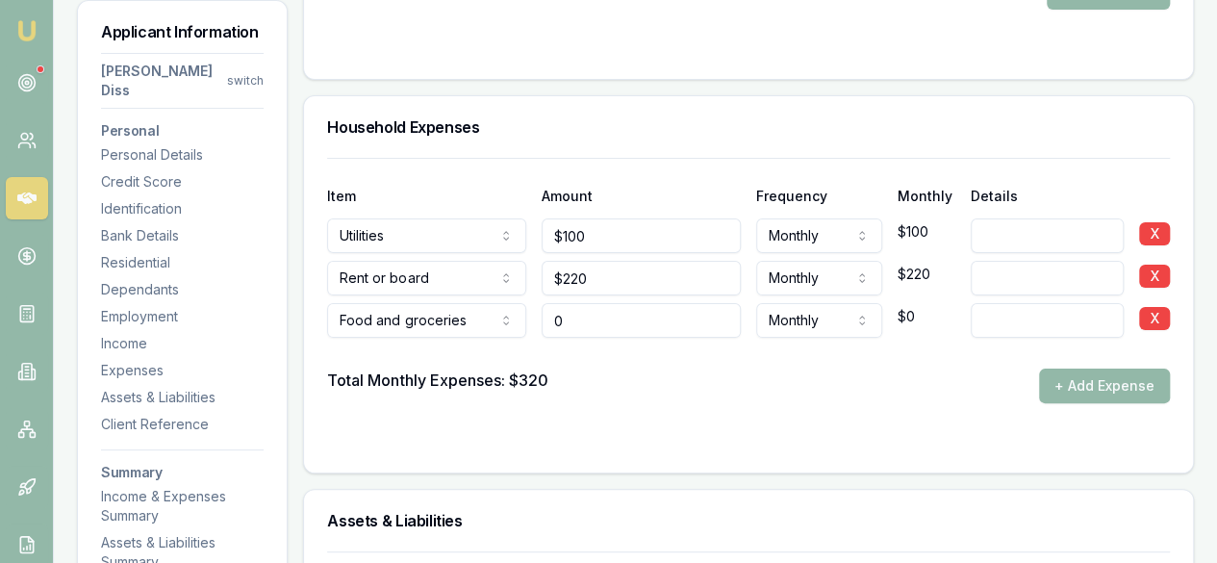
click at [631, 303] on input "0" at bounding box center [640, 320] width 199 height 35
drag, startPoint x: 629, startPoint y: 280, endPoint x: 479, endPoint y: 282, distance: 150.0
click at [479, 295] on div "Food and groceries Rent or board Food and groceries Utilities Insurance Transpo…" at bounding box center [748, 316] width 842 height 42
type input "$300"
click at [1123, 368] on button "+ Add Expense" at bounding box center [1104, 385] width 131 height 35
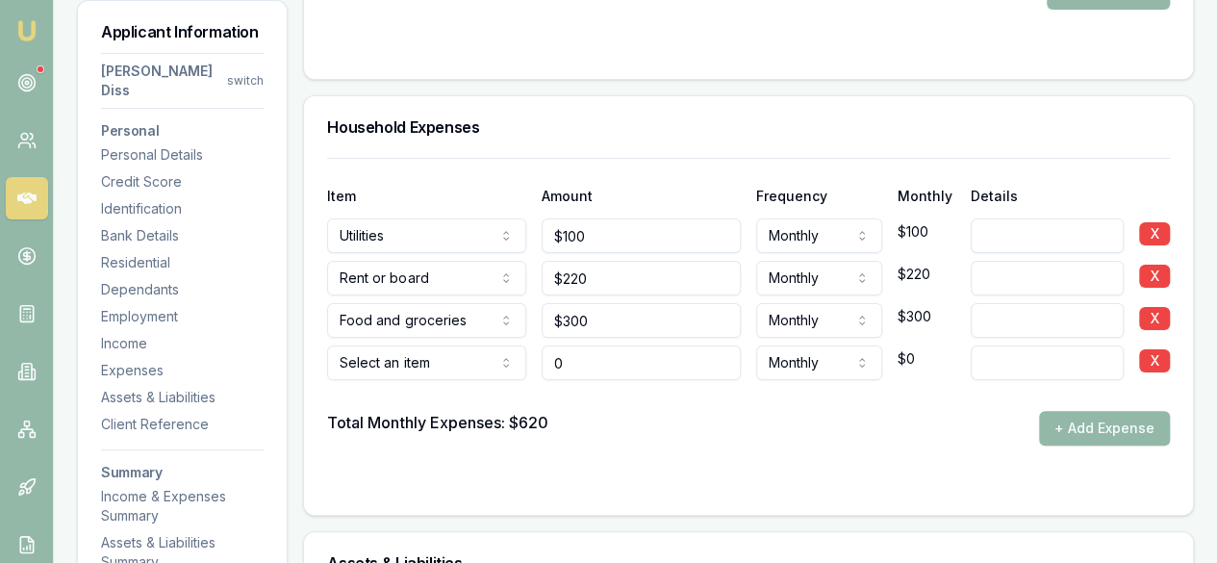
type input "$0"
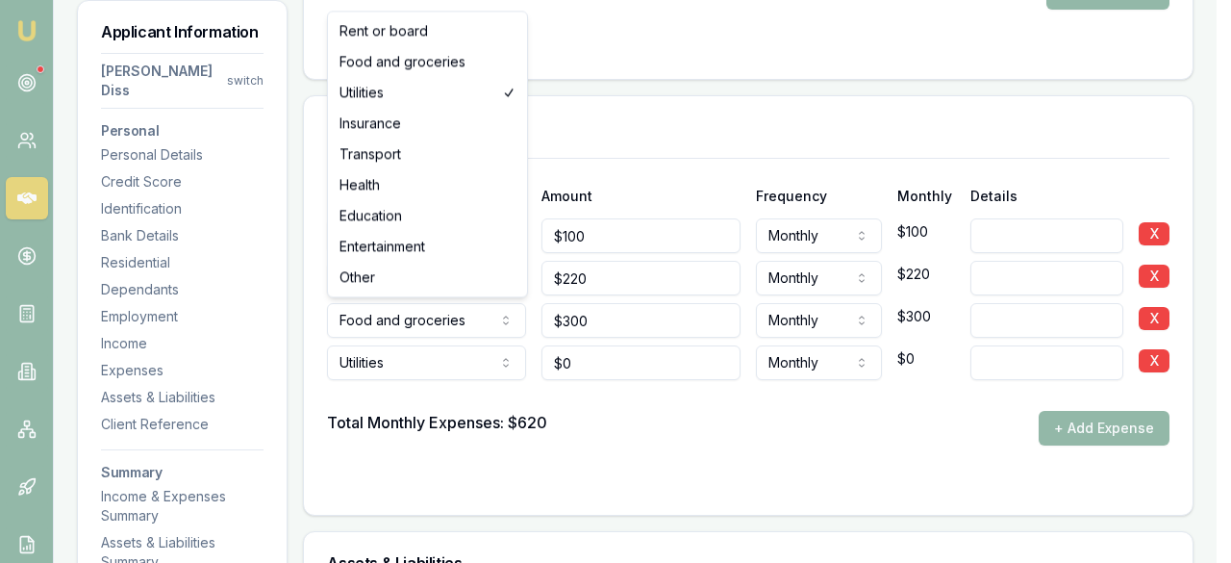
select select "ENTERTAINMENT"
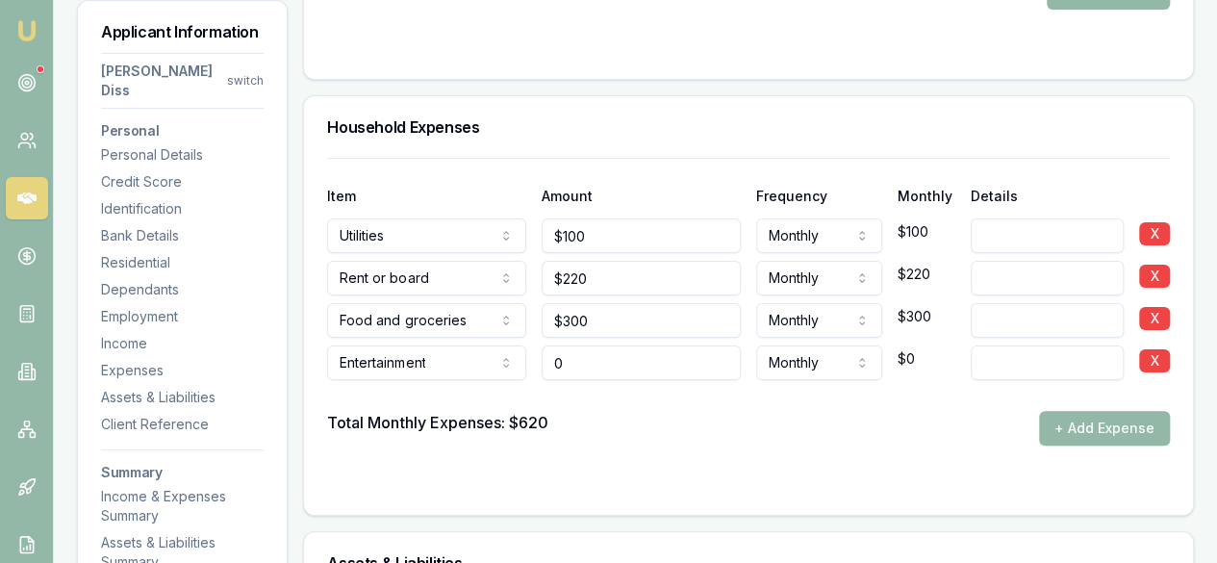
drag, startPoint x: 611, startPoint y: 320, endPoint x: 475, endPoint y: 320, distance: 135.6
click at [477, 338] on div "Entertainment Rent or board Food and groceries Utilities Insurance Transport He…" at bounding box center [748, 359] width 842 height 42
type input "$300"
click at [673, 411] on div "Total Monthly Expenses: $620 + Add Expense" at bounding box center [748, 428] width 842 height 35
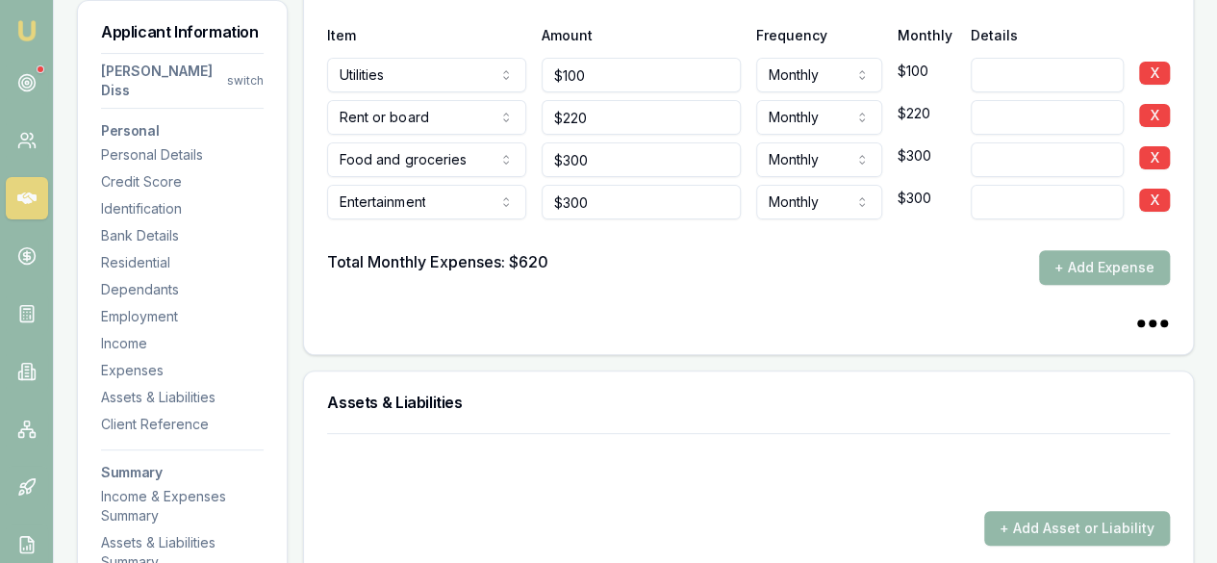
scroll to position [4003, 0]
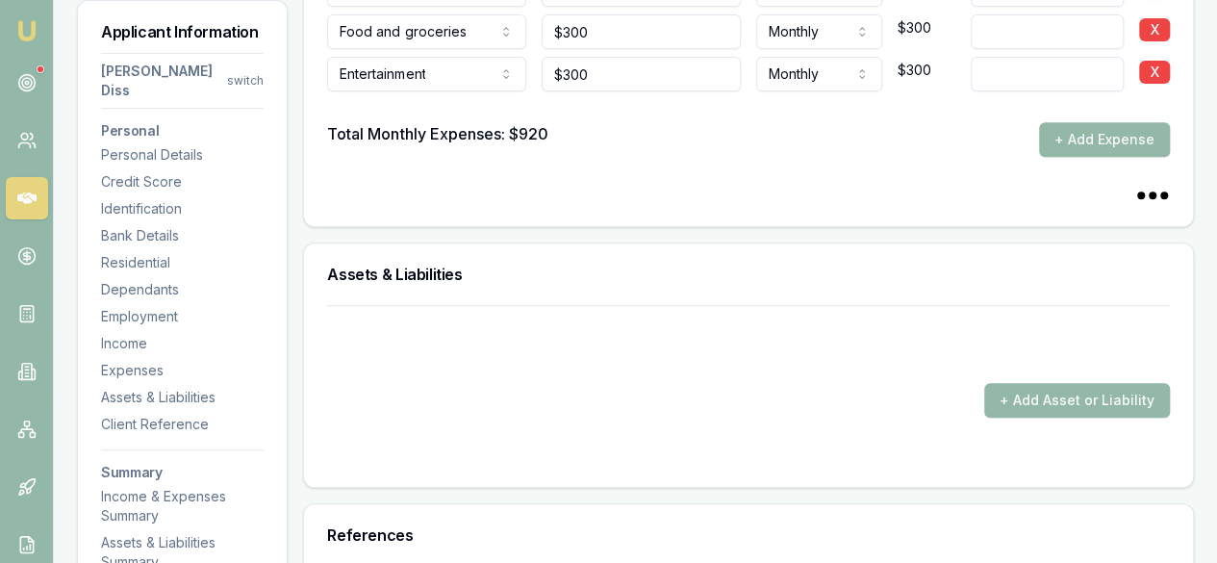
click at [1045, 373] on form "+ Add Asset or Liability" at bounding box center [748, 384] width 842 height 159
click at [1042, 383] on button "+ Add Asset or Liability" at bounding box center [1077, 400] width 186 height 35
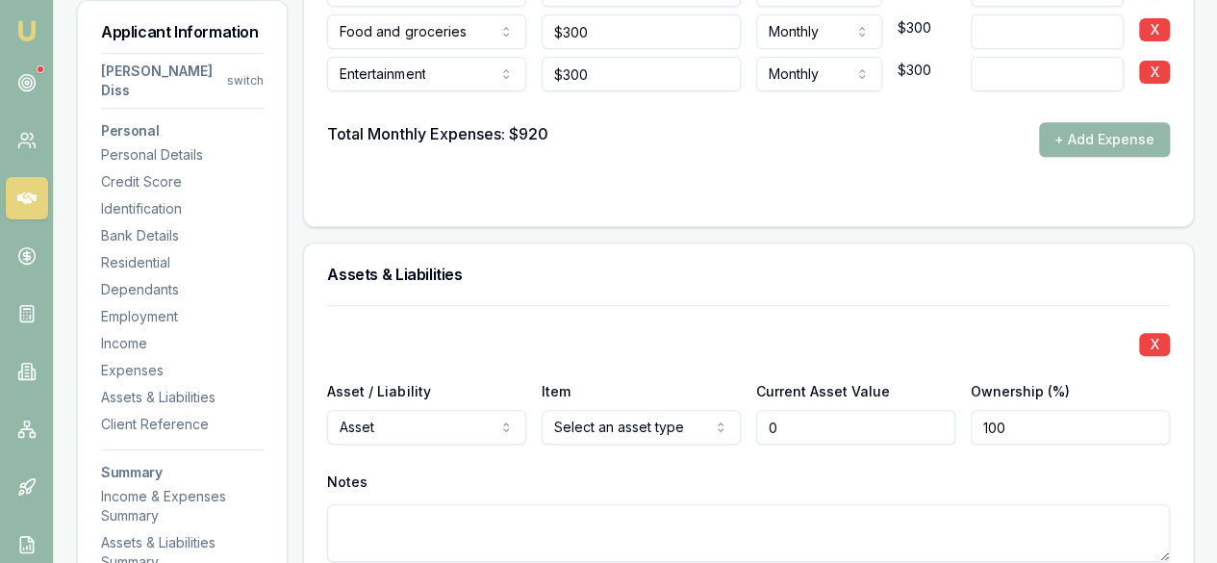
type input "$0"
click at [639, 407] on div "X Asset / Liability Asset Asset Liability Item Select an asset type Home Car Bo…" at bounding box center [748, 456] width 842 height 303
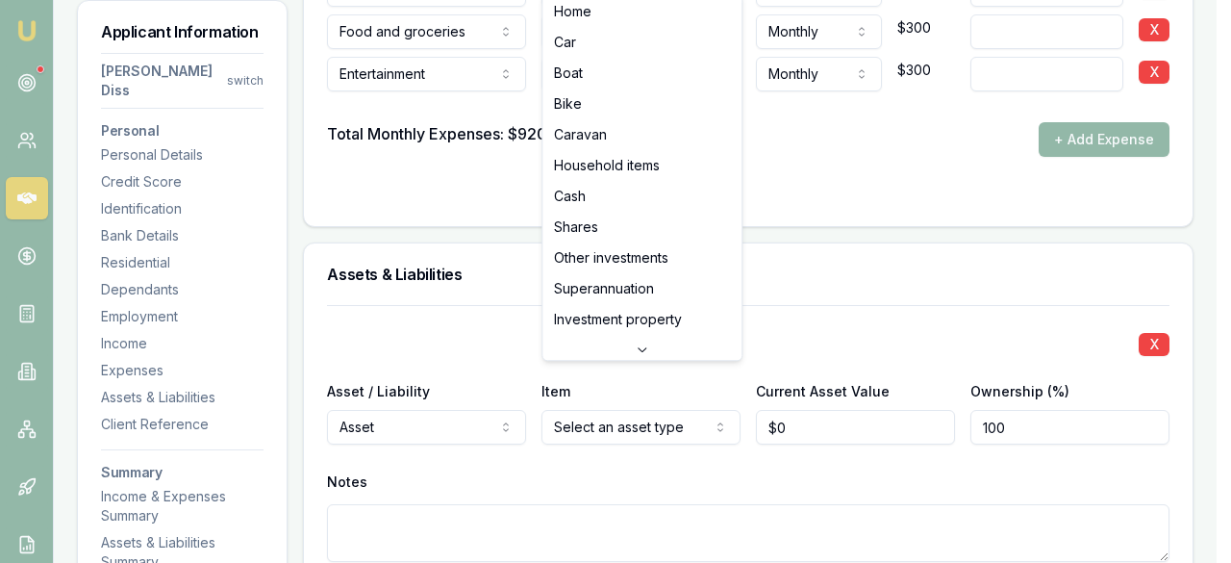
select select "CASH"
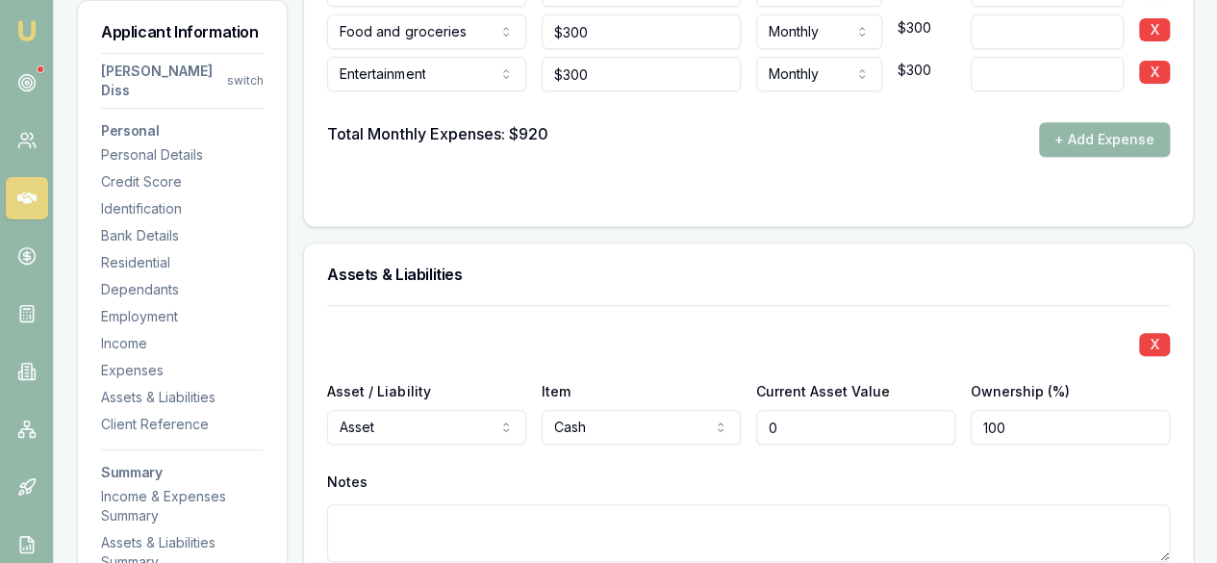
drag, startPoint x: 838, startPoint y: 382, endPoint x: 715, endPoint y: 378, distance: 123.2
click at [715, 379] on div "Asset / Liability Asset Asset Liability Item Cash Home Car Boat Bike Caravan Ho…" at bounding box center [748, 411] width 842 height 65
type input "$5,000"
click at [779, 305] on div "X Asset / Liability Asset Asset Liability Item Cash Home Car Boat Bike Caravan …" at bounding box center [748, 456] width 842 height 303
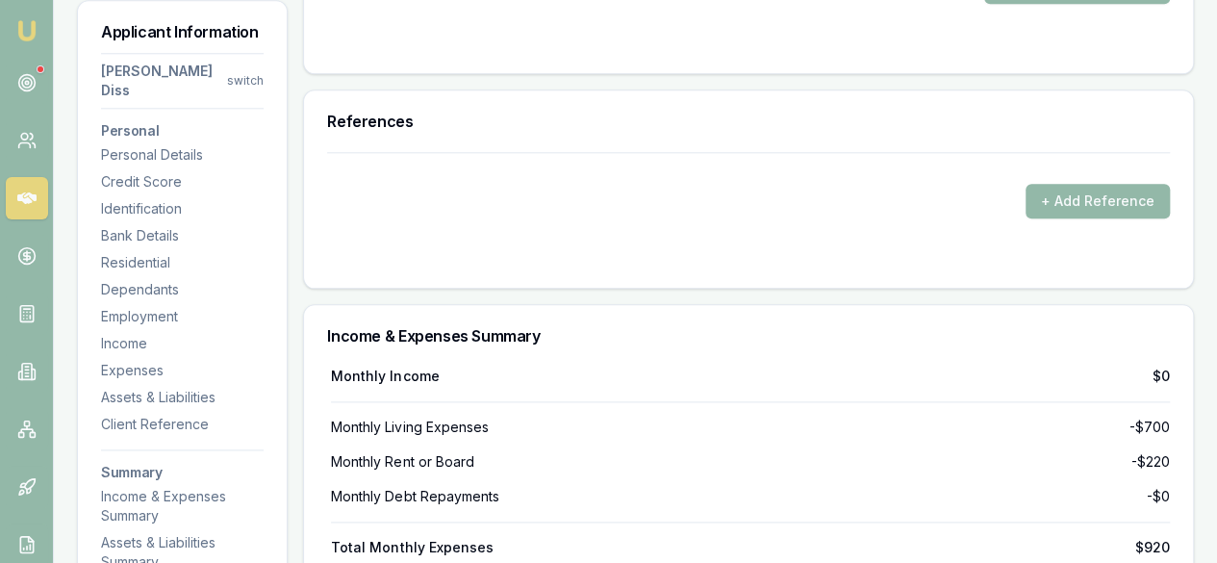
scroll to position [5145, 0]
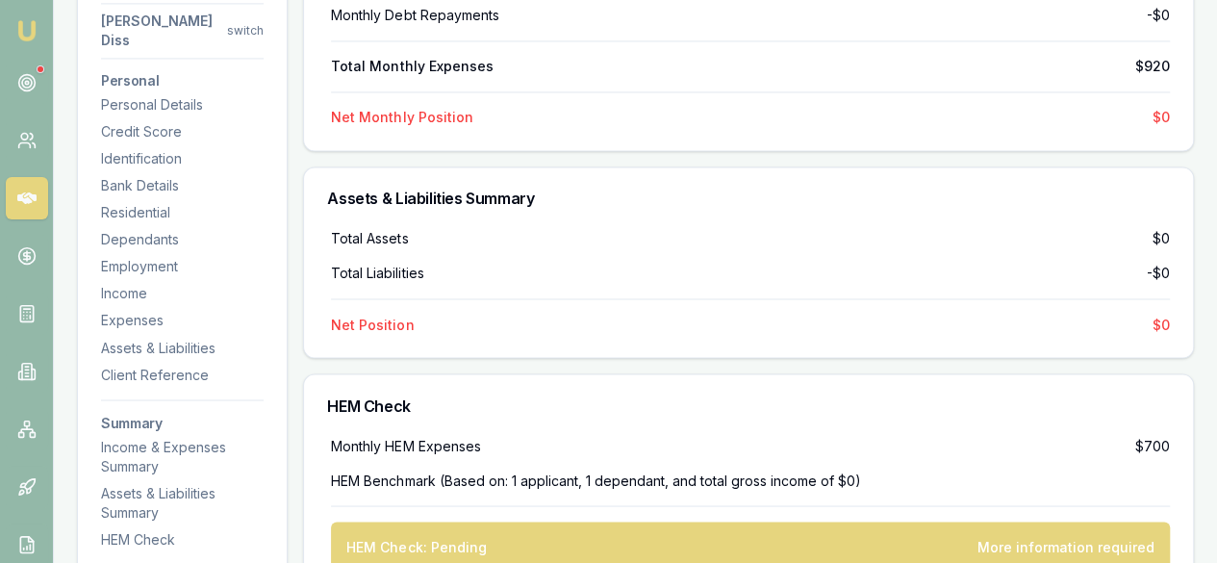
click at [486, 521] on div "HEM Check: Pending More information required" at bounding box center [750, 546] width 839 height 50
click at [992, 521] on div "HEM Check: Pending More information required" at bounding box center [750, 546] width 839 height 50
click at [1037, 537] on div "More information required" at bounding box center [1065, 546] width 177 height 19
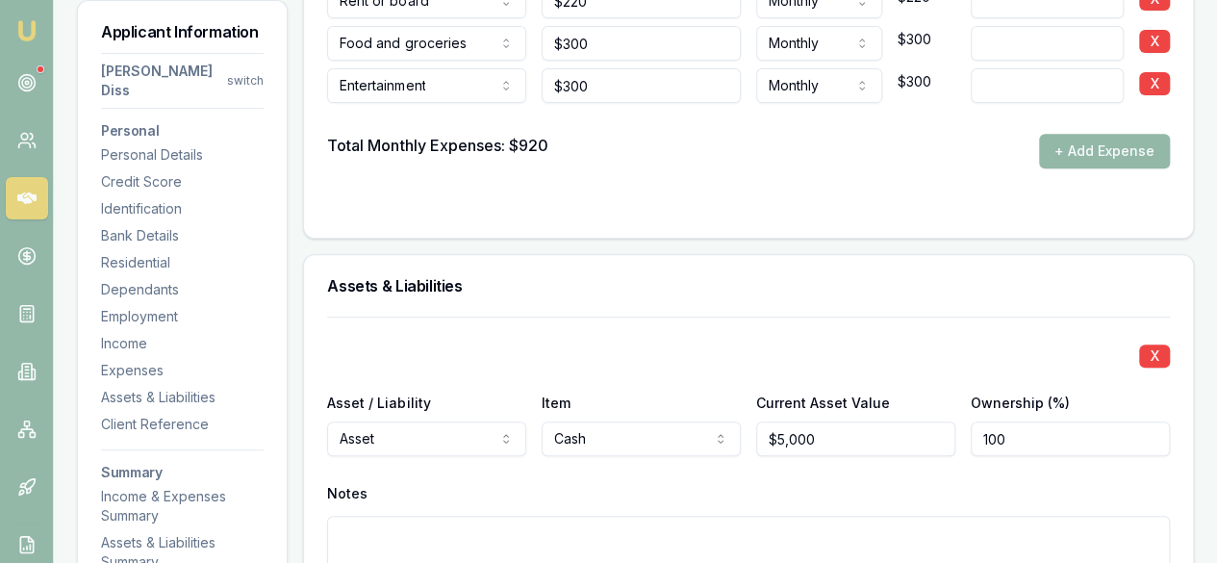
scroll to position [4183, 0]
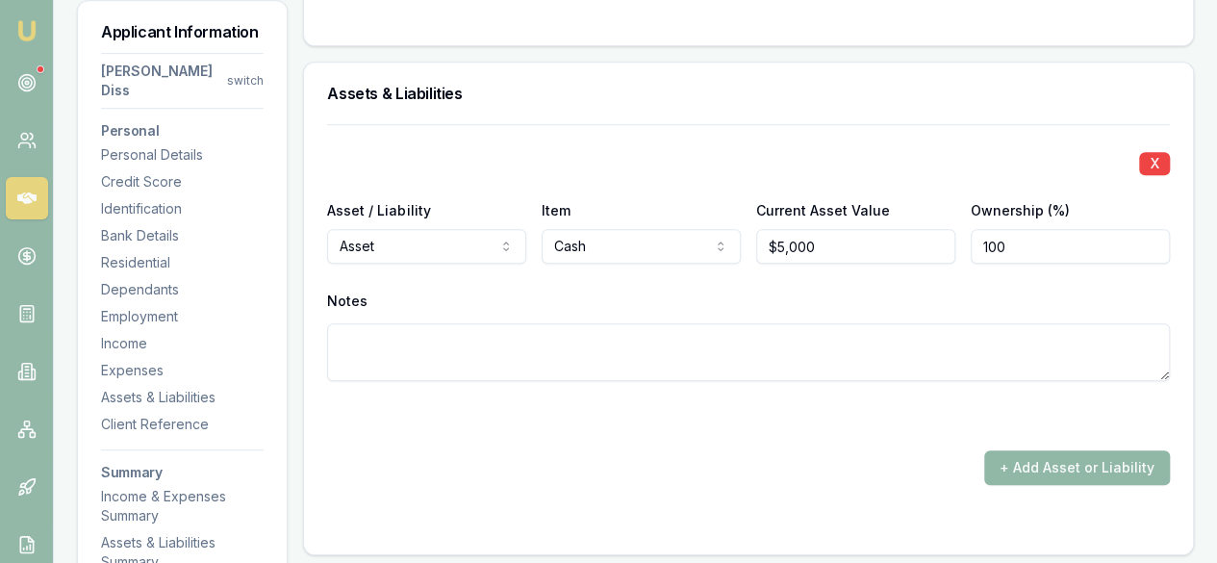
click at [1117, 450] on button "+ Add Asset or Liability" at bounding box center [1077, 467] width 186 height 35
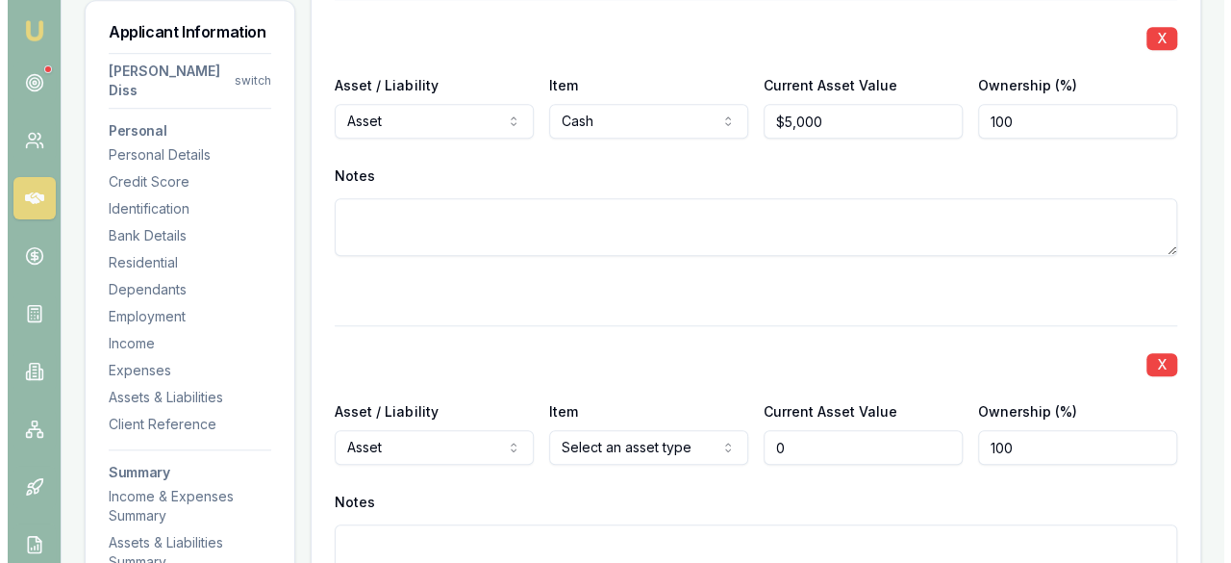
scroll to position [4376, 0]
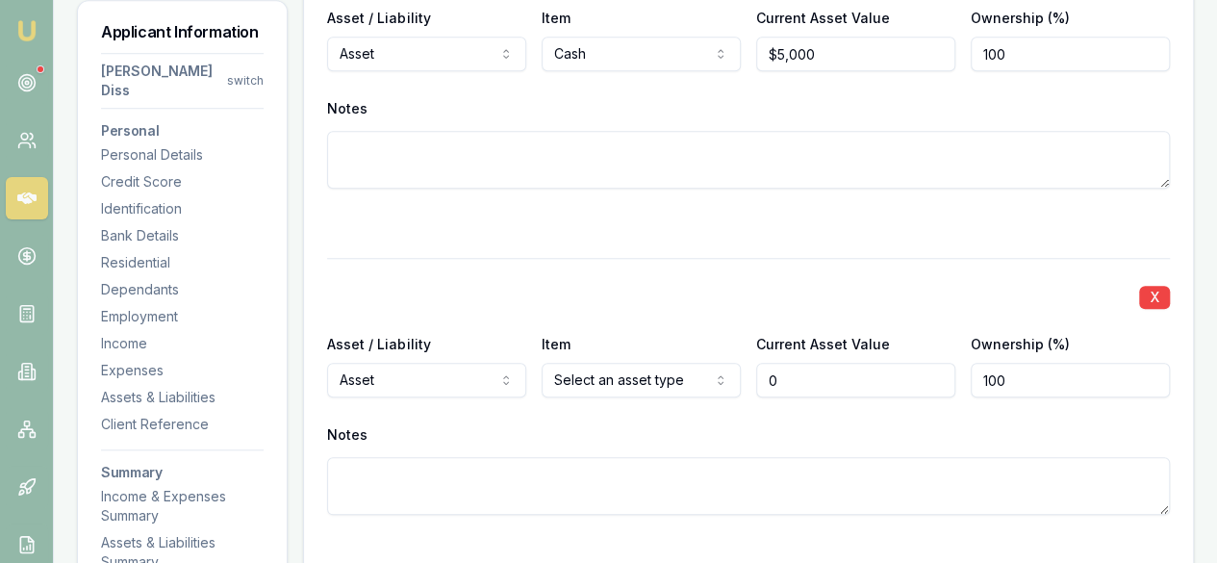
type input "$0"
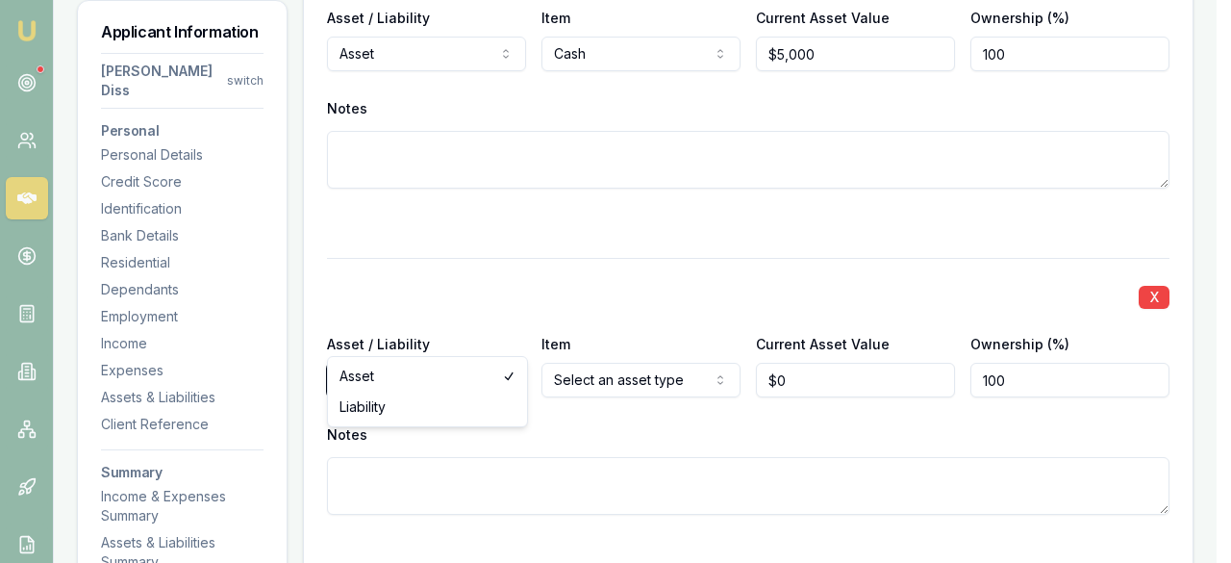
select select "LIABILITY"
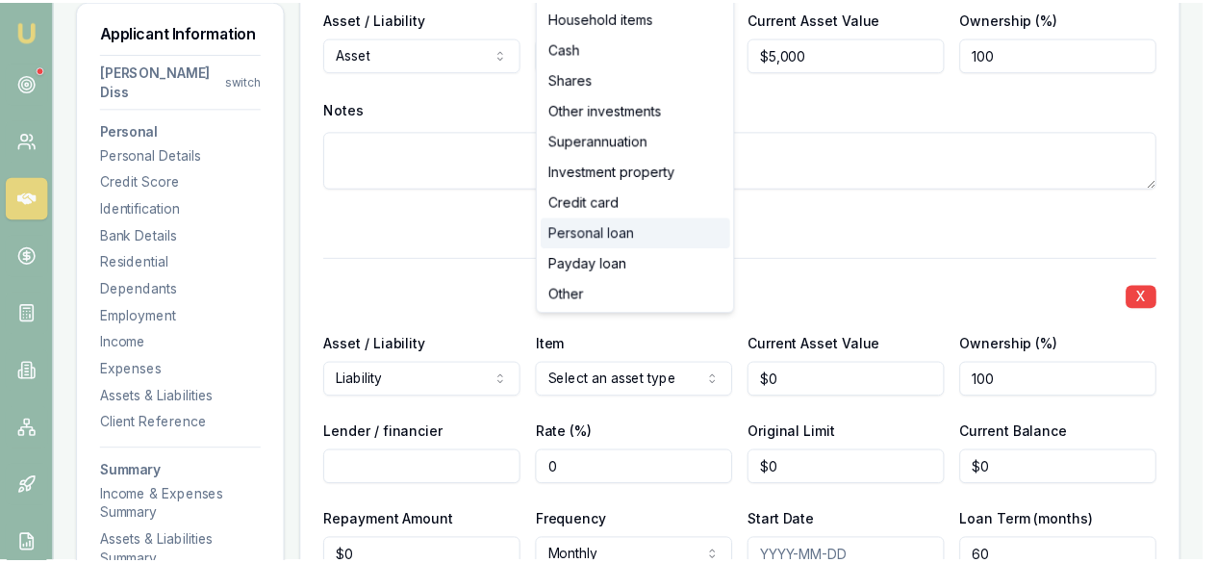
scroll to position [123, 0]
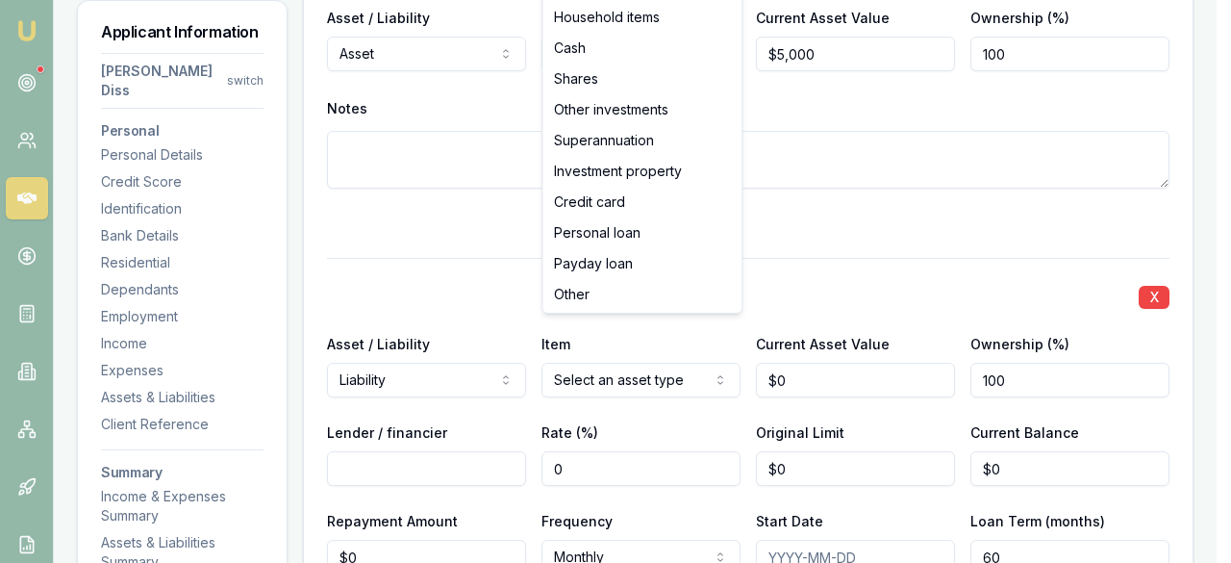
select select "CREDIT_CARD"
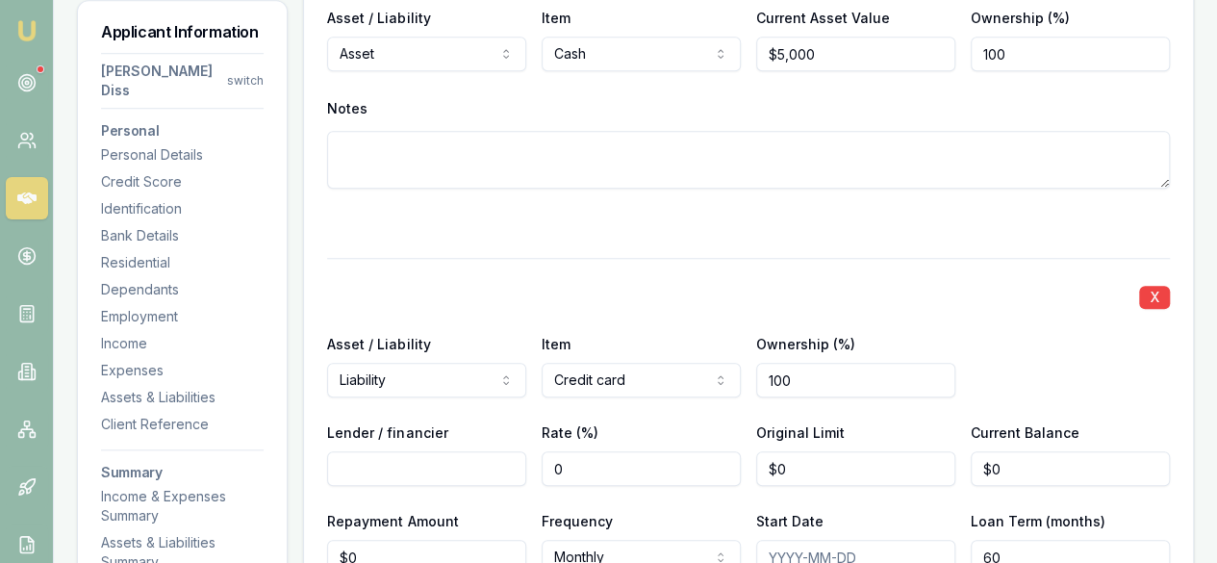
click at [791, 363] on input "100" at bounding box center [855, 380] width 199 height 35
click at [500, 451] on input "Lender / financier" at bounding box center [426, 468] width 199 height 35
type input "NAB"
type input "0"
type input "$4,000"
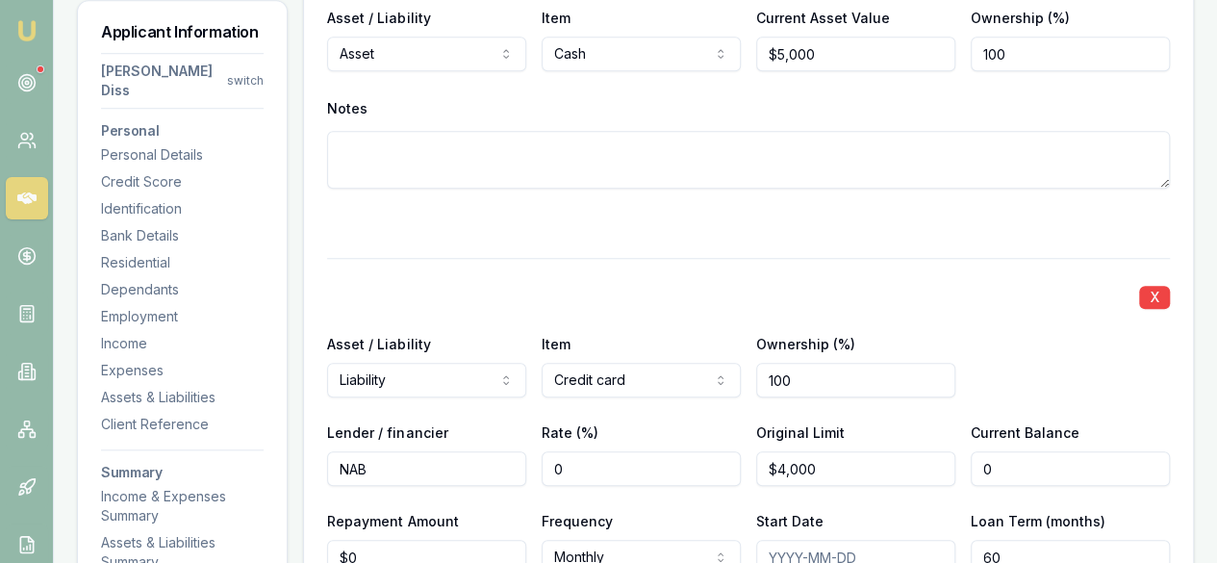
type input "$0"
click at [448, 540] on input "0" at bounding box center [426, 557] width 199 height 35
drag, startPoint x: 361, startPoint y: 513, endPoint x: 146, endPoint y: 518, distance: 214.5
type input "$162"
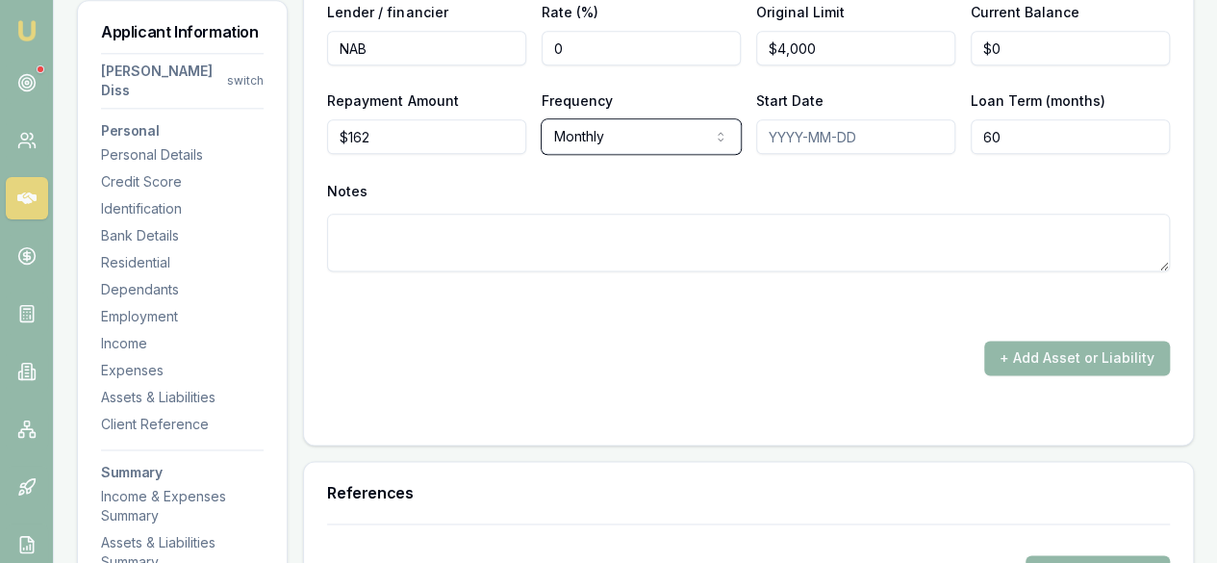
scroll to position [4857, 0]
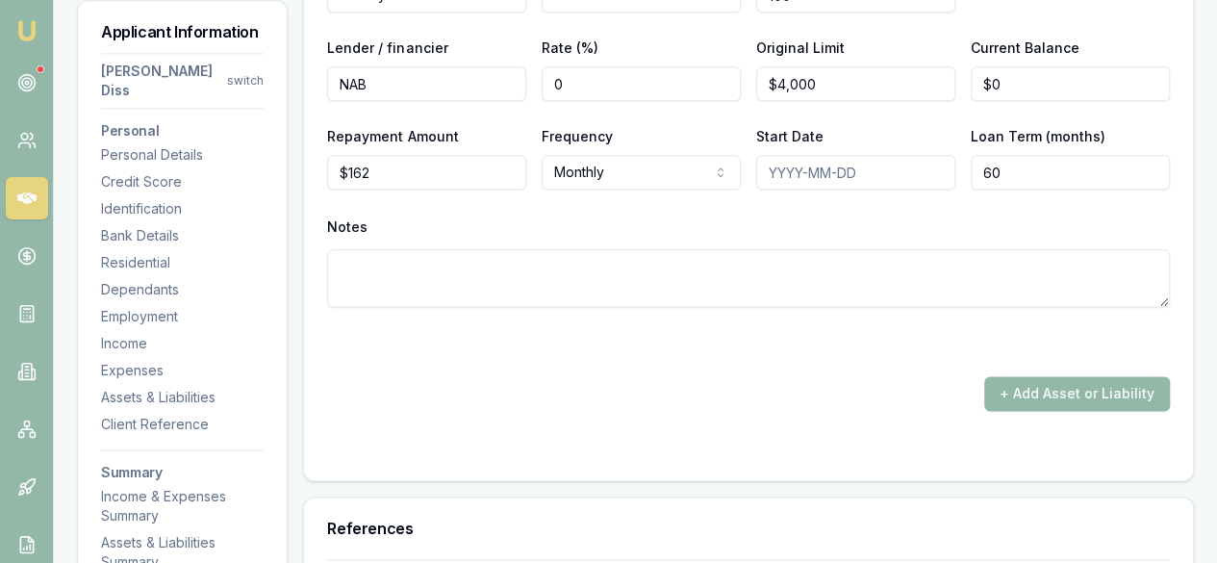
click at [805, 330] on div at bounding box center [748, 341] width 842 height 23
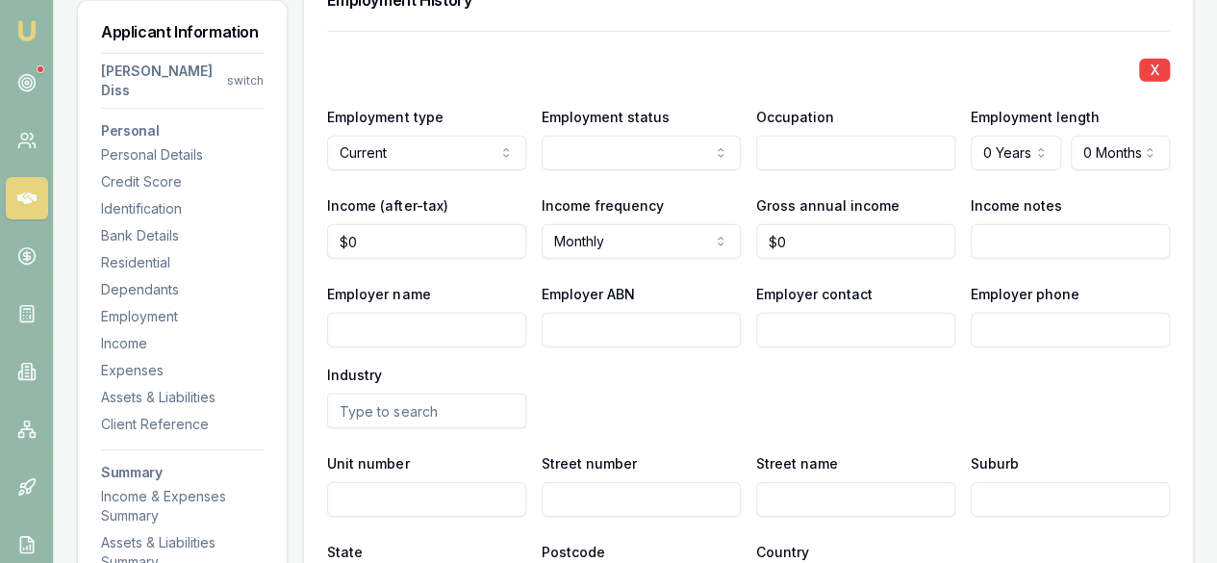
scroll to position [3222, 0]
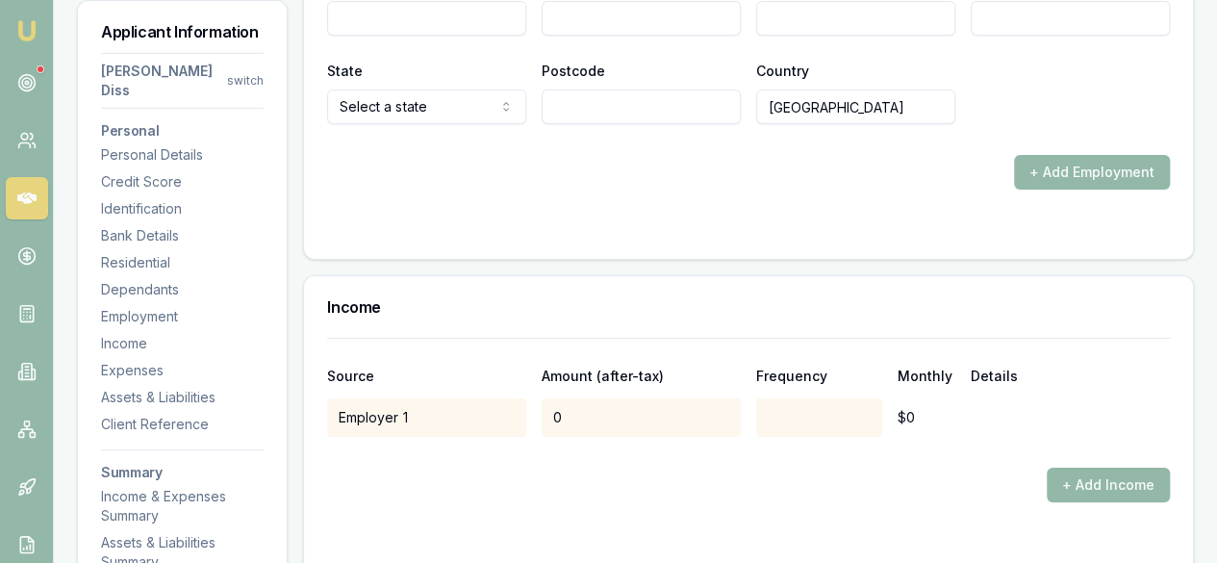
click at [426, 398] on div "Employer 1" at bounding box center [426, 417] width 199 height 38
click at [1076, 467] on button "+ Add Income" at bounding box center [1107, 484] width 123 height 35
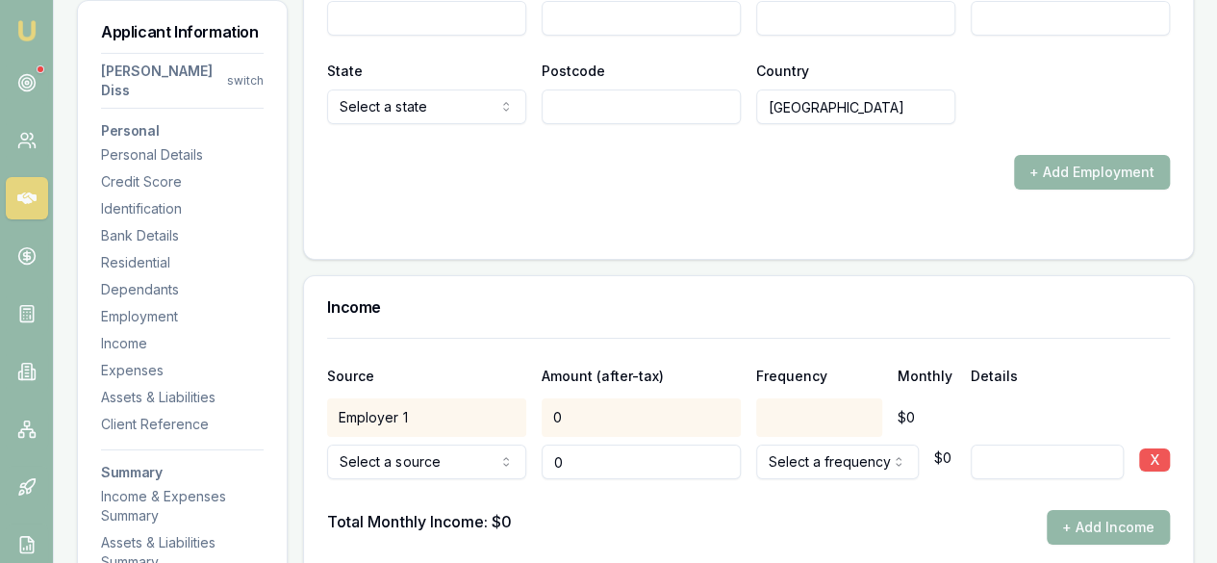
type input "$0"
click at [1152, 448] on button "X" at bounding box center [1154, 459] width 31 height 23
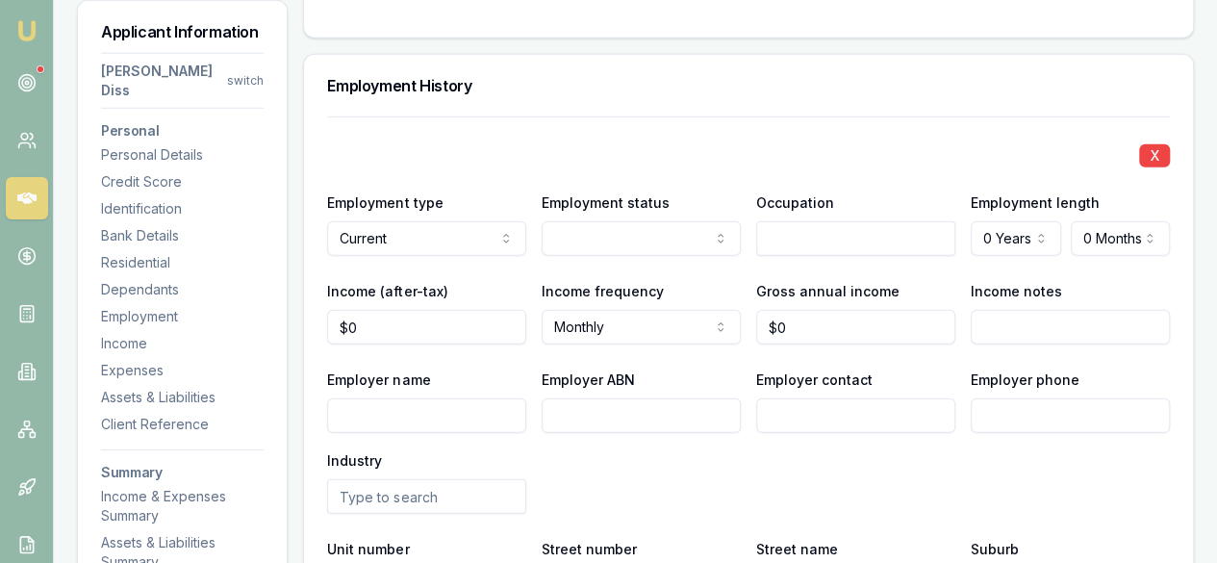
scroll to position [2548, 0]
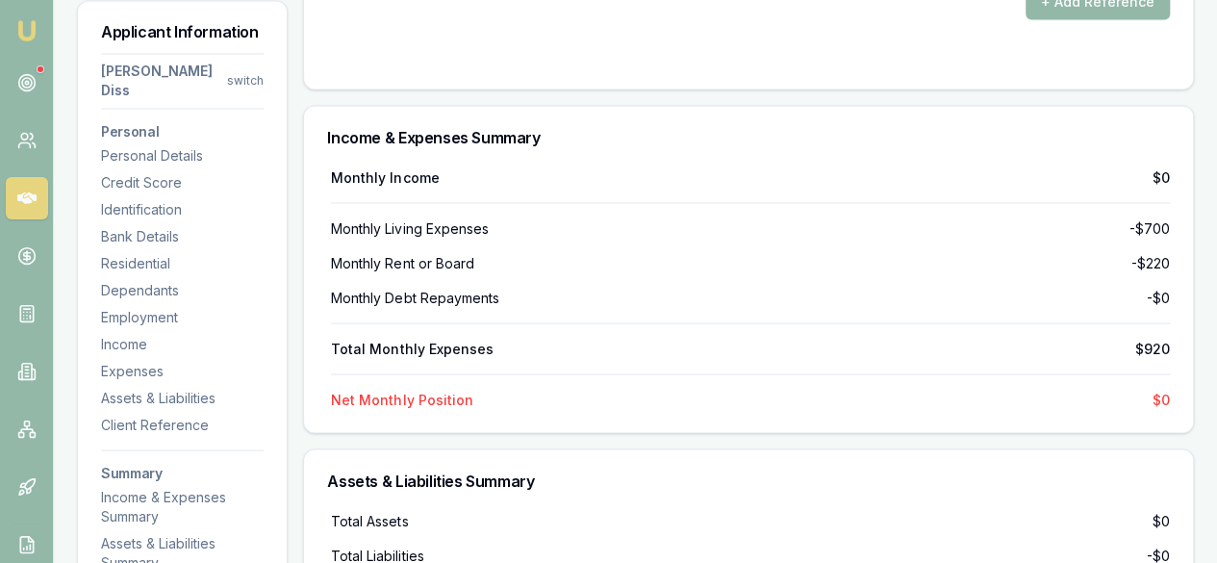
scroll to position [5647, 0]
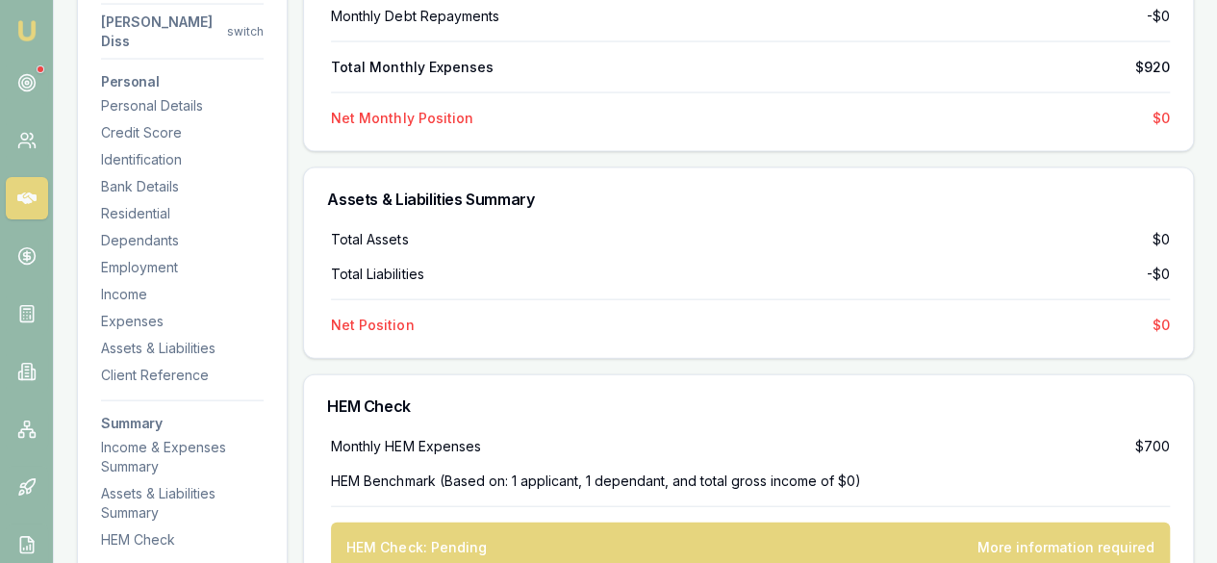
click at [433, 538] on div "HEM Check: Pending" at bounding box center [415, 547] width 139 height 19
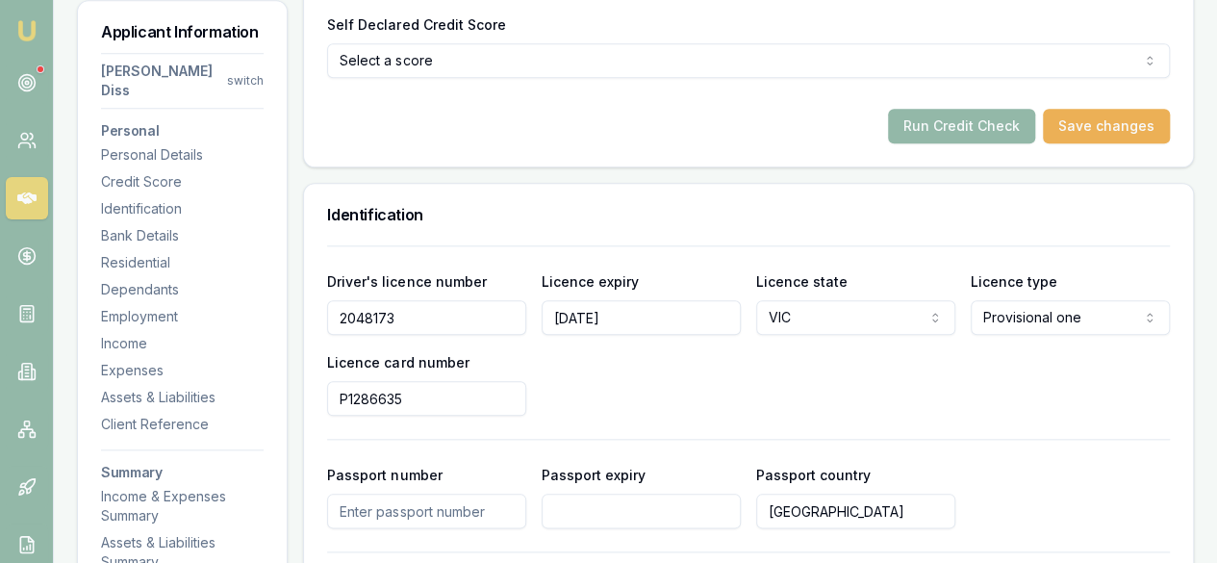
scroll to position [1058, 0]
